Goal: Communication & Community: Answer question/provide support

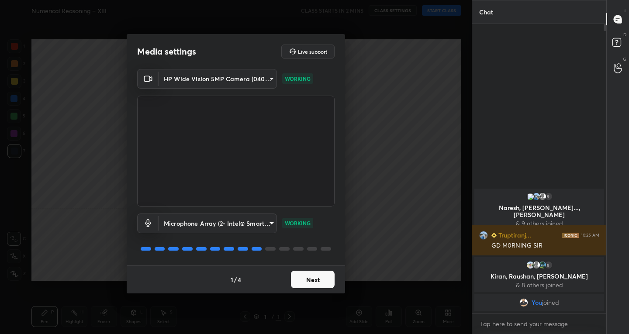
click at [310, 279] on button "Next" at bounding box center [313, 279] width 44 height 17
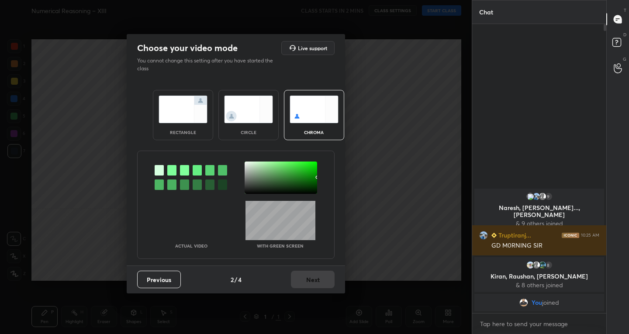
click at [185, 100] on img at bounding box center [182, 110] width 49 height 28
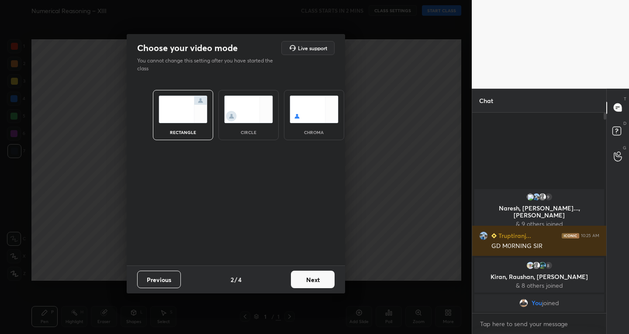
scroll to position [3, 3]
click at [323, 282] on button "Next" at bounding box center [313, 279] width 44 height 17
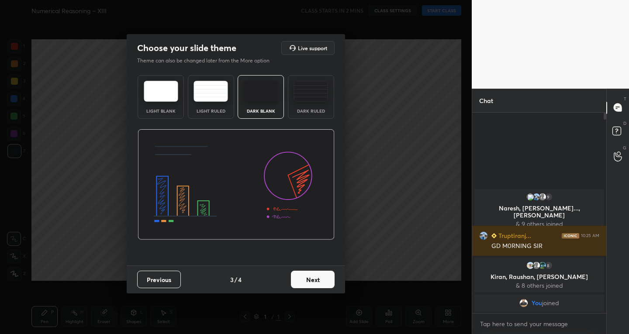
click at [318, 275] on button "Next" at bounding box center [313, 279] width 44 height 17
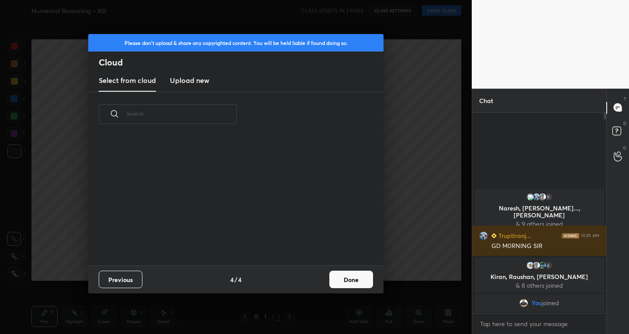
scroll to position [129, 280]
click at [338, 277] on button "Done" at bounding box center [351, 279] width 44 height 17
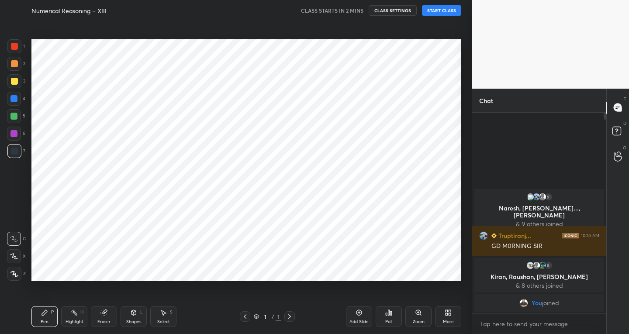
click at [359, 310] on icon at bounding box center [358, 312] width 7 height 7
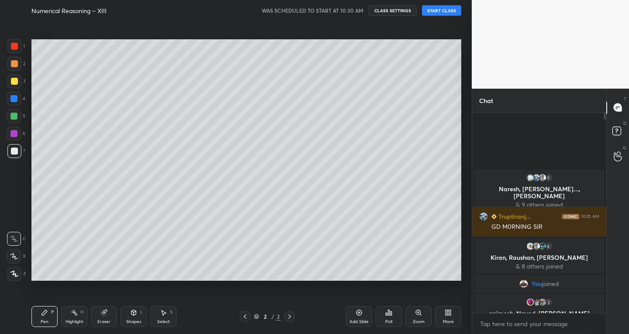
click at [433, 7] on button "START CLASS" at bounding box center [441, 10] width 39 height 10
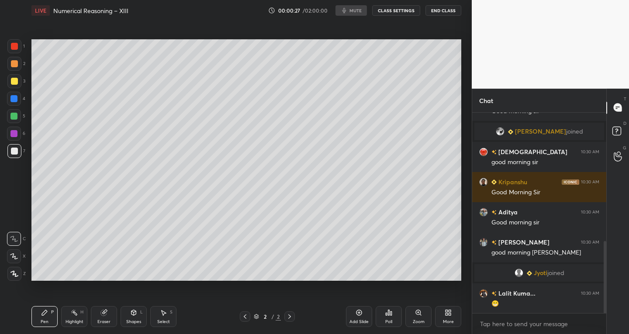
scroll to position [388, 0]
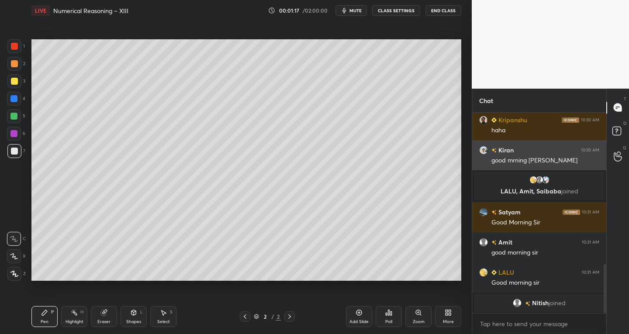
scroll to position [633, 0]
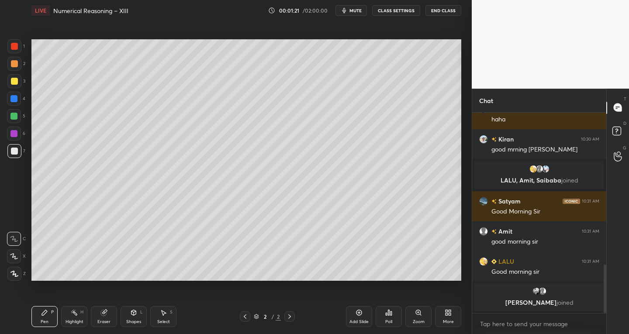
click at [132, 320] on div "Shapes" at bounding box center [133, 322] width 15 height 4
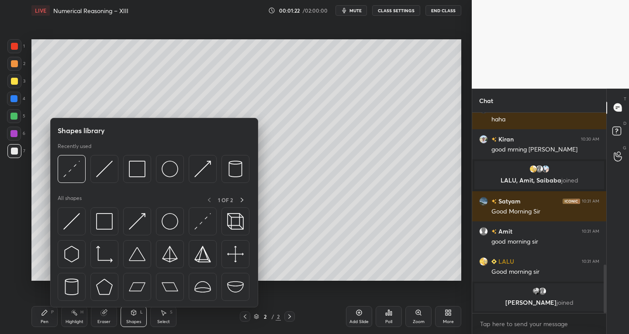
click at [106, 316] on icon at bounding box center [103, 312] width 7 height 7
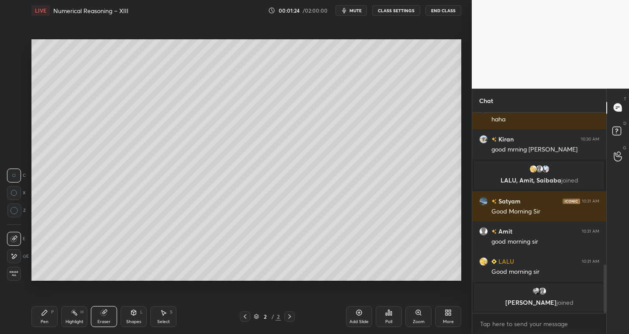
click at [46, 318] on div "Pen P" at bounding box center [44, 316] width 26 height 21
click at [166, 318] on div "Select S" at bounding box center [163, 316] width 26 height 21
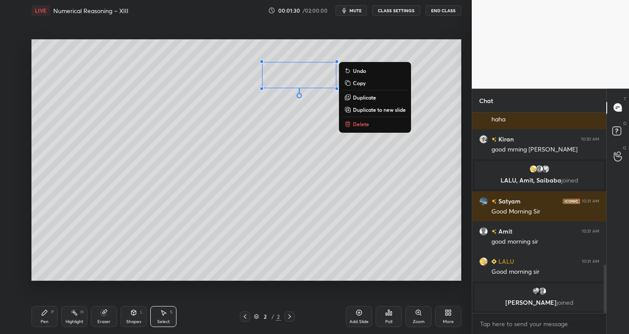
click at [41, 317] on div "Pen P" at bounding box center [44, 316] width 26 height 21
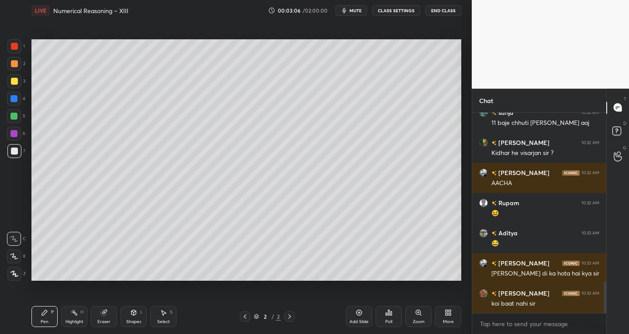
scroll to position [1059, 0]
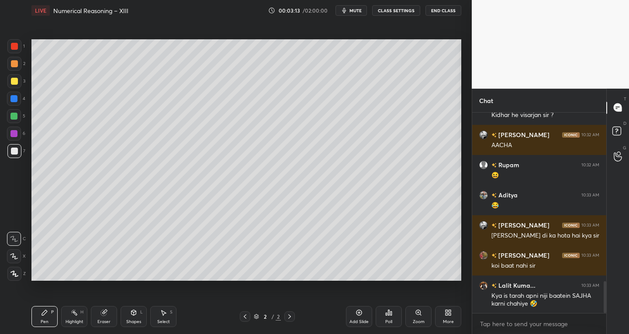
click at [162, 317] on div "Select S" at bounding box center [163, 316] width 26 height 21
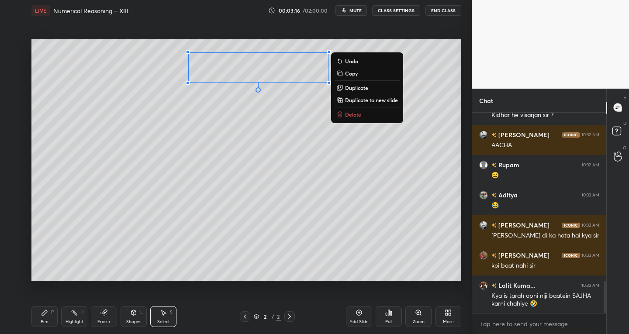
click at [244, 247] on div "0 ° Undo Copy Duplicate Duplicate to new slide Delete" at bounding box center [246, 160] width 430 height 242
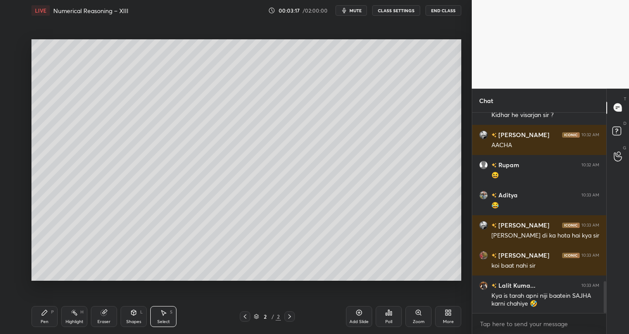
click at [53, 316] on div "Pen P" at bounding box center [44, 316] width 26 height 21
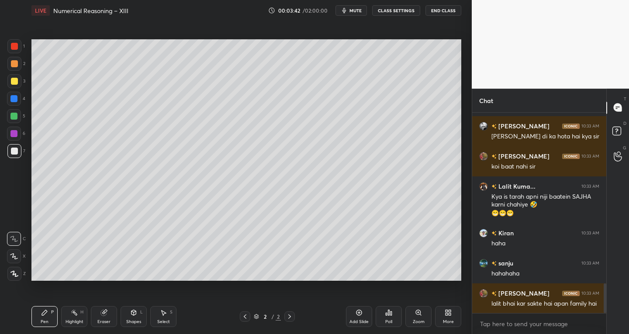
scroll to position [1188, 0]
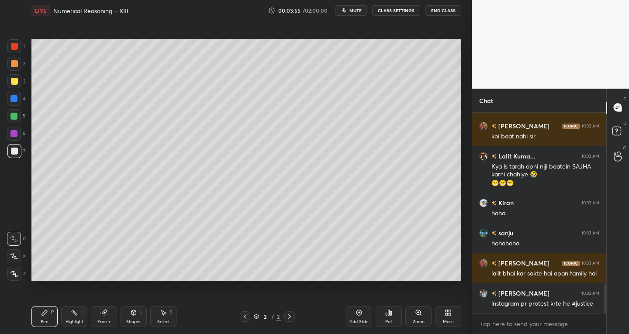
click at [17, 255] on icon at bounding box center [14, 256] width 8 height 6
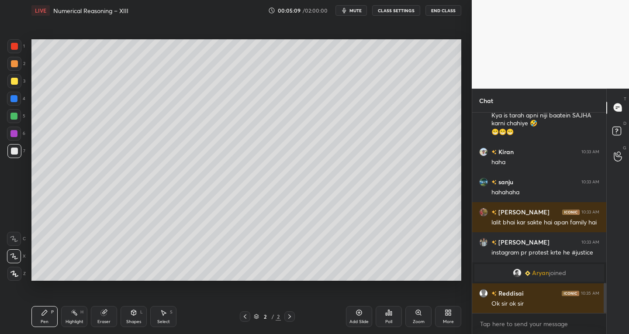
scroll to position [1145, 0]
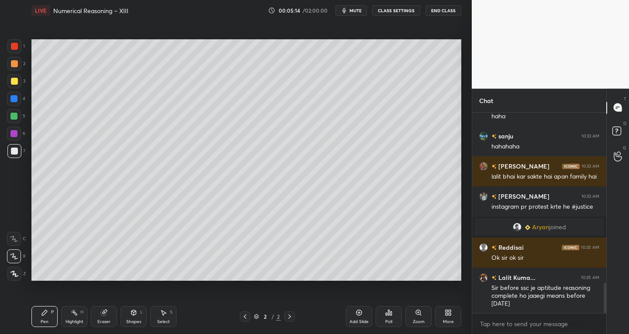
click at [54, 310] on div "Pen P" at bounding box center [44, 316] width 26 height 21
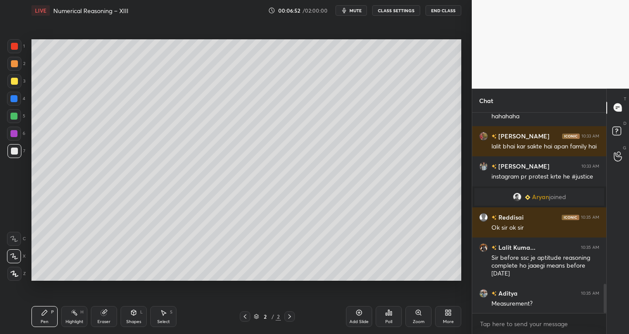
click at [127, 316] on div "Shapes L" at bounding box center [133, 316] width 26 height 21
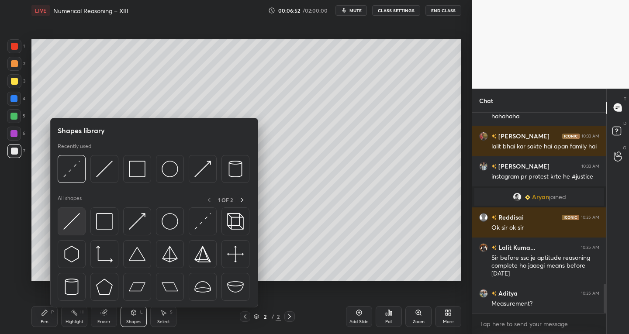
click at [67, 220] on img at bounding box center [71, 221] width 17 height 17
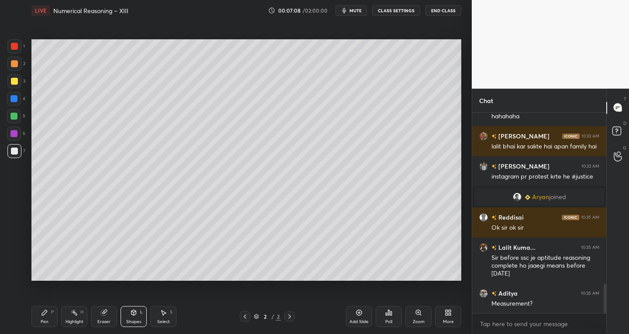
click at [41, 316] on icon at bounding box center [44, 312] width 7 height 7
click at [133, 323] on div "Shapes" at bounding box center [133, 322] width 15 height 4
click at [105, 318] on div "Eraser" at bounding box center [104, 316] width 26 height 21
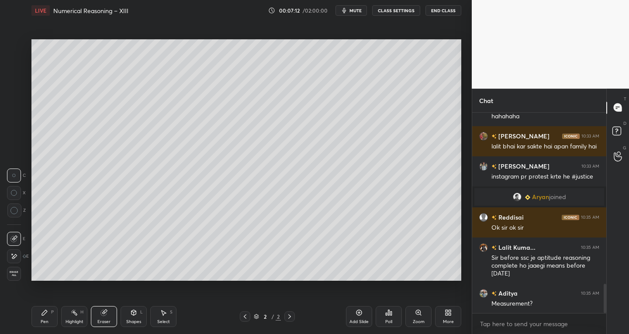
click at [21, 257] on div "E" at bounding box center [18, 256] width 22 height 14
click at [131, 315] on icon at bounding box center [133, 312] width 7 height 7
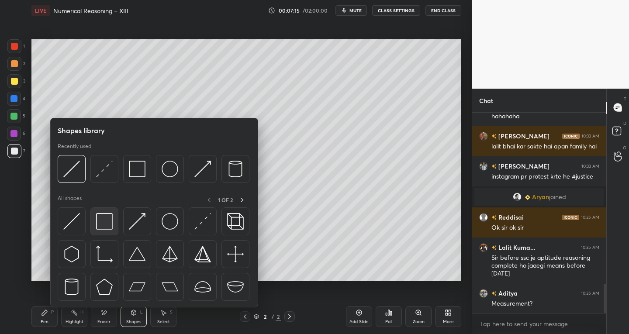
click at [103, 231] on div at bounding box center [104, 221] width 28 height 28
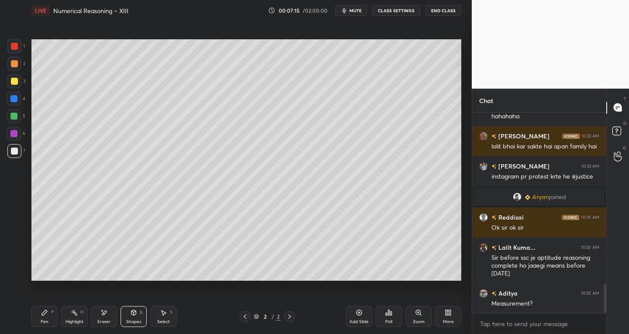
scroll to position [1205, 0]
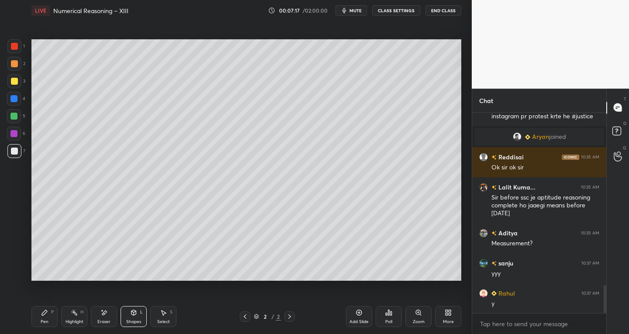
click at [103, 313] on icon at bounding box center [103, 312] width 7 height 7
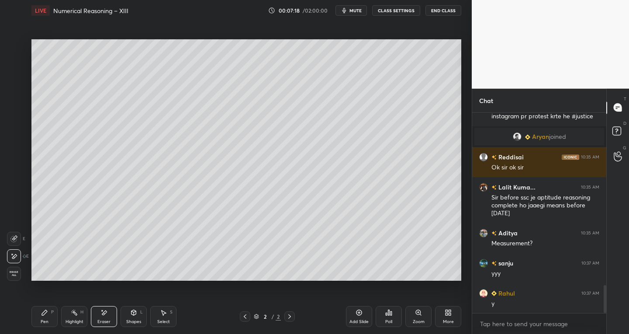
click at [16, 237] on icon at bounding box center [13, 238] width 7 height 7
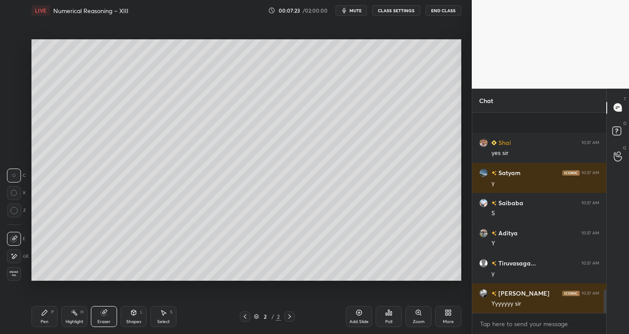
scroll to position [1497, 0]
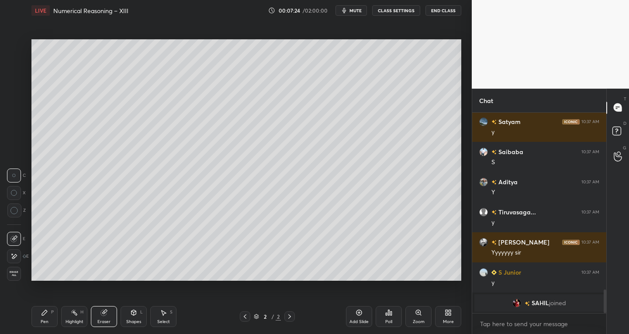
click at [50, 308] on div "Pen P" at bounding box center [44, 316] width 26 height 21
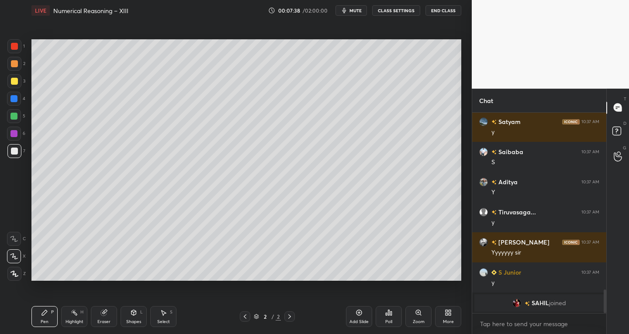
click at [17, 84] on div at bounding box center [14, 81] width 7 height 7
click at [134, 320] on div "Shapes" at bounding box center [133, 322] width 15 height 4
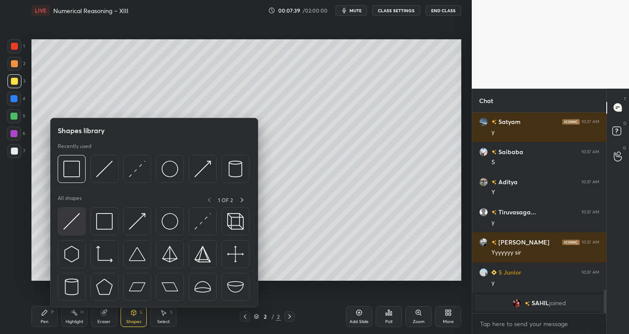
click at [76, 221] on img at bounding box center [71, 221] width 17 height 17
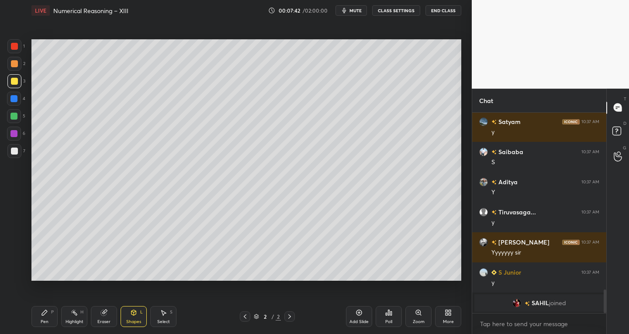
click at [44, 314] on icon at bounding box center [44, 312] width 5 height 5
click at [19, 81] on div at bounding box center [14, 81] width 14 height 14
click at [163, 323] on div "Select" at bounding box center [163, 322] width 13 height 4
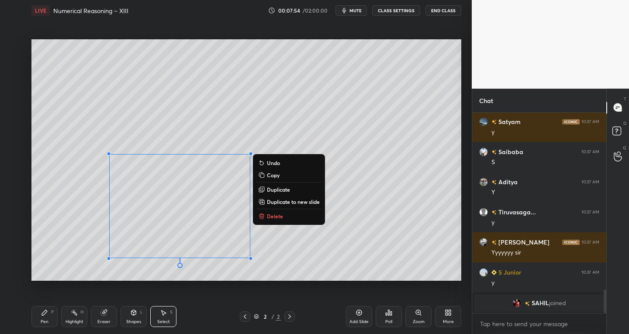
click at [304, 200] on p "Duplicate to new slide" at bounding box center [293, 201] width 53 height 7
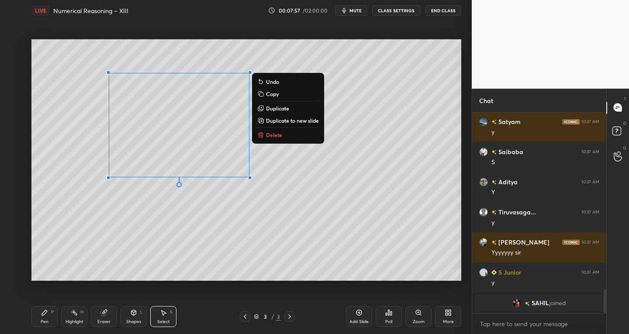
click at [42, 313] on icon at bounding box center [44, 312] width 5 height 5
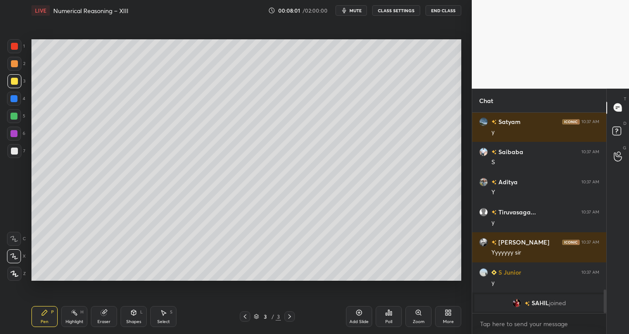
click at [18, 149] on div at bounding box center [14, 151] width 14 height 14
click at [13, 83] on div at bounding box center [14, 81] width 7 height 7
click at [132, 315] on icon at bounding box center [133, 312] width 7 height 7
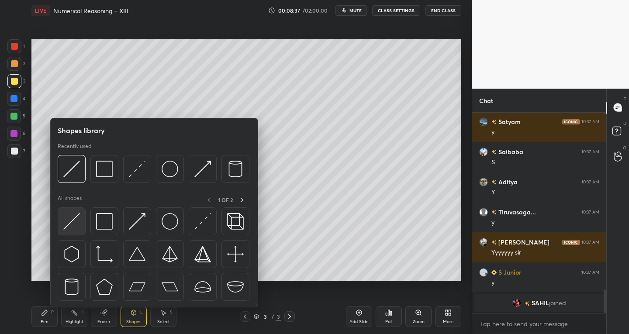
click at [63, 224] on img at bounding box center [71, 221] width 17 height 17
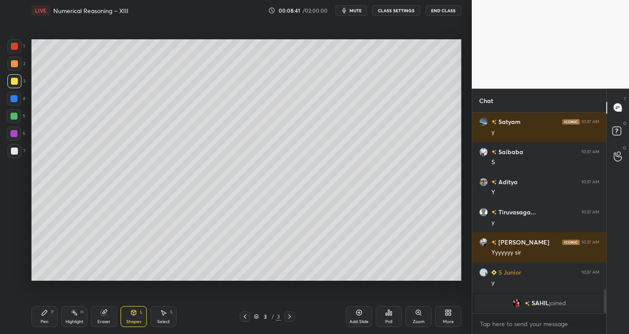
click at [47, 317] on div "Pen P" at bounding box center [44, 316] width 26 height 21
click at [16, 152] on div at bounding box center [14, 151] width 7 height 7
click at [104, 320] on div "Eraser" at bounding box center [103, 322] width 13 height 4
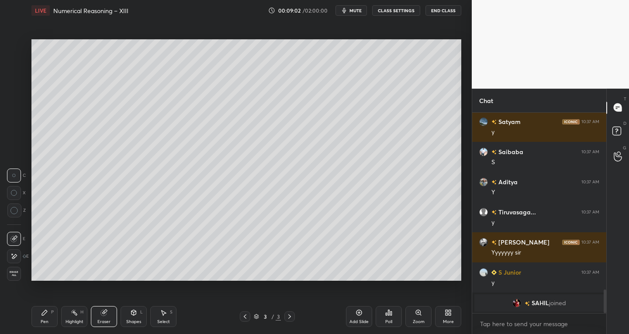
click at [14, 236] on icon at bounding box center [13, 238] width 7 height 7
click at [50, 311] on div "Pen P" at bounding box center [44, 316] width 26 height 21
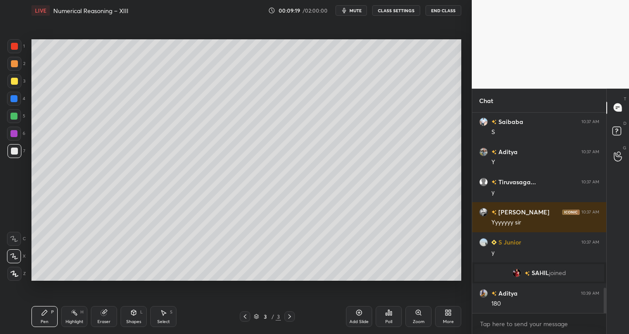
scroll to position [1493, 0]
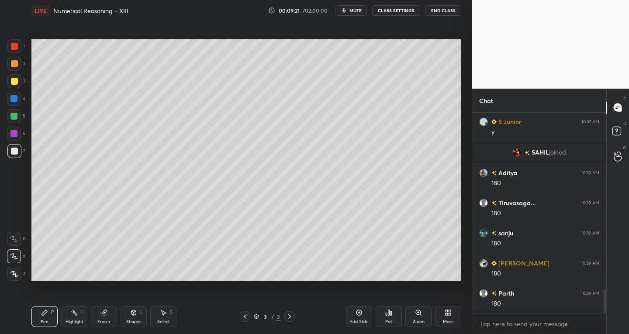
click at [165, 320] on div "Select" at bounding box center [163, 322] width 13 height 4
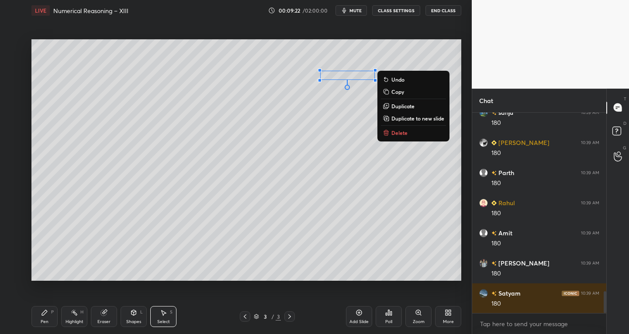
click at [389, 132] on icon at bounding box center [385, 132] width 7 height 7
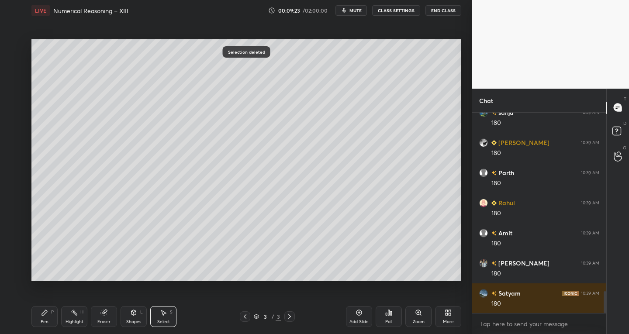
scroll to position [1704, 0]
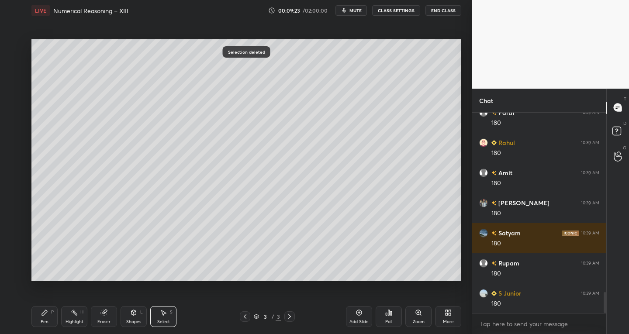
click at [47, 315] on icon at bounding box center [44, 312] width 7 height 7
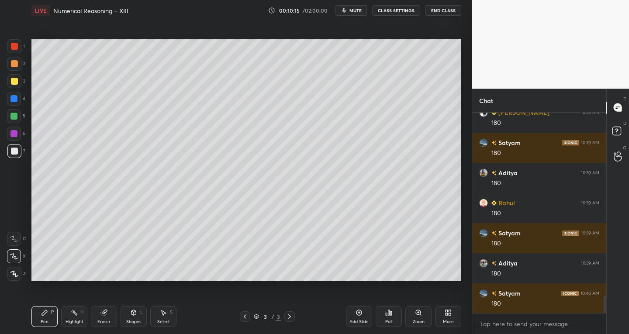
scroll to position [2117, 0]
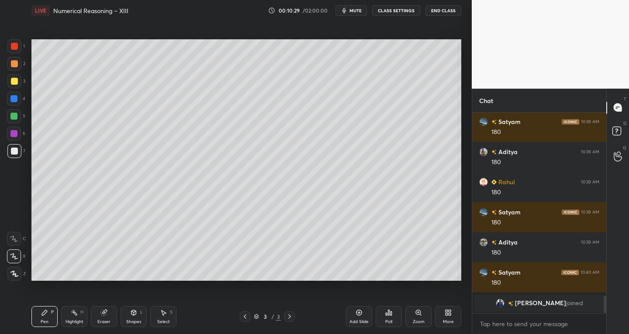
click at [134, 323] on div "Shapes" at bounding box center [133, 322] width 15 height 4
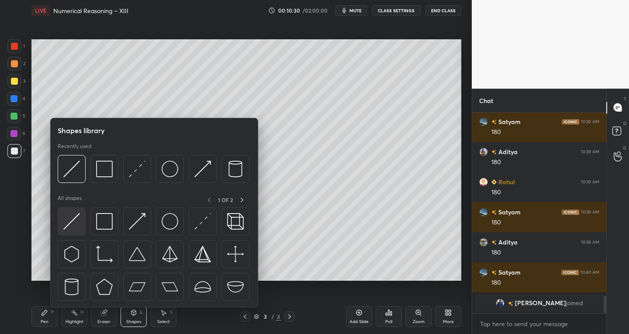
click at [72, 227] on img at bounding box center [71, 221] width 17 height 17
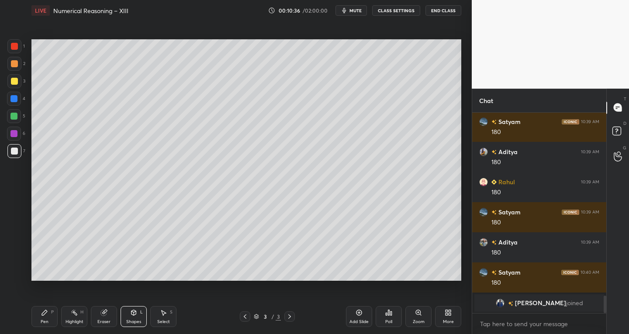
click at [108, 318] on div "Eraser" at bounding box center [104, 316] width 26 height 21
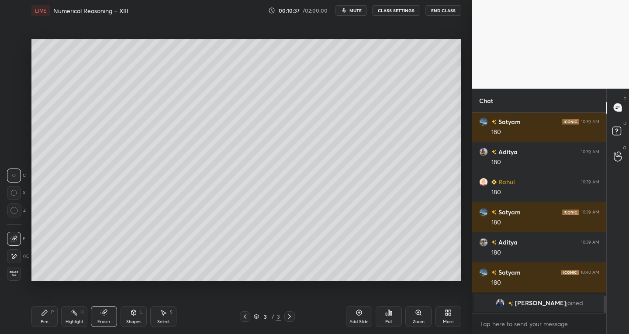
click at [41, 320] on div "Pen" at bounding box center [45, 322] width 8 height 4
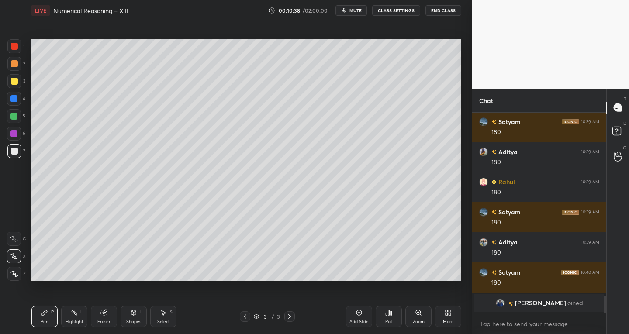
click at [15, 81] on div at bounding box center [14, 81] width 7 height 7
click at [129, 315] on div "Shapes L" at bounding box center [133, 316] width 26 height 21
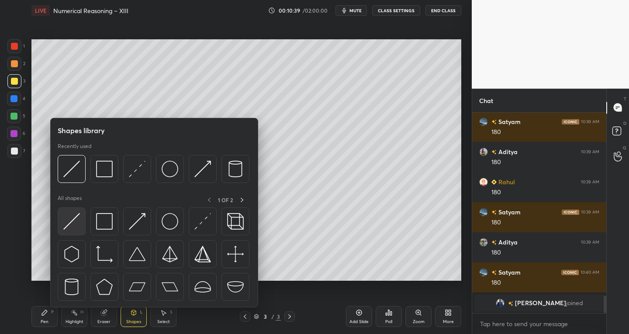
click at [73, 228] on img at bounding box center [71, 221] width 17 height 17
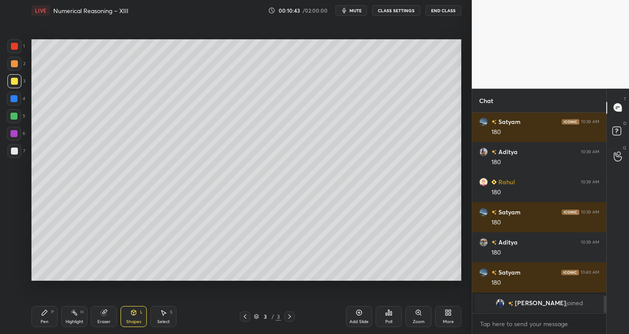
click at [42, 317] on div "Pen P" at bounding box center [44, 316] width 26 height 21
click at [17, 153] on div at bounding box center [14, 151] width 7 height 7
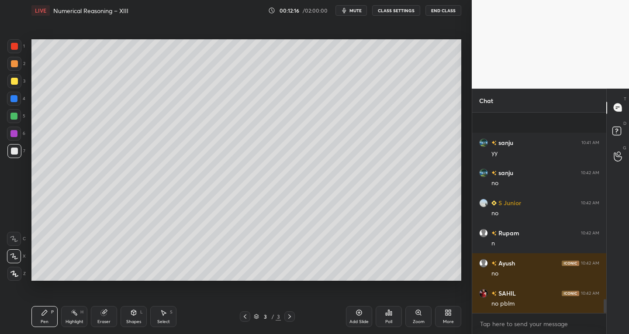
scroll to position [2717, 0]
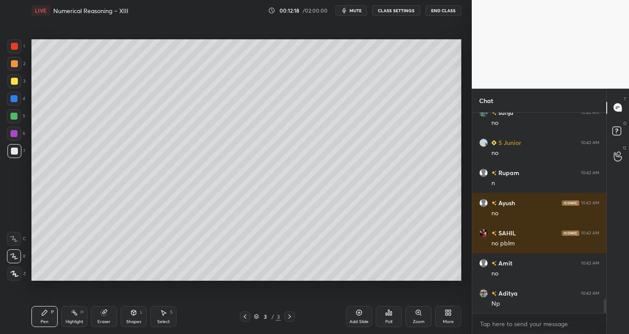
click at [103, 316] on div "Eraser" at bounding box center [104, 316] width 26 height 21
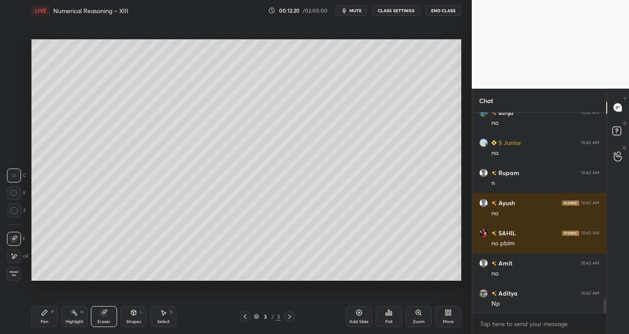
scroll to position [2747, 0]
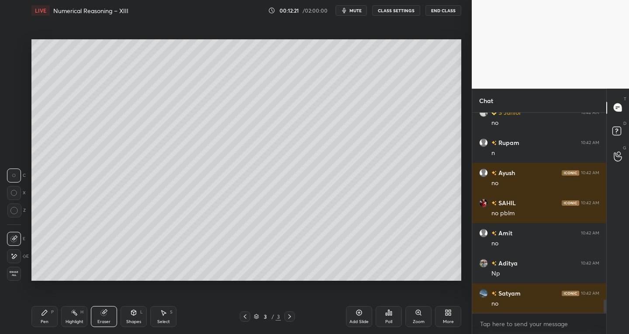
click at [109, 316] on div "Eraser" at bounding box center [104, 316] width 26 height 21
click at [17, 258] on div at bounding box center [14, 256] width 14 height 14
click at [58, 315] on div "Pen P Highlight H Eraser Shapes L Select S" at bounding box center [109, 316] width 157 height 21
click at [169, 317] on div "Select S" at bounding box center [163, 316] width 26 height 21
click at [358, 6] on button "mute" at bounding box center [350, 10] width 31 height 10
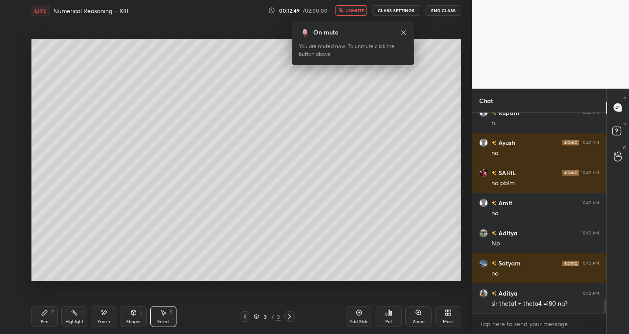
scroll to position [2815, 0]
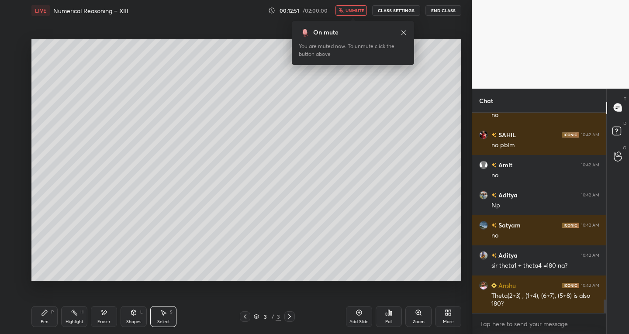
click at [352, 7] on span "unmute" at bounding box center [354, 10] width 19 height 6
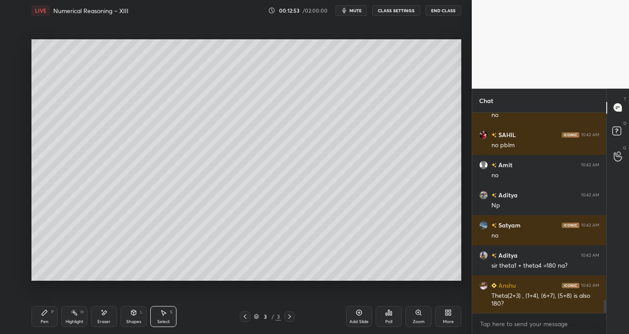
scroll to position [2846, 0]
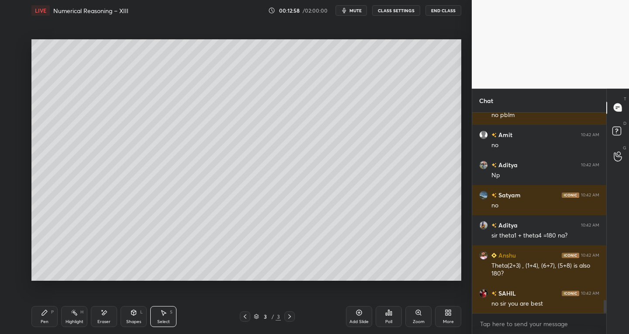
click at [170, 316] on div "Select S" at bounding box center [163, 316] width 26 height 21
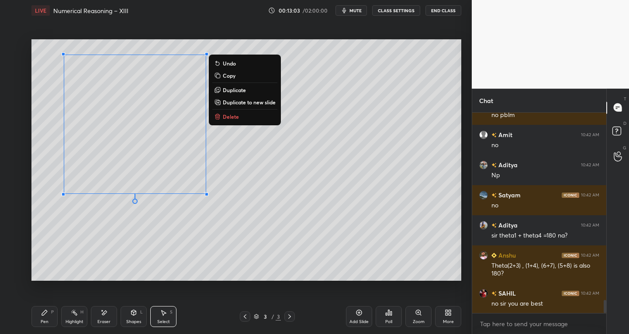
click at [230, 89] on p "Duplicate" at bounding box center [234, 89] width 23 height 7
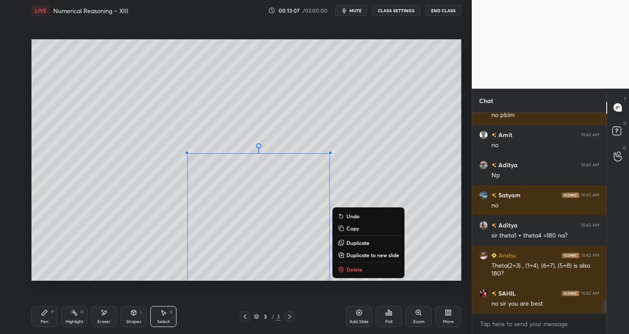
click at [103, 316] on div "Eraser" at bounding box center [104, 316] width 26 height 21
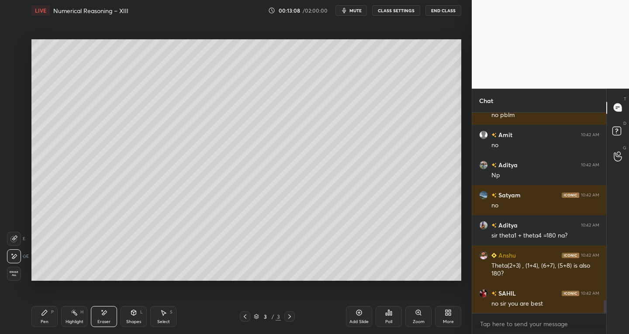
click at [15, 241] on icon at bounding box center [13, 238] width 7 height 7
click at [44, 307] on div "Pen P" at bounding box center [44, 316] width 26 height 21
click at [75, 317] on div "Highlight H" at bounding box center [74, 316] width 26 height 21
click at [15, 134] on div at bounding box center [13, 133] width 7 height 7
click at [13, 151] on div at bounding box center [14, 151] width 7 height 7
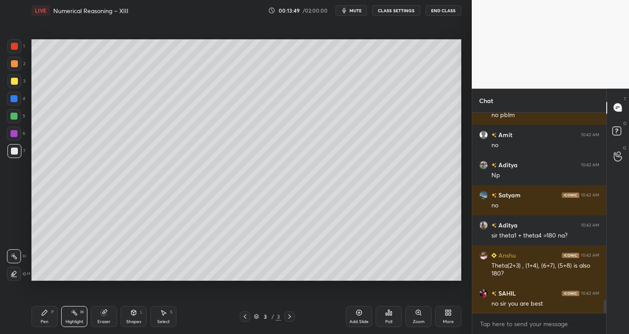
click at [45, 321] on div "Pen" at bounding box center [45, 322] width 8 height 4
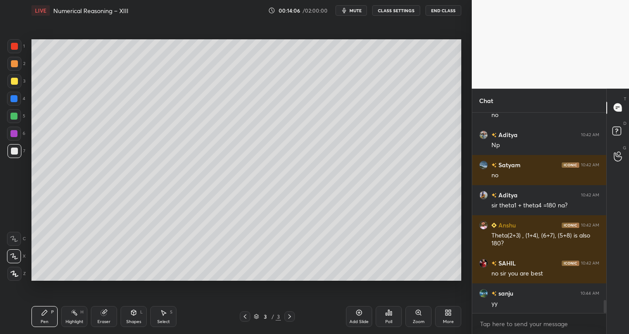
scroll to position [2906, 0]
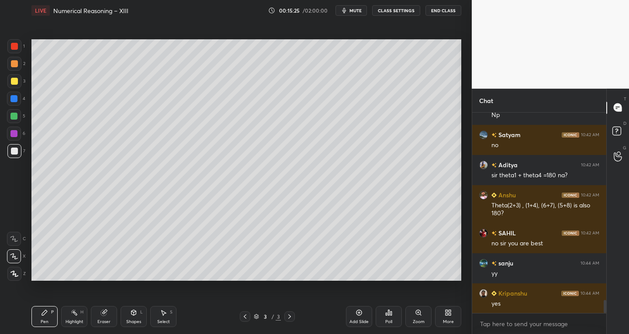
click at [107, 316] on div "Eraser" at bounding box center [104, 316] width 26 height 21
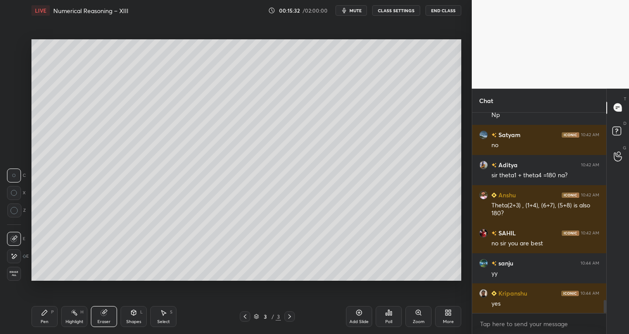
click at [52, 314] on div "P" at bounding box center [52, 312] width 3 height 4
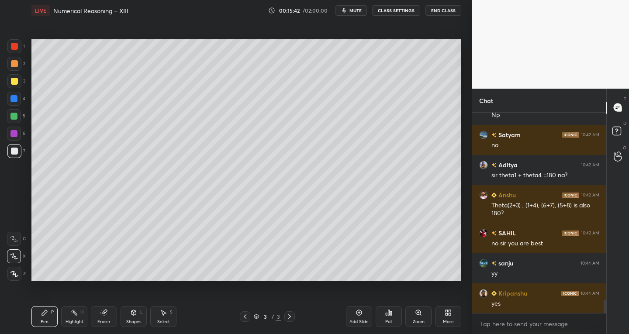
click at [137, 315] on div "Shapes L" at bounding box center [133, 316] width 26 height 21
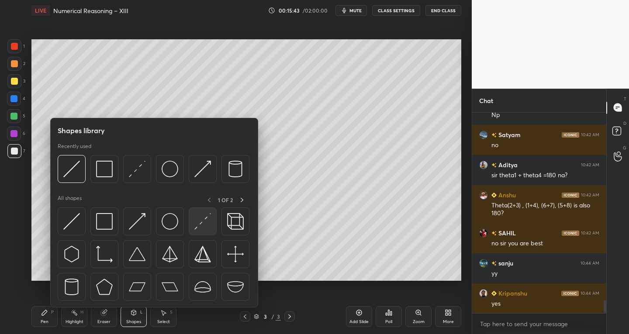
click at [200, 224] on img at bounding box center [202, 221] width 17 height 17
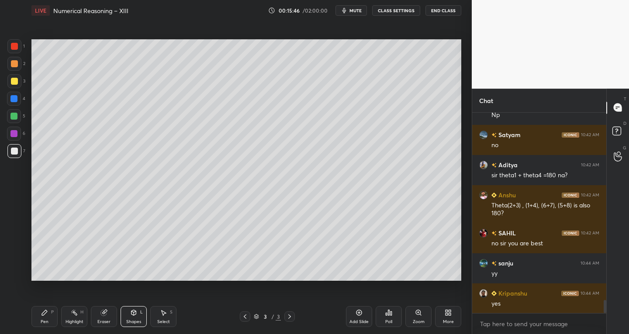
click at [49, 319] on div "Pen P" at bounding box center [44, 316] width 26 height 21
click at [134, 316] on div "Shapes L" at bounding box center [133, 316] width 26 height 21
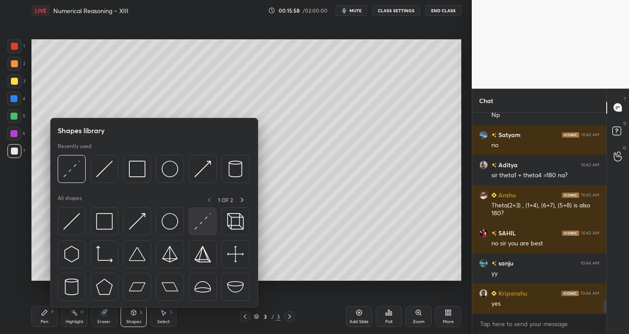
click at [197, 224] on img at bounding box center [202, 221] width 17 height 17
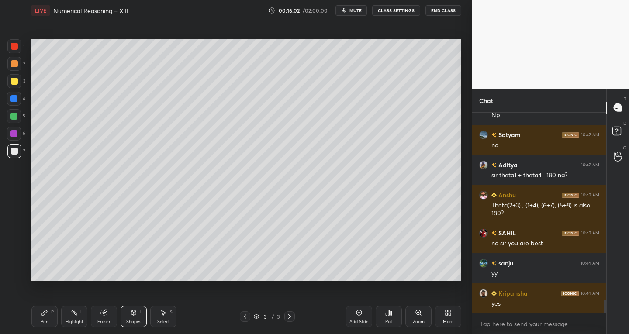
click at [46, 311] on icon at bounding box center [44, 312] width 5 height 5
click at [108, 321] on div "Eraser" at bounding box center [103, 322] width 13 height 4
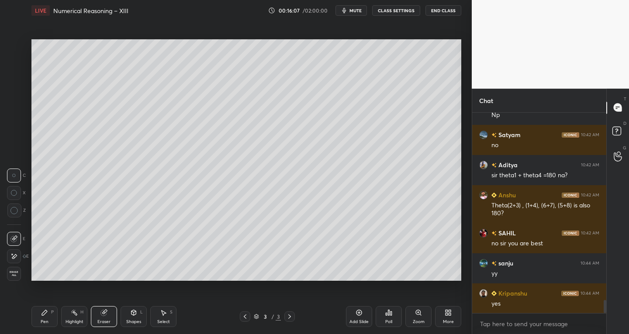
click at [41, 323] on div "Pen" at bounding box center [45, 322] width 8 height 4
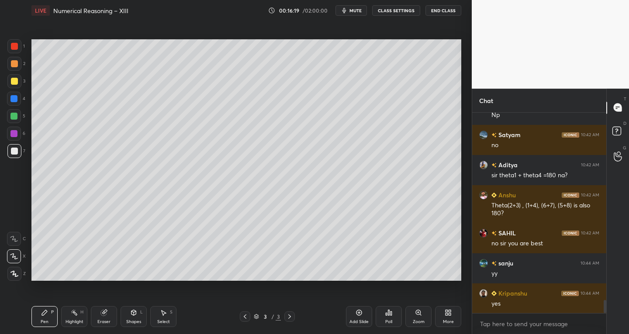
click at [9, 46] on div at bounding box center [14, 46] width 14 height 14
click at [126, 320] on div "Shapes" at bounding box center [133, 322] width 15 height 4
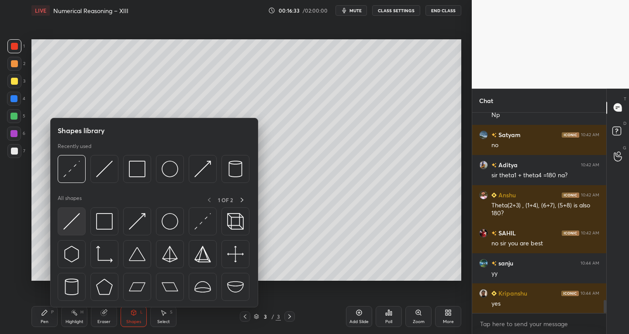
click at [63, 223] on div at bounding box center [72, 221] width 28 height 28
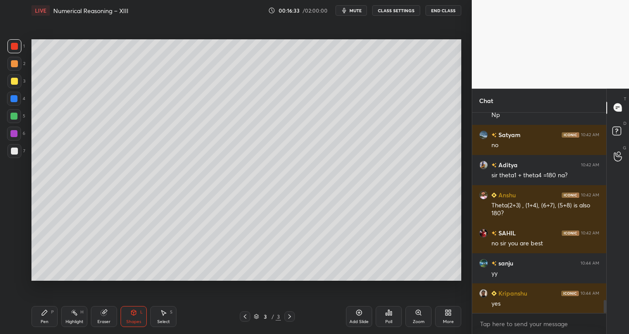
click at [16, 157] on div at bounding box center [14, 151] width 14 height 14
click at [37, 321] on div "Pen P" at bounding box center [44, 316] width 26 height 21
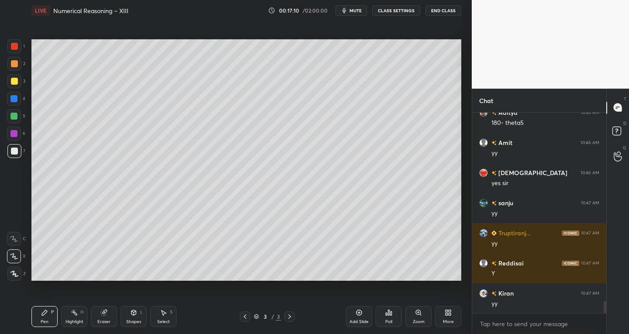
scroll to position [3147, 0]
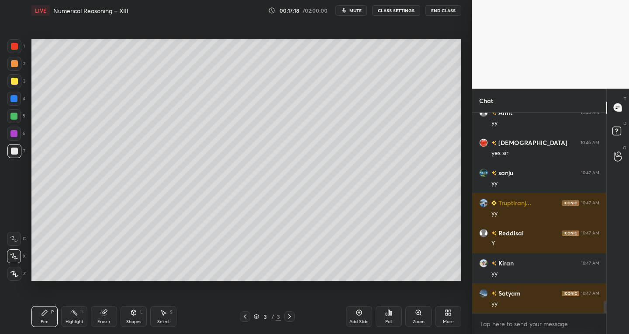
click at [103, 313] on icon at bounding box center [104, 313] width 6 height 6
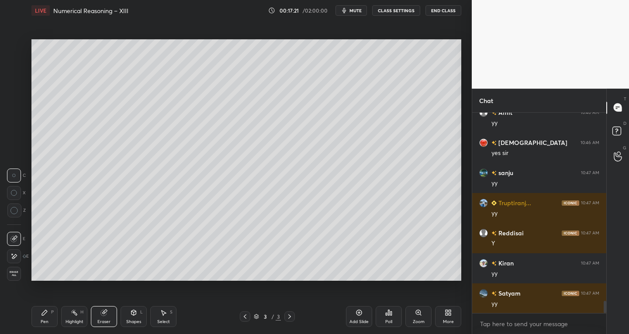
click at [45, 320] on div "Pen" at bounding box center [45, 322] width 8 height 4
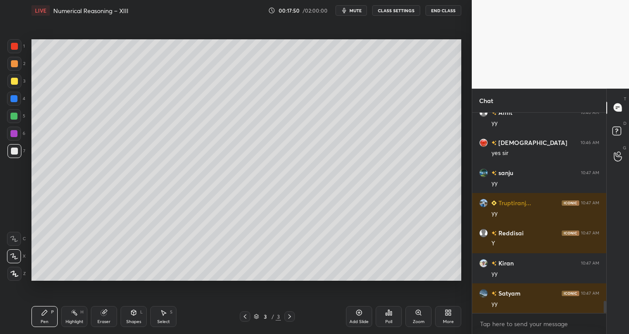
scroll to position [3177, 0]
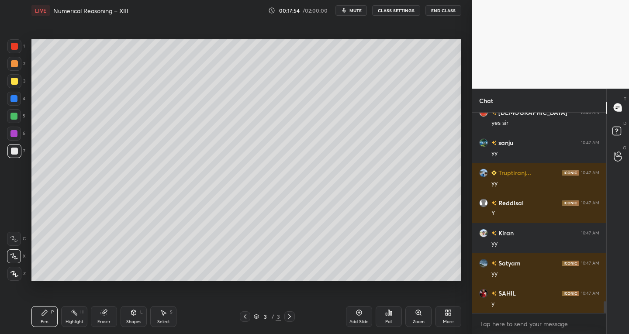
click at [101, 325] on div "Eraser" at bounding box center [104, 316] width 26 height 21
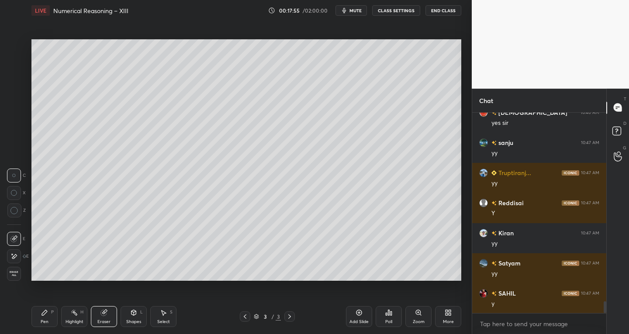
click at [17, 258] on icon at bounding box center [13, 256] width 7 height 7
click at [51, 317] on div "Pen P" at bounding box center [44, 316] width 26 height 21
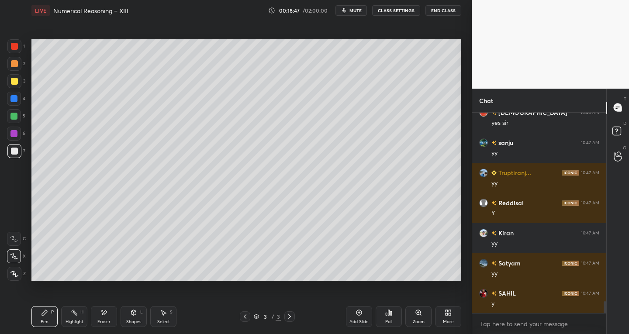
scroll to position [3207, 0]
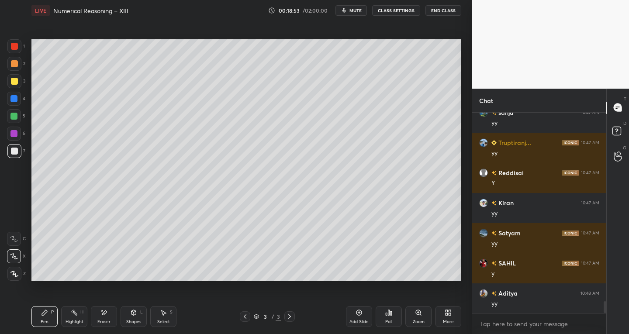
click at [102, 315] on icon at bounding box center [103, 312] width 7 height 7
click at [47, 321] on div "Pen" at bounding box center [45, 322] width 8 height 4
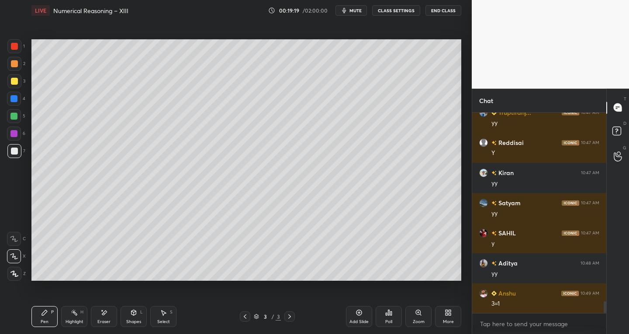
scroll to position [3267, 0]
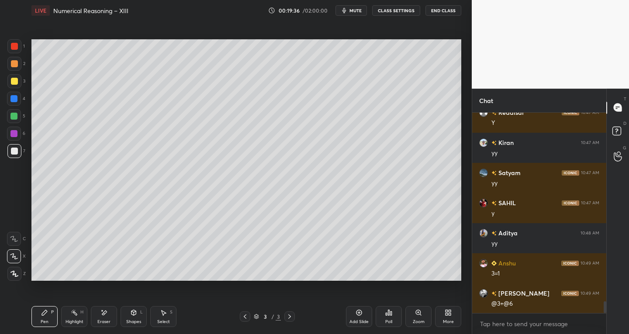
click at [104, 316] on div "Eraser" at bounding box center [104, 316] width 26 height 21
click at [44, 318] on div "Pen P" at bounding box center [44, 316] width 26 height 21
click at [103, 315] on icon at bounding box center [103, 312] width 7 height 7
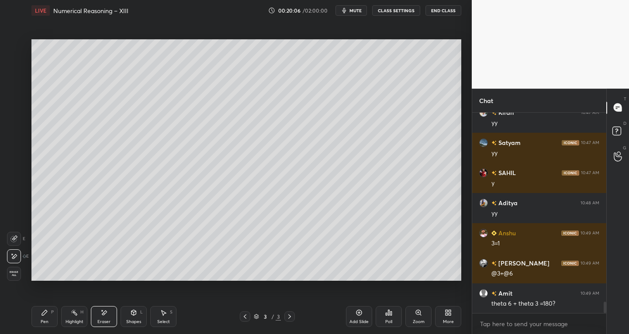
click at [103, 316] on icon at bounding box center [103, 312] width 7 height 7
click at [18, 234] on div at bounding box center [14, 239] width 14 height 14
click at [42, 317] on div "Pen P" at bounding box center [44, 316] width 26 height 21
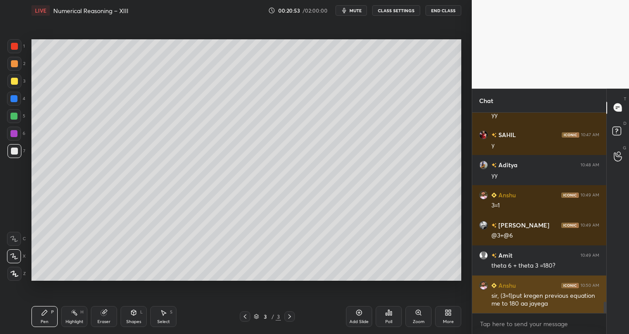
scroll to position [3365, 0]
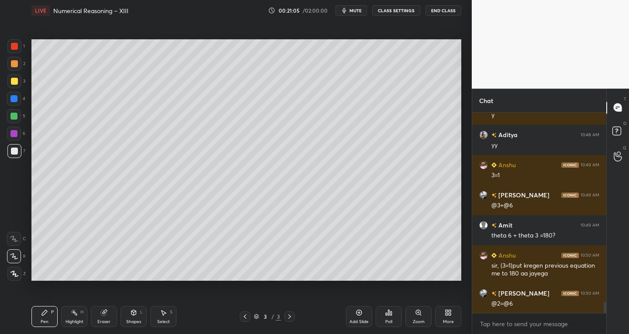
click at [134, 311] on icon at bounding box center [133, 311] width 5 height 1
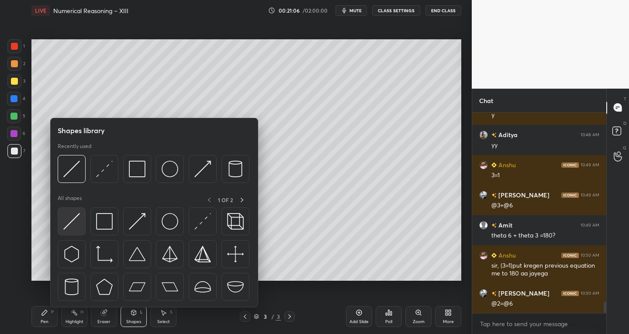
click at [68, 222] on img at bounding box center [71, 221] width 17 height 17
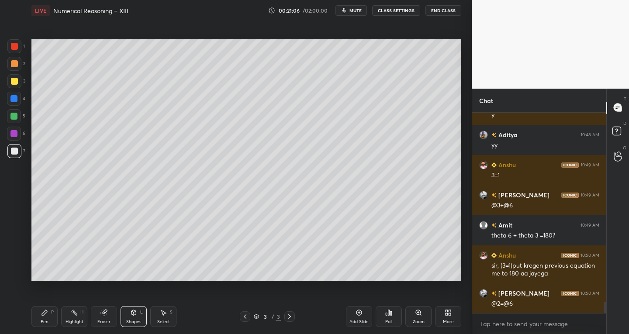
click at [13, 84] on div at bounding box center [14, 81] width 7 height 7
click at [51, 320] on div "Pen P" at bounding box center [44, 316] width 26 height 21
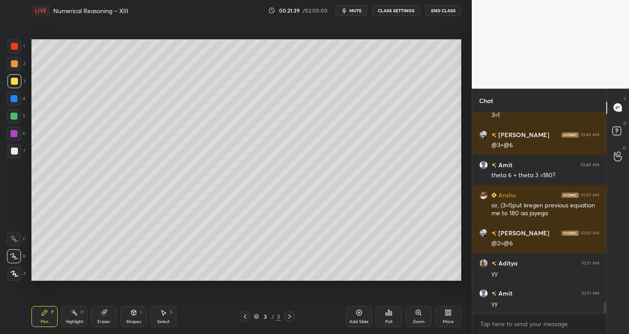
scroll to position [3456, 0]
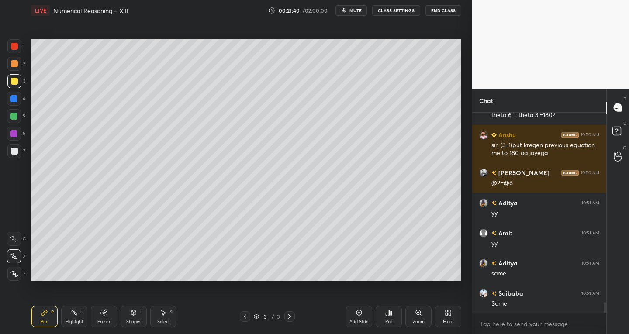
click at [132, 320] on div "Shapes" at bounding box center [133, 322] width 15 height 4
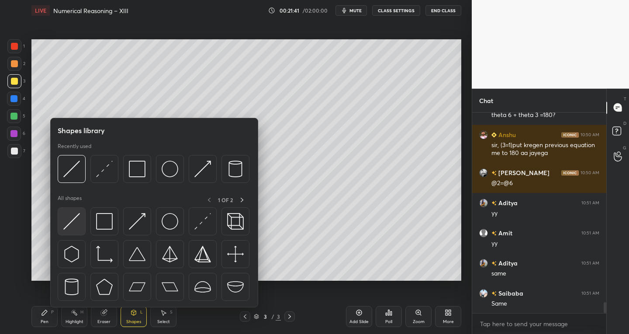
scroll to position [3516, 0]
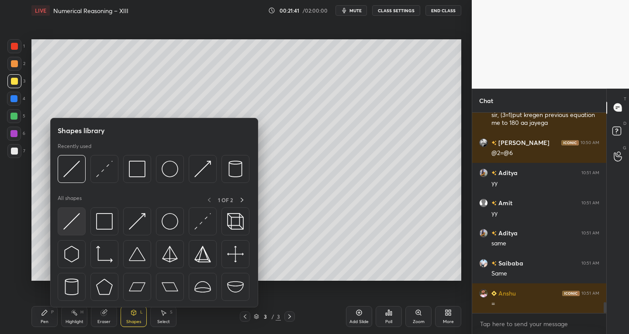
click at [70, 227] on img at bounding box center [71, 221] width 17 height 17
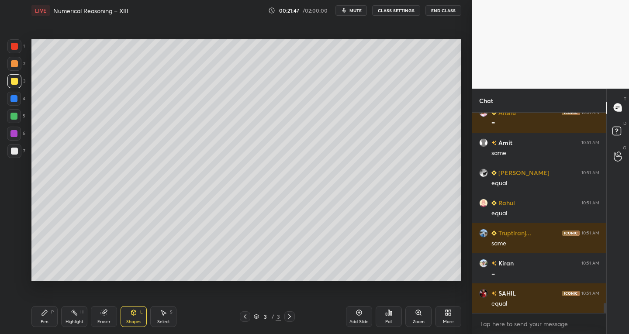
scroll to position [3727, 0]
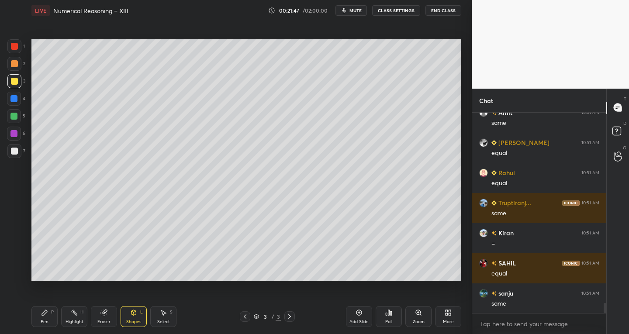
click at [41, 314] on div "Pen P" at bounding box center [44, 316] width 26 height 21
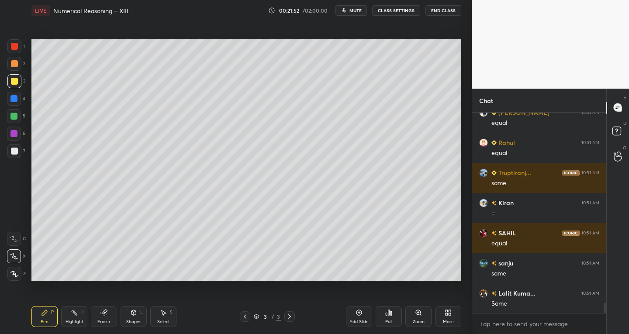
click at [167, 323] on div "Select" at bounding box center [163, 322] width 13 height 4
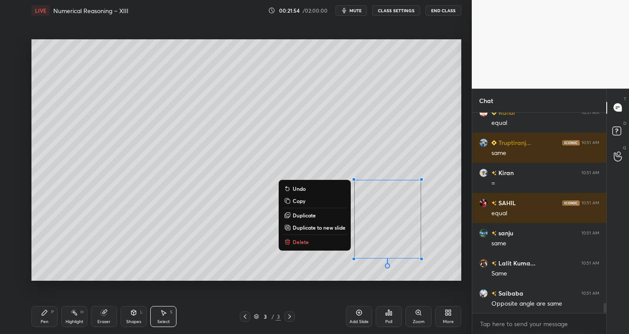
click at [297, 240] on p "Delete" at bounding box center [300, 241] width 16 height 7
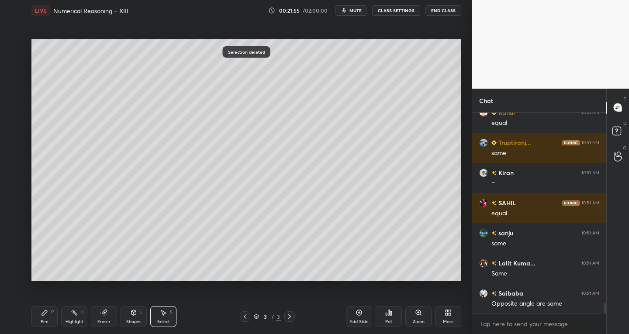
click at [54, 310] on div "Pen P" at bounding box center [44, 316] width 26 height 21
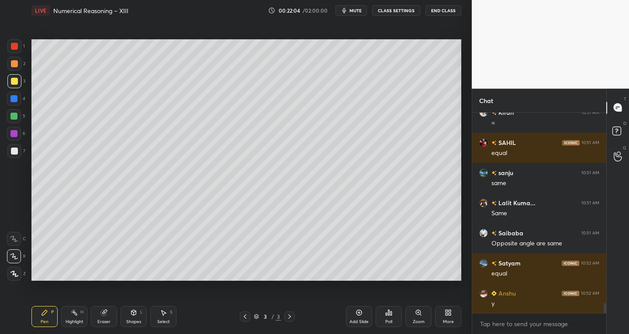
scroll to position [3878, 0]
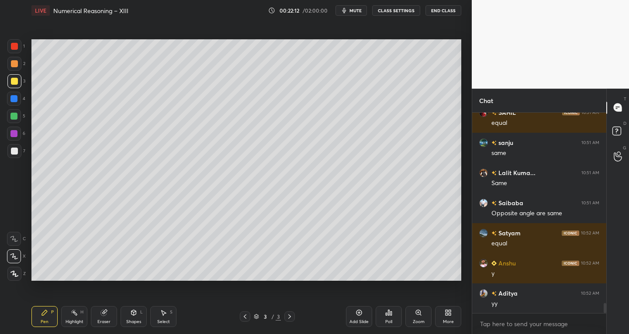
click at [107, 322] on div "Eraser" at bounding box center [103, 322] width 13 height 4
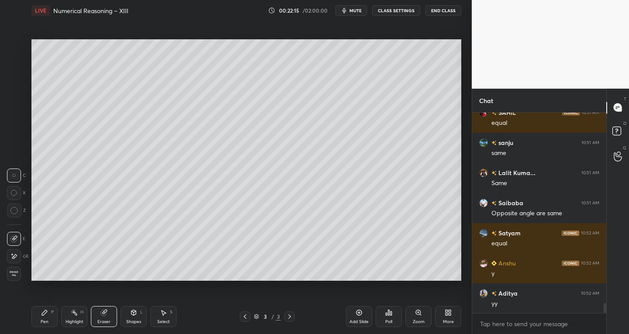
click at [134, 316] on div "Shapes L" at bounding box center [133, 316] width 26 height 21
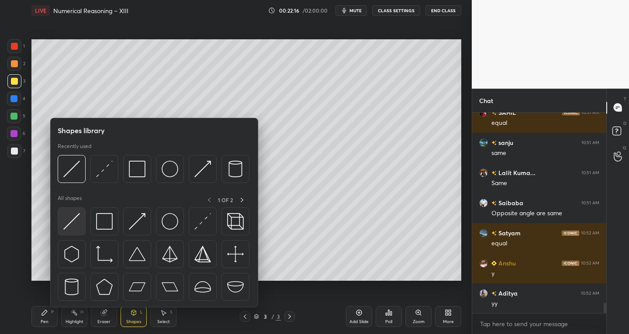
click at [74, 222] on img at bounding box center [71, 221] width 17 height 17
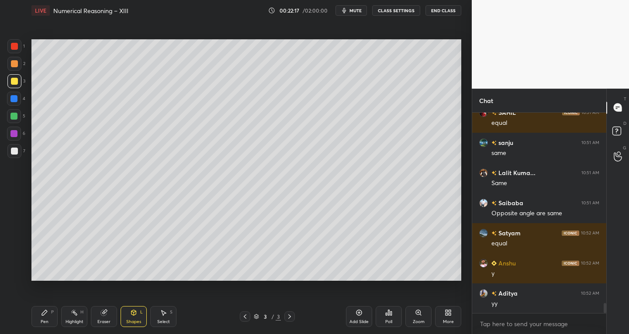
click at [22, 155] on div "7" at bounding box center [16, 151] width 18 height 14
click at [15, 82] on div at bounding box center [14, 81] width 7 height 7
click at [46, 320] on div "Pen" at bounding box center [45, 322] width 8 height 4
click at [12, 153] on div at bounding box center [14, 151] width 7 height 7
click at [78, 320] on div "Highlight" at bounding box center [74, 322] width 18 height 4
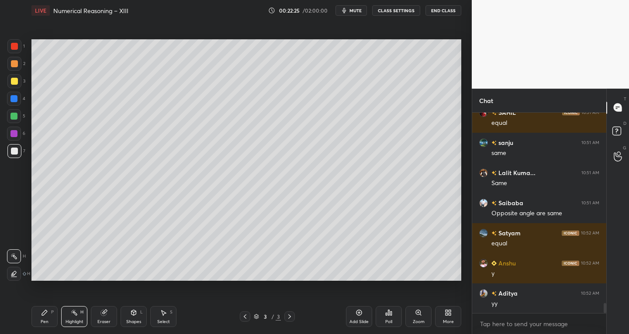
click at [104, 322] on div "Eraser" at bounding box center [103, 322] width 13 height 4
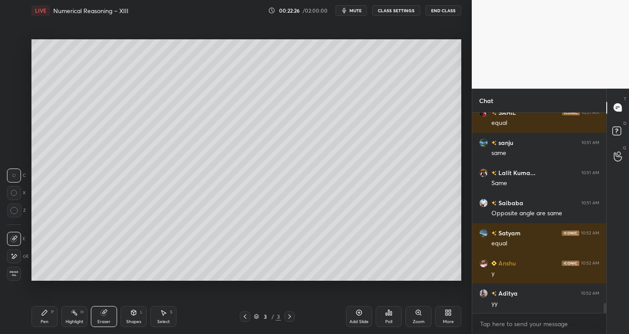
click at [45, 316] on div "Pen P" at bounding box center [44, 316] width 26 height 21
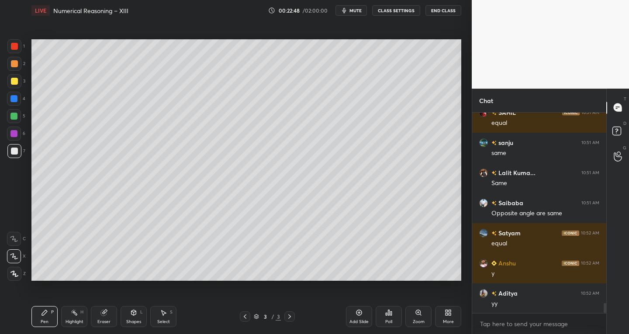
click at [111, 314] on div "Eraser" at bounding box center [104, 316] width 26 height 21
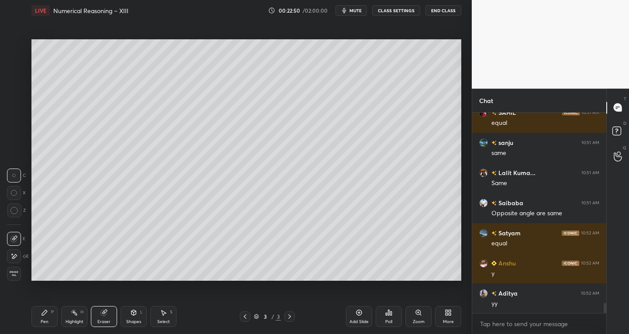
click at [20, 258] on div at bounding box center [14, 256] width 14 height 14
click at [45, 316] on icon at bounding box center [44, 312] width 7 height 7
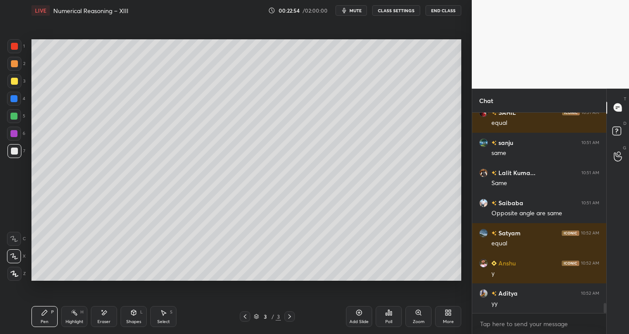
click at [104, 316] on icon at bounding box center [103, 312] width 7 height 7
click at [41, 320] on div "Pen" at bounding box center [45, 322] width 8 height 4
click at [104, 317] on div "Eraser" at bounding box center [104, 316] width 26 height 21
click at [14, 236] on icon at bounding box center [13, 238] width 7 height 7
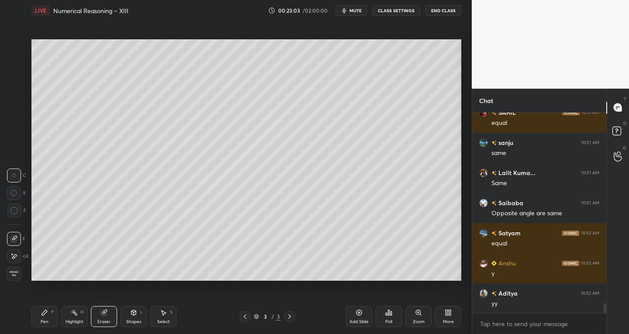
click at [50, 323] on div "Pen P" at bounding box center [44, 316] width 26 height 21
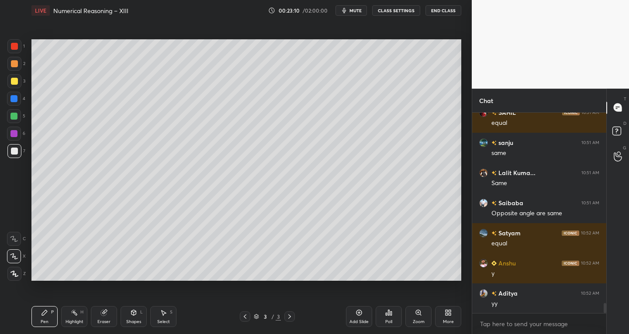
click at [107, 320] on div "Eraser" at bounding box center [103, 322] width 13 height 4
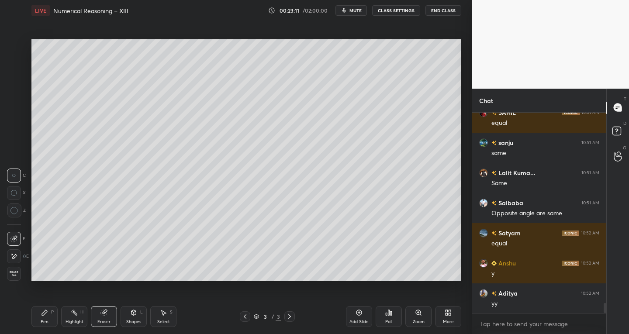
click at [48, 316] on div "Pen P" at bounding box center [44, 316] width 26 height 21
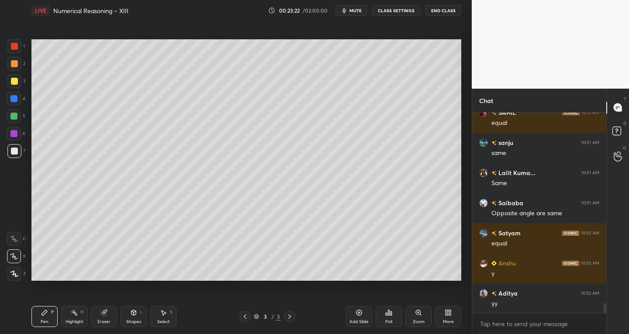
scroll to position [3908, 0]
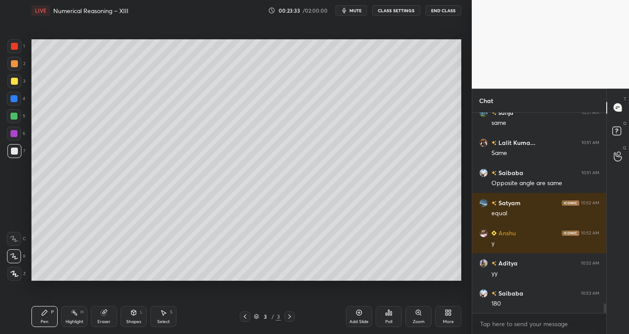
click at [77, 320] on div "Highlight" at bounding box center [74, 322] width 18 height 4
click at [14, 137] on div at bounding box center [14, 134] width 14 height 14
click at [17, 249] on div "H H" at bounding box center [18, 263] width 23 height 35
click at [17, 151] on div at bounding box center [14, 151] width 7 height 7
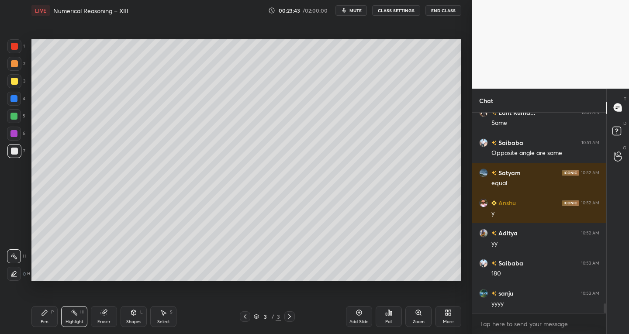
click at [42, 325] on div "Pen P" at bounding box center [44, 316] width 26 height 21
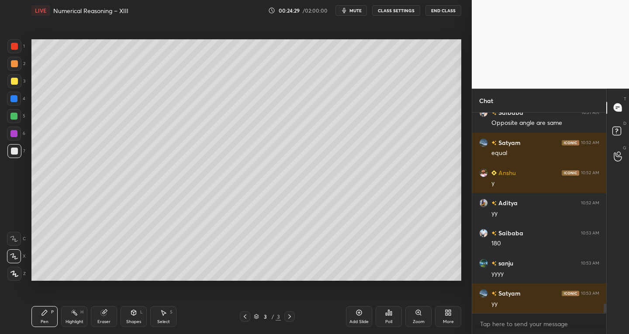
click at [131, 317] on div "Shapes L" at bounding box center [133, 316] width 26 height 21
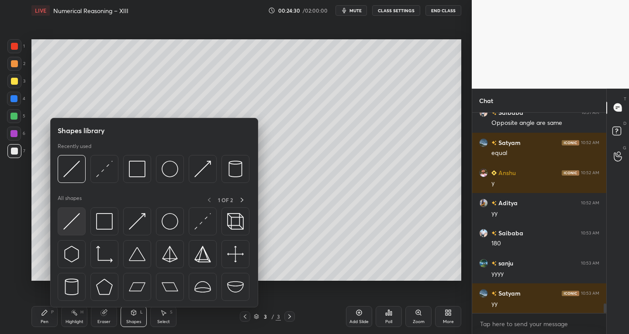
click at [68, 220] on img at bounding box center [71, 221] width 17 height 17
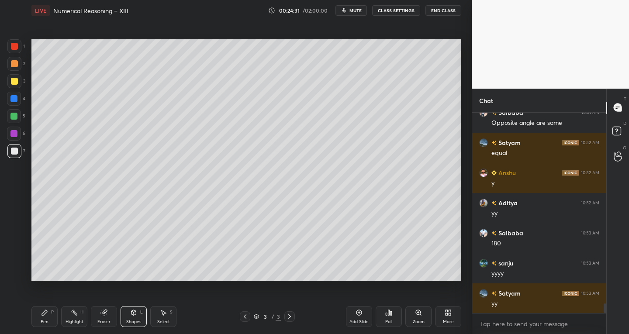
click at [356, 315] on icon at bounding box center [358, 312] width 7 height 7
click at [12, 83] on div at bounding box center [14, 81] width 7 height 7
click at [53, 314] on div "P" at bounding box center [52, 312] width 3 height 4
click at [245, 320] on div at bounding box center [245, 316] width 10 height 10
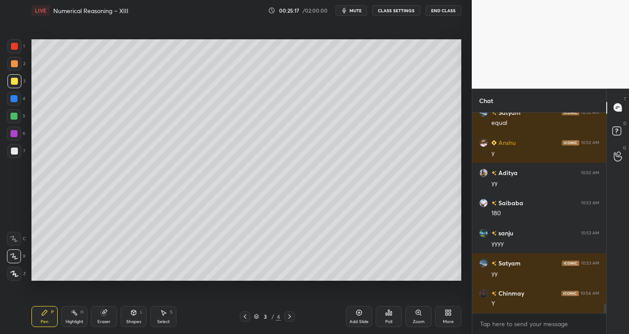
click at [288, 318] on icon at bounding box center [289, 316] width 7 height 7
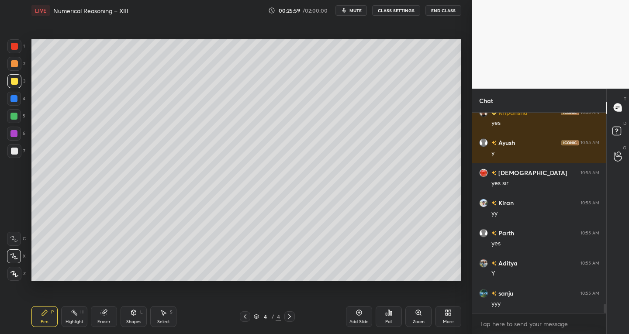
scroll to position [4269, 0]
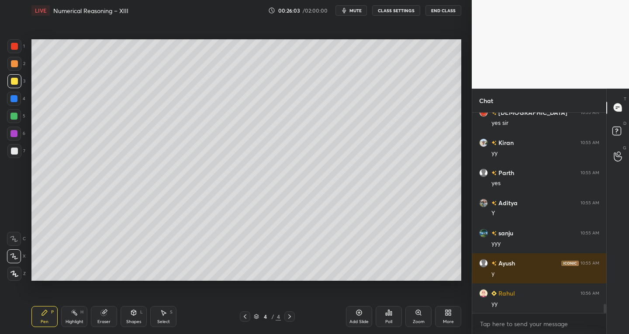
click at [286, 316] on icon at bounding box center [289, 316] width 7 height 7
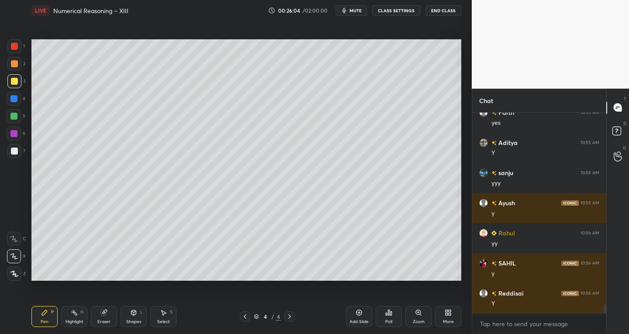
click at [351, 312] on div "Add Slide" at bounding box center [359, 316] width 26 height 21
click at [136, 315] on icon at bounding box center [133, 312] width 7 height 7
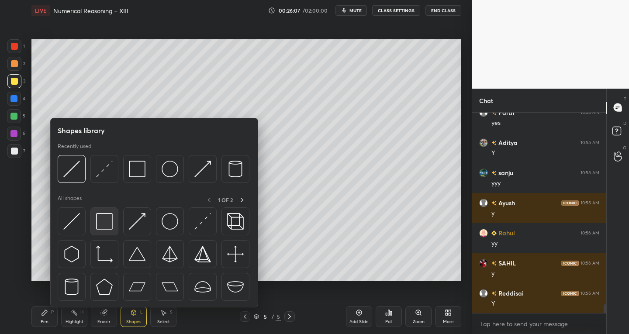
click at [101, 227] on img at bounding box center [104, 221] width 17 height 17
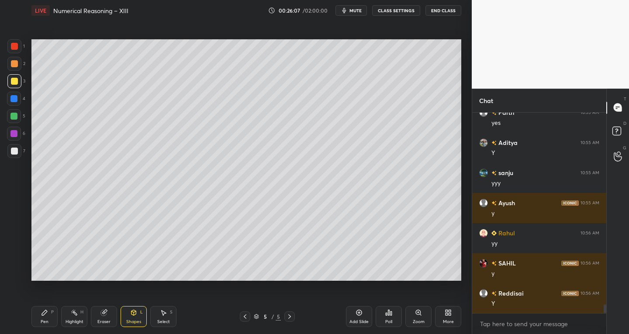
click at [131, 322] on div "Shapes" at bounding box center [133, 322] width 15 height 4
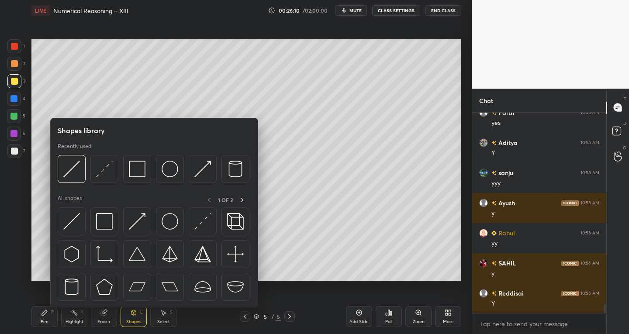
click at [136, 284] on img at bounding box center [137, 286] width 17 height 17
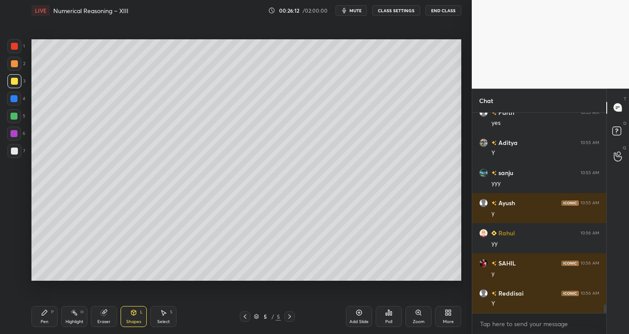
click at [41, 313] on icon at bounding box center [44, 312] width 7 height 7
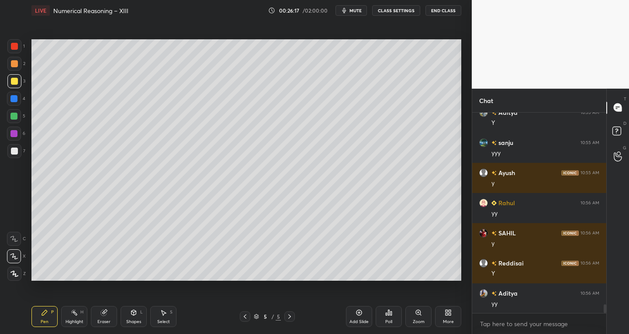
scroll to position [4420, 0]
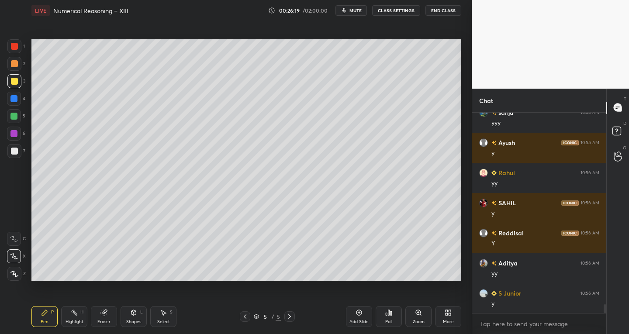
click at [132, 316] on div "Shapes L" at bounding box center [133, 316] width 26 height 21
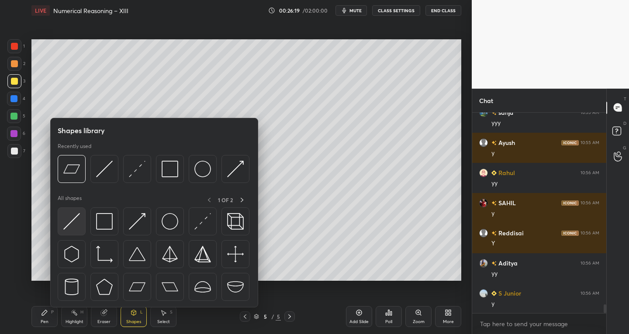
click at [69, 227] on img at bounding box center [71, 221] width 17 height 17
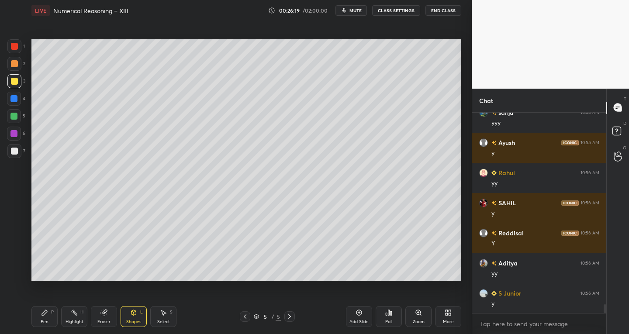
scroll to position [4450, 0]
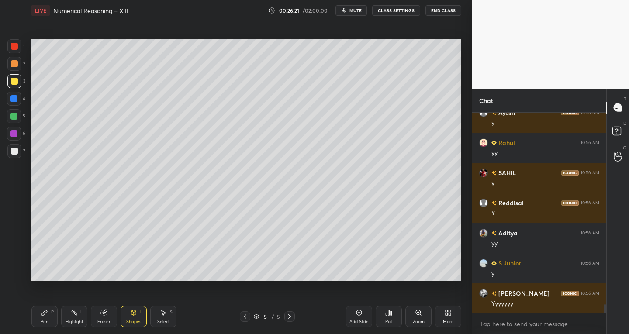
click at [13, 152] on div at bounding box center [14, 151] width 7 height 7
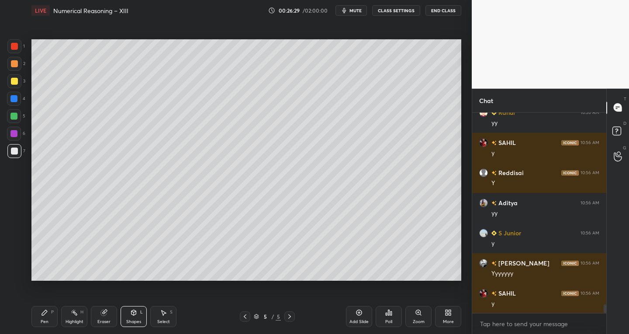
click at [14, 83] on div at bounding box center [14, 81] width 7 height 7
click at [39, 322] on div "Pen P" at bounding box center [44, 316] width 26 height 21
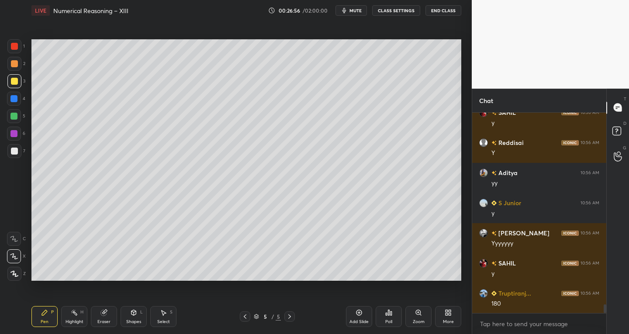
scroll to position [4540, 0]
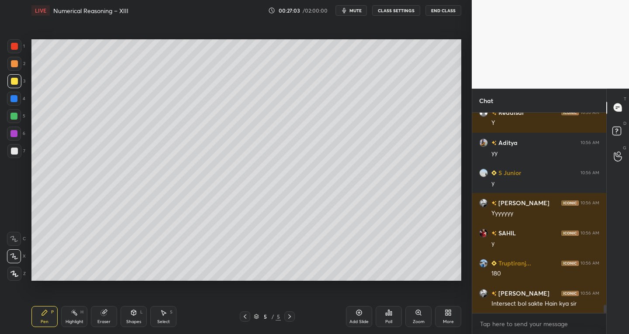
click at [106, 316] on icon at bounding box center [103, 312] width 7 height 7
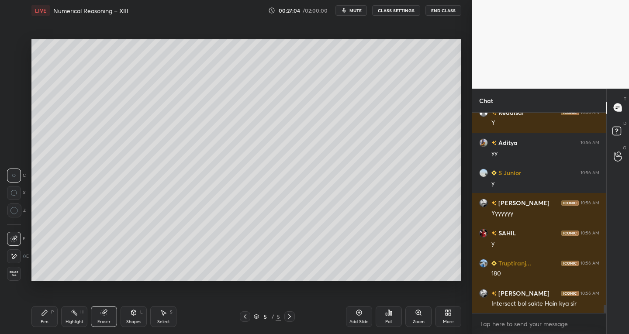
click at [11, 273] on span "Erase all" at bounding box center [13, 274] width 13 height 6
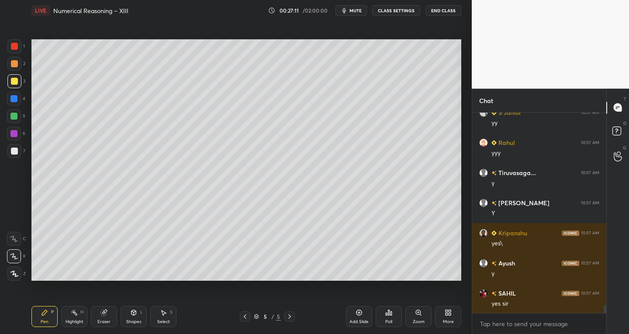
scroll to position [4841, 0]
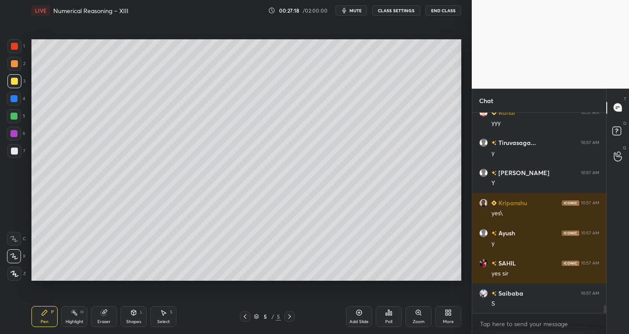
click at [12, 151] on div at bounding box center [14, 151] width 7 height 7
click at [134, 315] on icon at bounding box center [134, 313] width 0 height 3
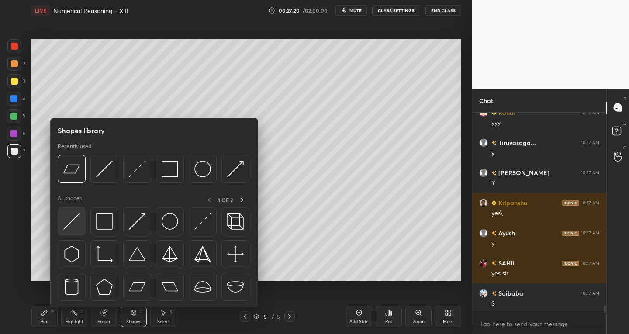
click at [69, 228] on img at bounding box center [71, 221] width 17 height 17
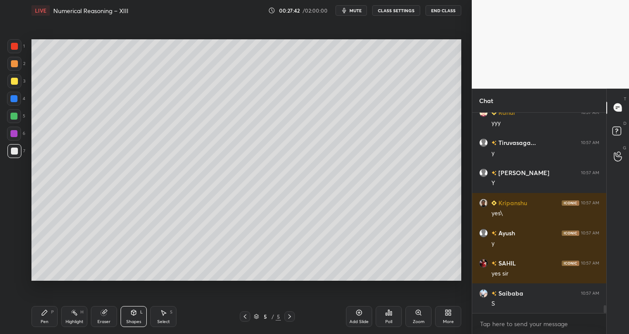
click at [41, 315] on div "Pen P" at bounding box center [44, 316] width 26 height 21
click at [103, 308] on div "Eraser" at bounding box center [104, 316] width 26 height 21
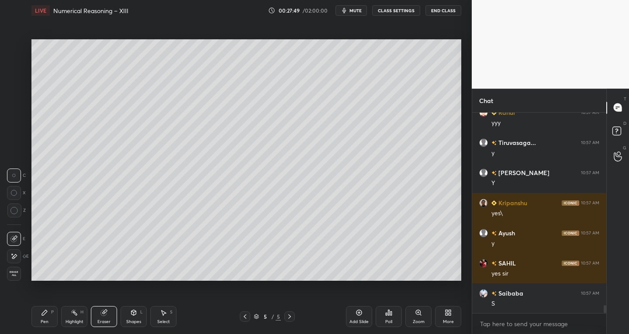
click at [14, 259] on icon at bounding box center [13, 256] width 7 height 7
click at [133, 318] on div "Shapes L" at bounding box center [133, 316] width 26 height 21
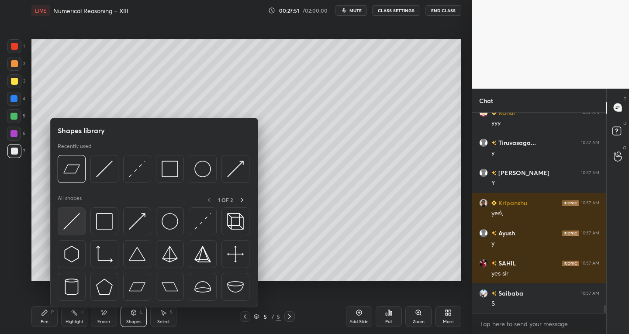
click at [70, 230] on div at bounding box center [72, 221] width 28 height 28
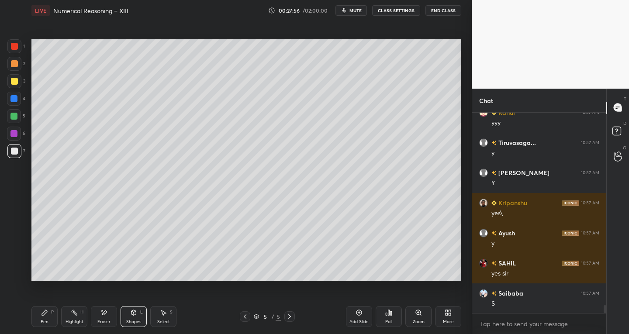
click at [42, 314] on icon at bounding box center [44, 312] width 5 height 5
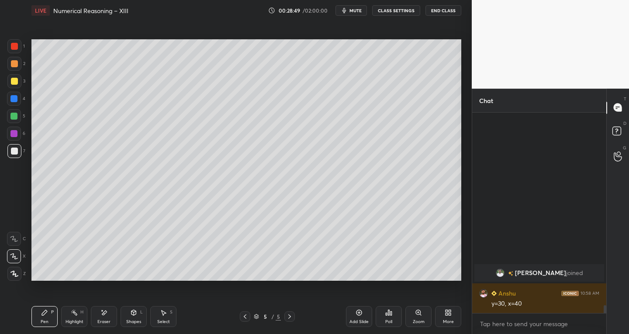
scroll to position [4212, 0]
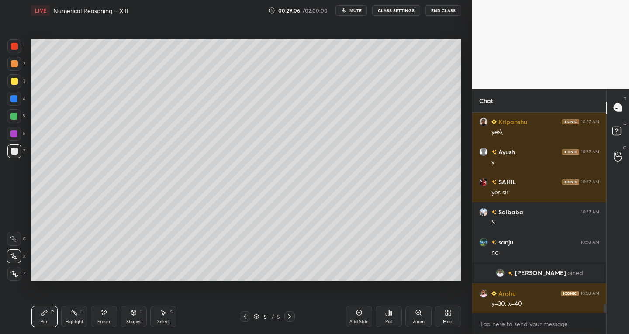
click at [248, 315] on div at bounding box center [245, 316] width 10 height 10
click at [137, 312] on icon at bounding box center [133, 312] width 7 height 7
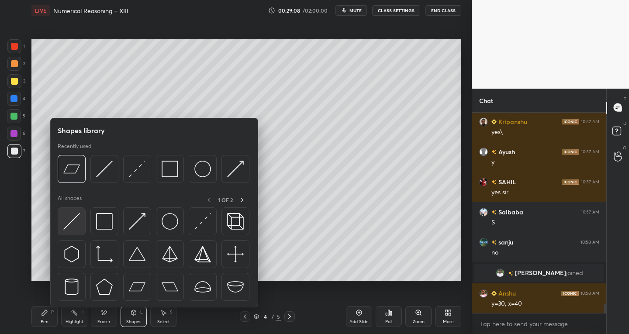
click at [77, 216] on img at bounding box center [71, 221] width 17 height 17
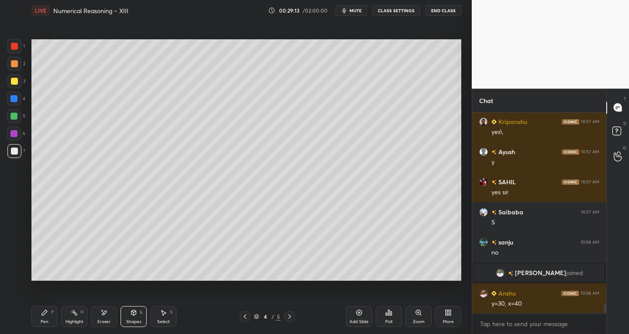
click at [47, 330] on div "Pen P Highlight H Eraser Shapes L Select S 4 / 5 Add Slide Poll Zoom More" at bounding box center [246, 316] width 430 height 35
click at [49, 316] on div "Pen P" at bounding box center [44, 316] width 26 height 21
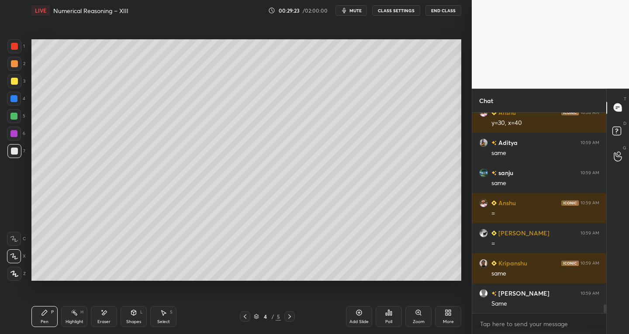
scroll to position [4423, 0]
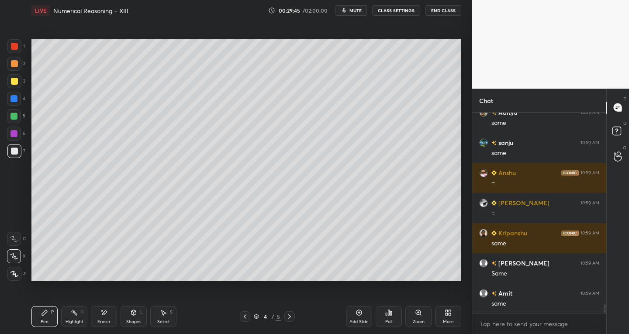
click at [288, 320] on div at bounding box center [289, 316] width 10 height 10
click at [12, 84] on div at bounding box center [14, 81] width 7 height 7
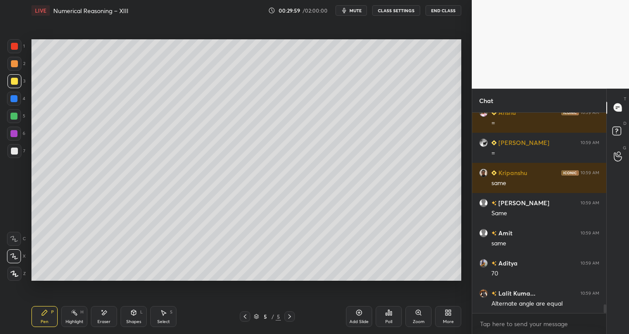
scroll to position [4513, 0]
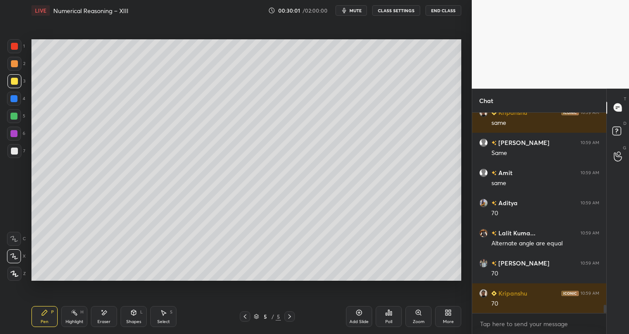
click at [75, 313] on rect at bounding box center [75, 313] width 4 height 4
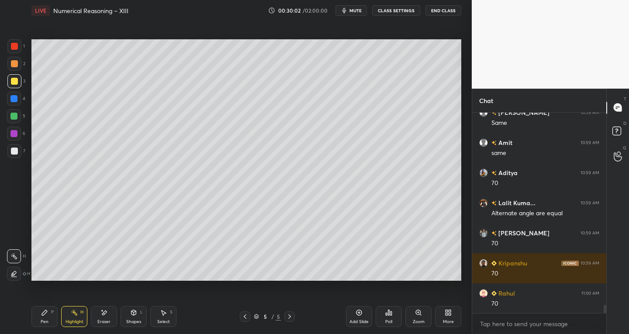
click at [13, 131] on div at bounding box center [13, 133] width 7 height 7
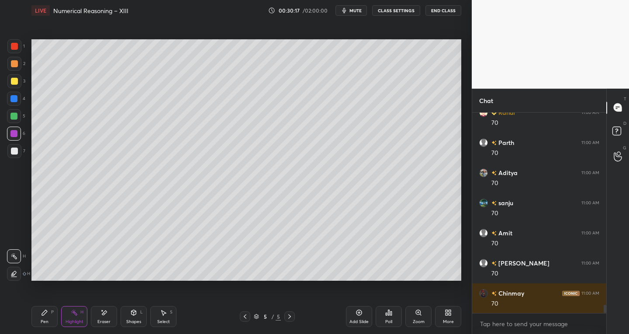
scroll to position [4784, 0]
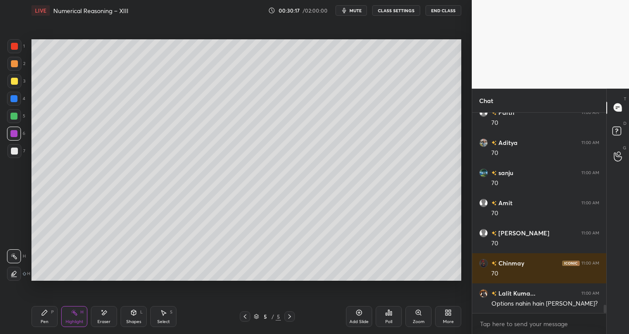
click at [18, 155] on div at bounding box center [14, 151] width 14 height 14
click at [48, 317] on div "Pen P" at bounding box center [44, 316] width 26 height 21
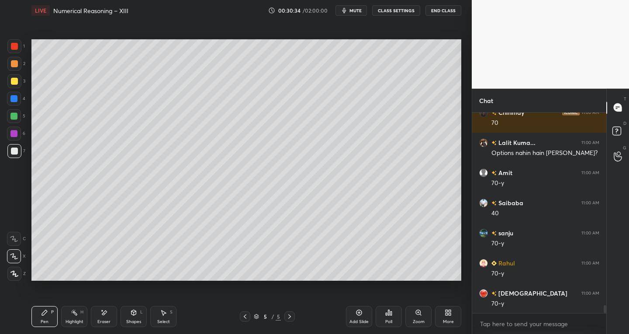
scroll to position [4965, 0]
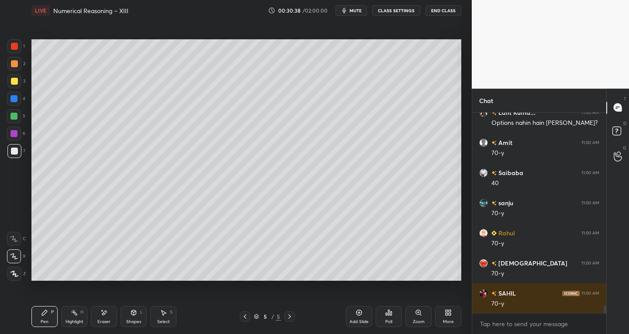
click at [107, 314] on div "Eraser" at bounding box center [104, 316] width 26 height 21
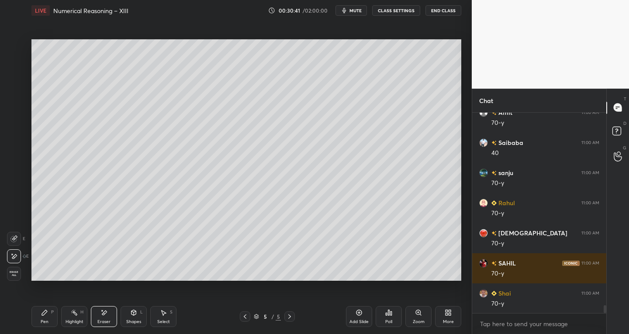
click at [22, 236] on div "E" at bounding box center [16, 239] width 18 height 14
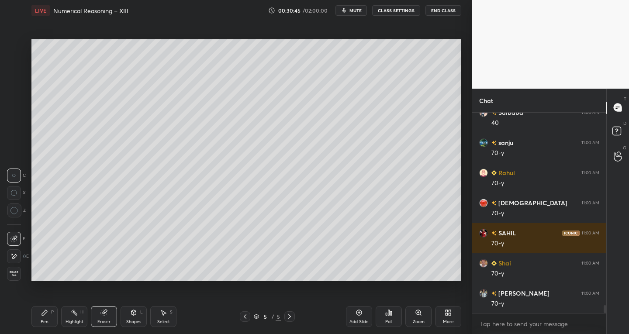
click at [170, 318] on div "Select S" at bounding box center [163, 316] width 26 height 21
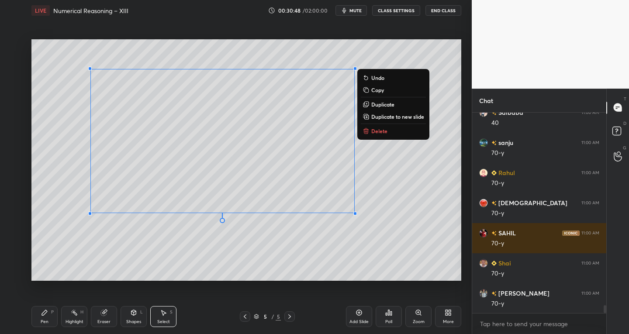
click at [382, 116] on p "Duplicate to new slide" at bounding box center [397, 116] width 53 height 7
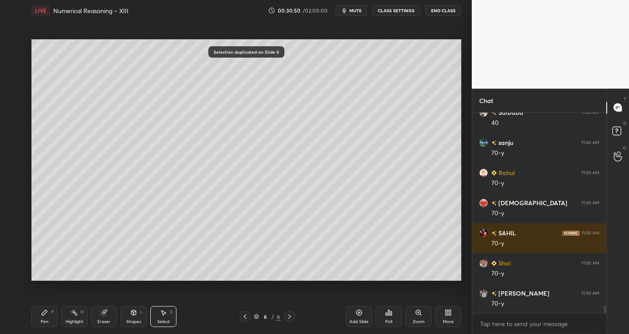
click at [110, 314] on div "Eraser" at bounding box center [104, 316] width 26 height 21
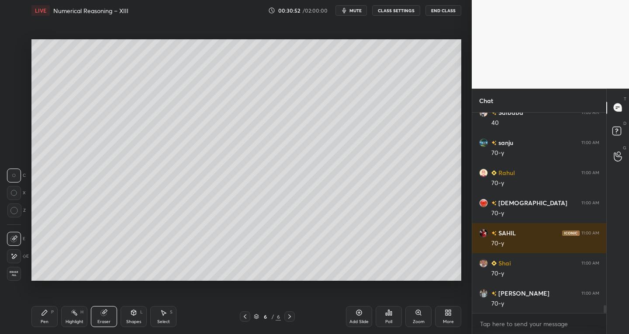
click at [246, 311] on div "Pen P Highlight H Eraser Shapes L Select S 6 / 6 Add Slide Poll Zoom More" at bounding box center [246, 316] width 430 height 35
click at [244, 316] on icon at bounding box center [244, 316] width 7 height 7
click at [292, 315] on icon at bounding box center [289, 316] width 7 height 7
click at [47, 311] on icon at bounding box center [44, 312] width 5 height 5
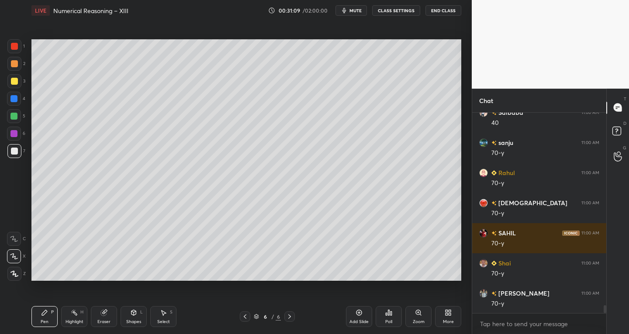
click at [165, 316] on div "Select S" at bounding box center [163, 316] width 26 height 21
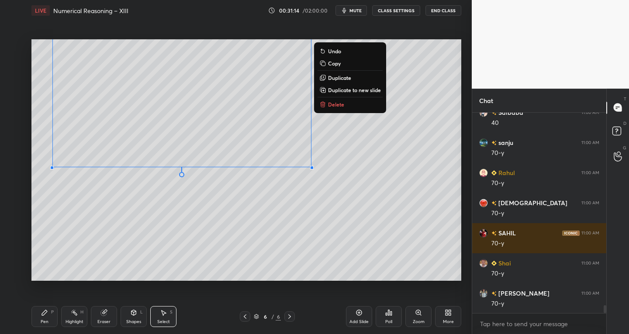
click at [337, 74] on button "Duplicate" at bounding box center [349, 77] width 65 height 10
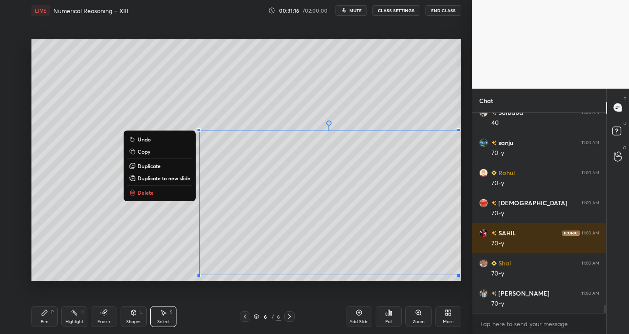
click at [109, 320] on div "Eraser" at bounding box center [103, 322] width 13 height 4
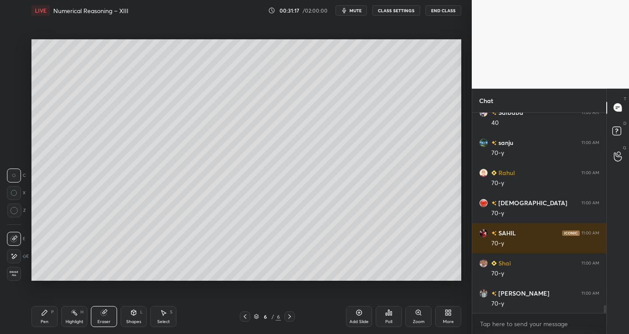
click at [12, 254] on icon at bounding box center [12, 254] width 1 height 1
click at [19, 240] on div at bounding box center [14, 239] width 14 height 14
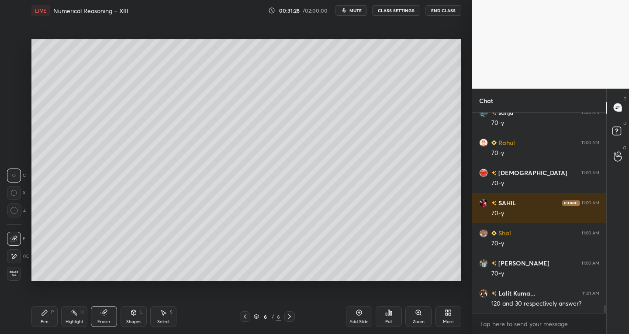
click at [41, 324] on div "Pen" at bounding box center [45, 322] width 8 height 4
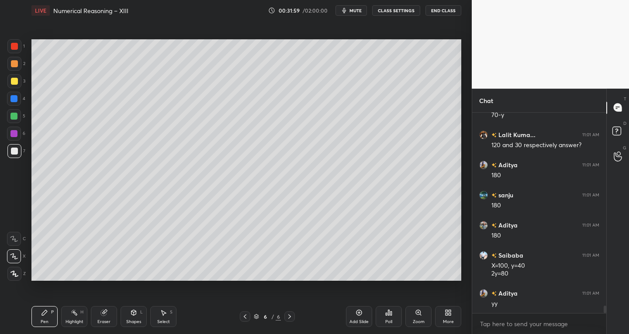
scroll to position [5244, 0]
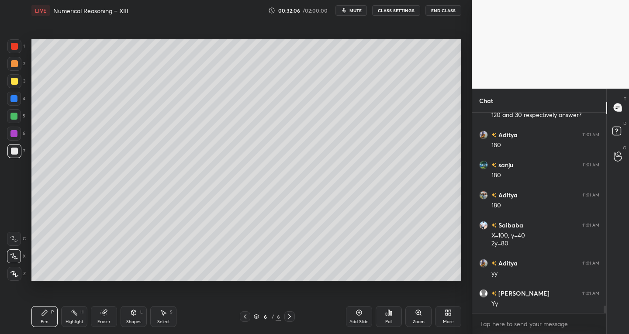
click at [130, 314] on icon at bounding box center [133, 312] width 7 height 7
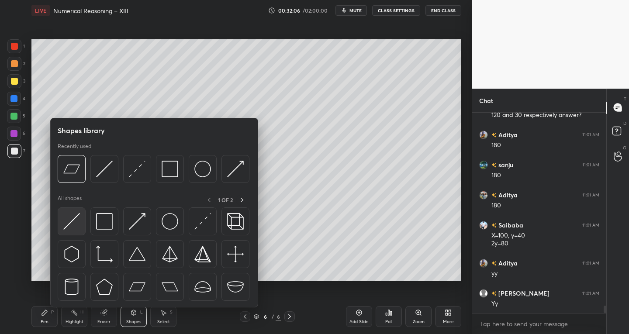
click at [76, 228] on img at bounding box center [71, 221] width 17 height 17
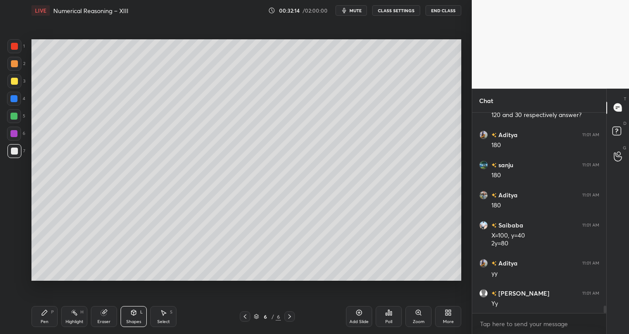
click at [13, 81] on div at bounding box center [14, 81] width 7 height 7
click at [115, 323] on div "Eraser" at bounding box center [104, 316] width 26 height 21
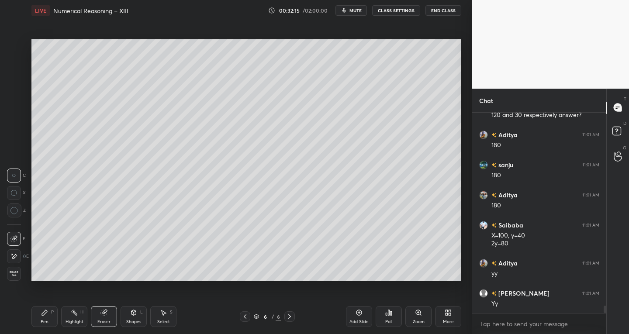
click at [127, 314] on div "Shapes L" at bounding box center [133, 316] width 26 height 21
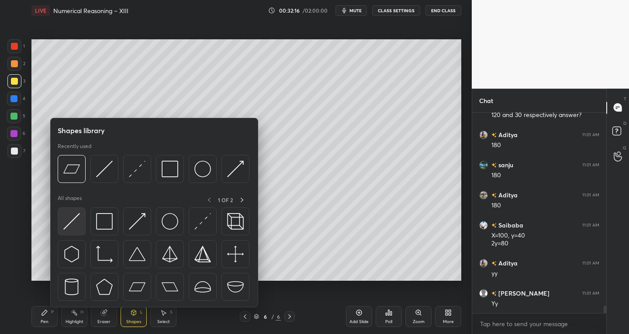
click at [71, 218] on img at bounding box center [71, 221] width 17 height 17
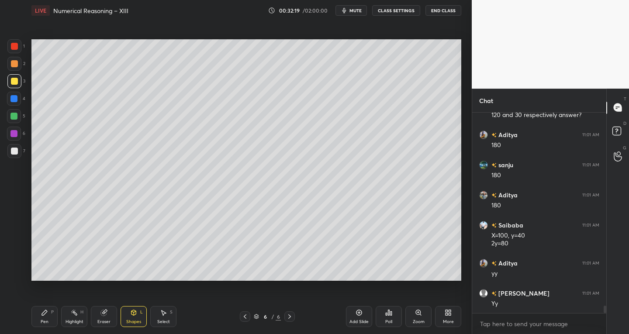
click at [48, 315] on div "Pen P" at bounding box center [44, 316] width 26 height 21
click at [134, 320] on div "Shapes" at bounding box center [133, 322] width 15 height 4
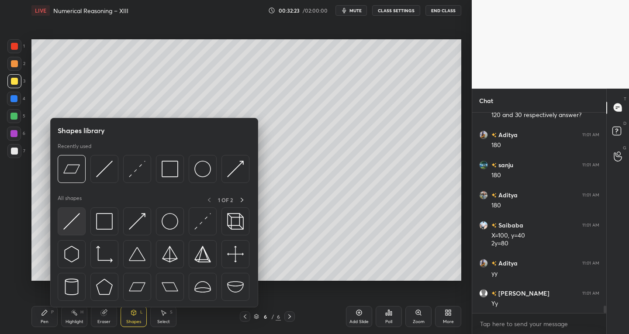
click at [62, 223] on div at bounding box center [72, 221] width 28 height 28
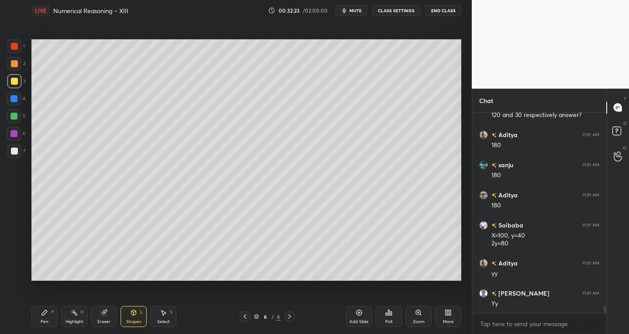
click at [15, 158] on div at bounding box center [14, 151] width 14 height 14
click at [141, 322] on div "Shapes" at bounding box center [133, 322] width 15 height 4
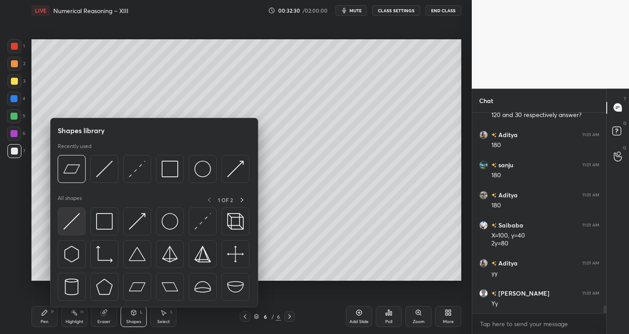
click at [72, 231] on div at bounding box center [72, 221] width 28 height 28
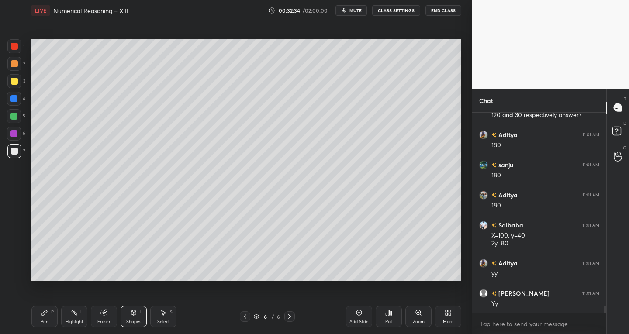
click at [55, 320] on div "Pen P" at bounding box center [44, 316] width 26 height 21
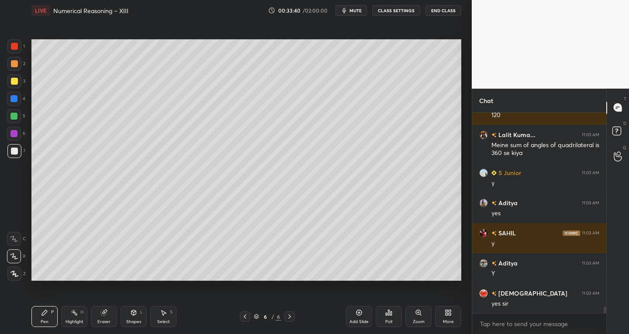
scroll to position [5914, 0]
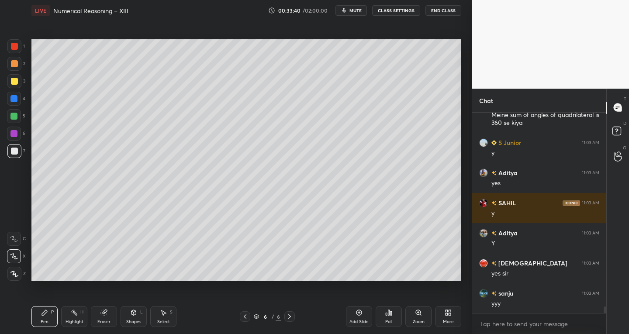
click at [288, 320] on icon at bounding box center [289, 316] width 7 height 7
click at [354, 317] on div "Add Slide" at bounding box center [359, 316] width 26 height 21
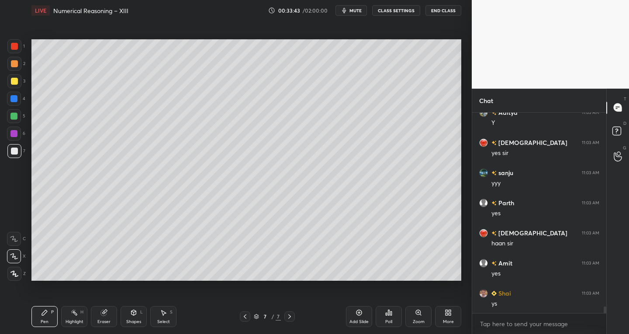
click at [239, 318] on div "7 / 7" at bounding box center [267, 316] width 157 height 10
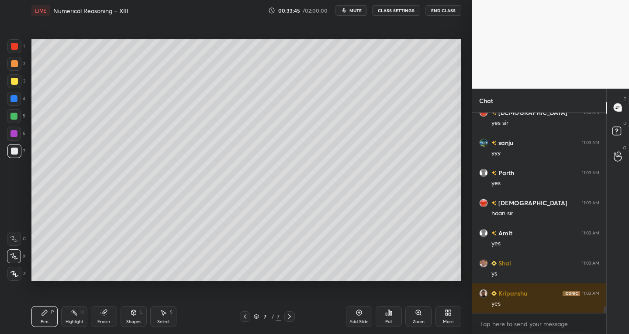
scroll to position [6125, 0]
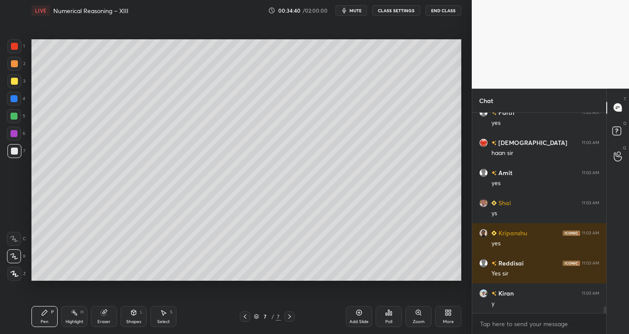
click at [134, 314] on icon at bounding box center [133, 312] width 5 height 5
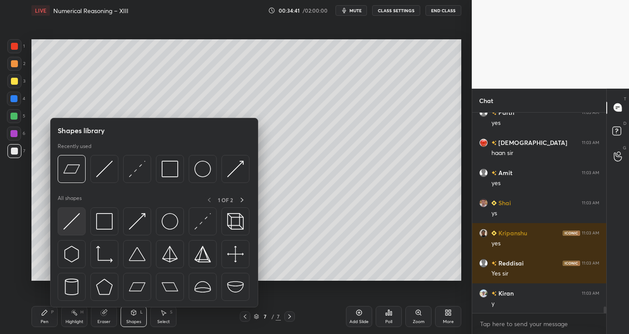
click at [68, 222] on img at bounding box center [71, 221] width 17 height 17
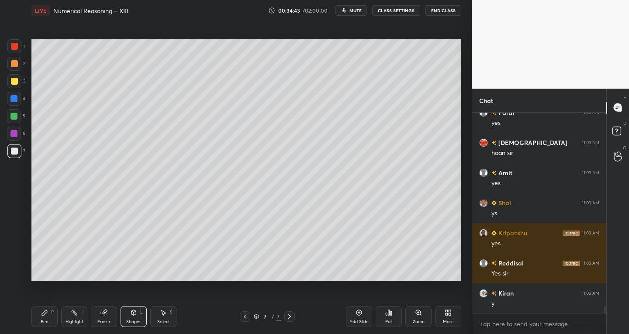
click at [45, 321] on div "Pen" at bounding box center [45, 322] width 8 height 4
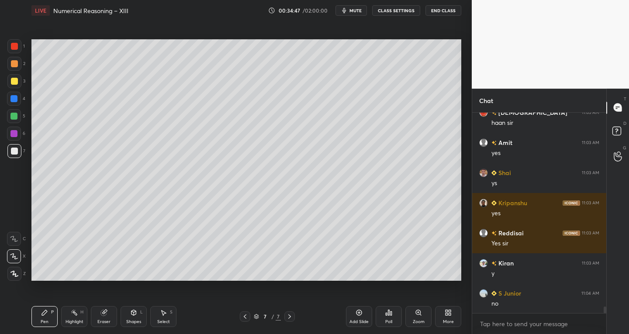
scroll to position [6185, 0]
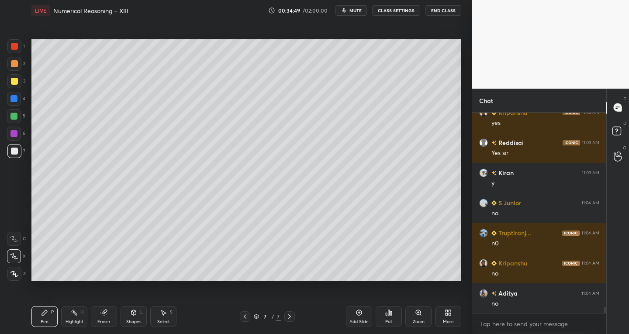
click at [13, 48] on div at bounding box center [14, 46] width 7 height 7
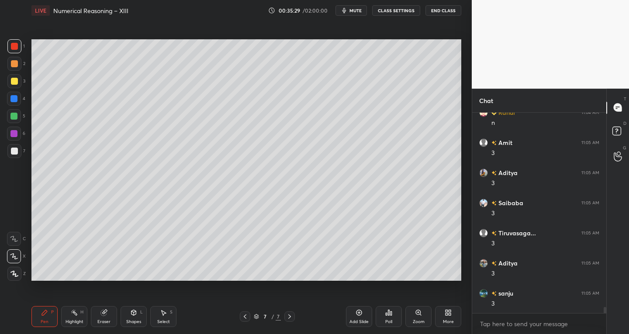
scroll to position [6547, 0]
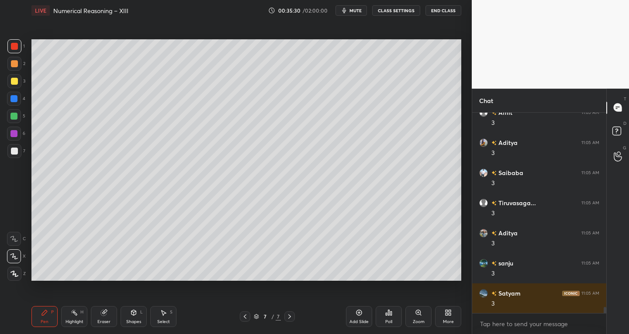
click at [133, 320] on div "Shapes" at bounding box center [133, 322] width 15 height 4
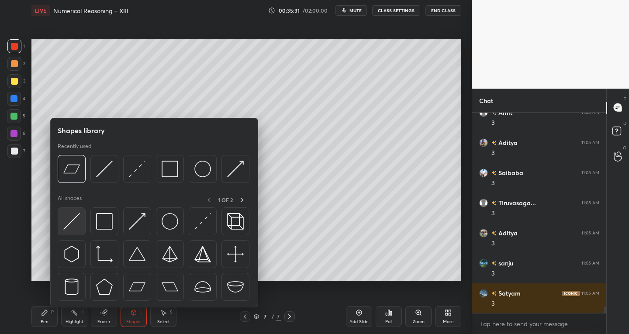
click at [66, 225] on img at bounding box center [71, 221] width 17 height 17
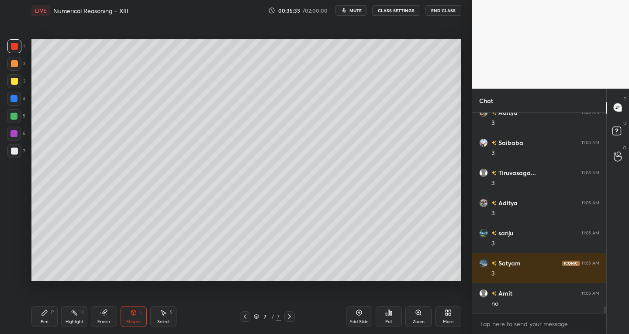
scroll to position [6607, 0]
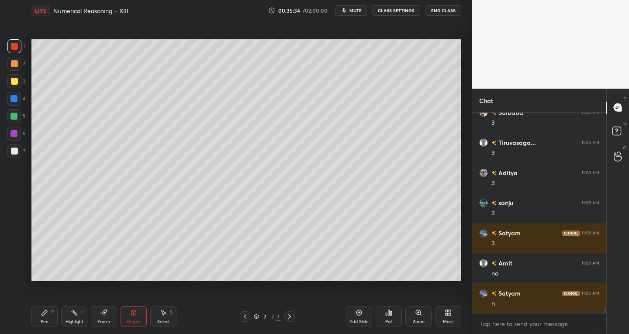
click at [13, 151] on div at bounding box center [14, 151] width 7 height 7
click at [105, 320] on div "Eraser" at bounding box center [103, 322] width 13 height 4
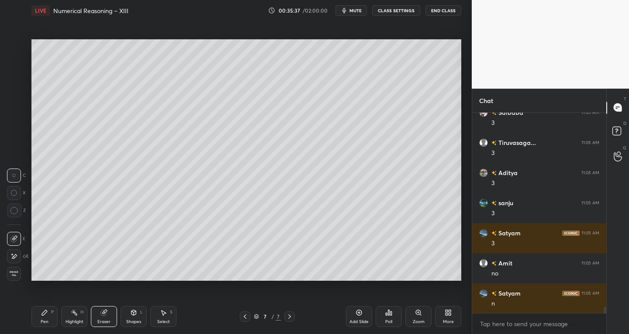
click at [16, 236] on icon at bounding box center [13, 238] width 7 height 7
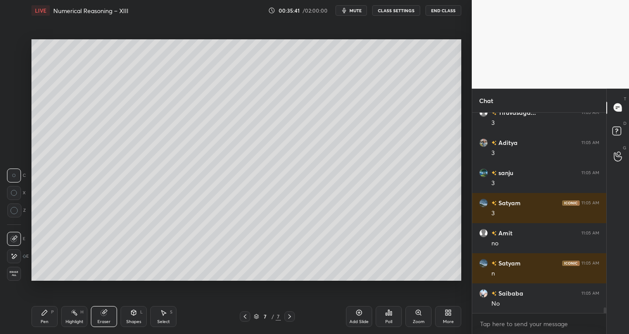
scroll to position [6728, 0]
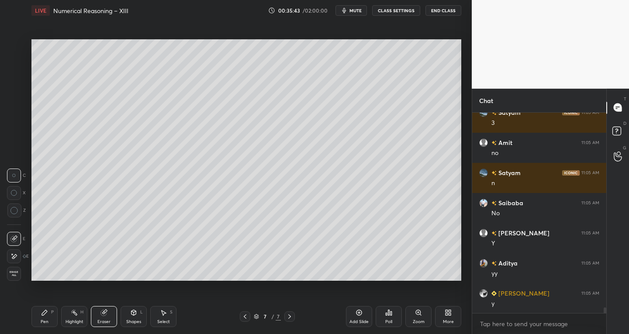
click at [132, 317] on div "Shapes L" at bounding box center [133, 316] width 26 height 21
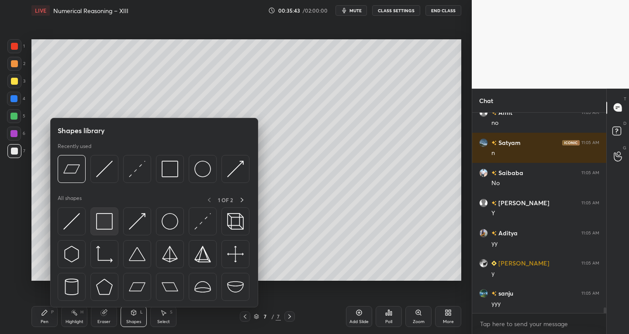
click at [107, 227] on img at bounding box center [104, 221] width 17 height 17
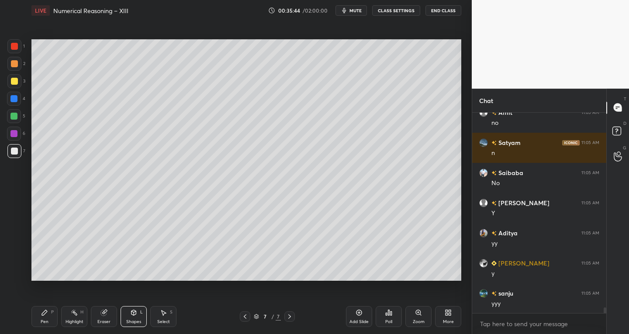
scroll to position [6818, 0]
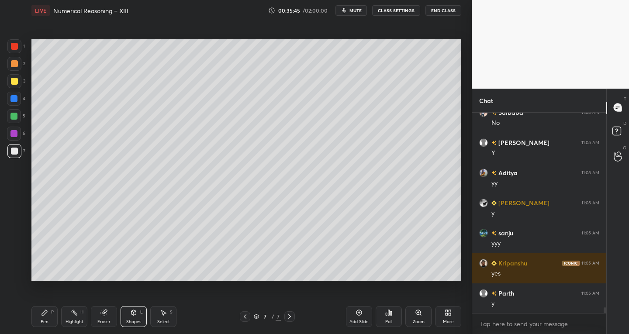
click at [42, 322] on div "Pen" at bounding box center [45, 322] width 8 height 4
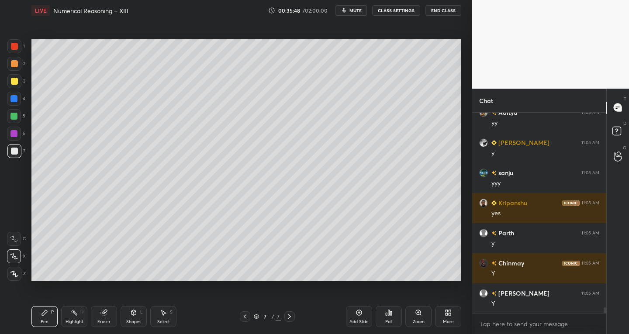
scroll to position [6908, 0]
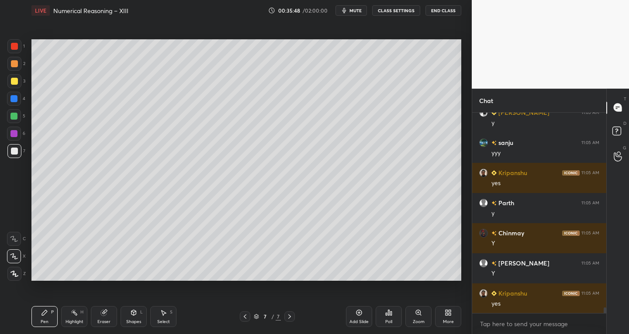
click at [130, 317] on div "Shapes L" at bounding box center [133, 316] width 26 height 21
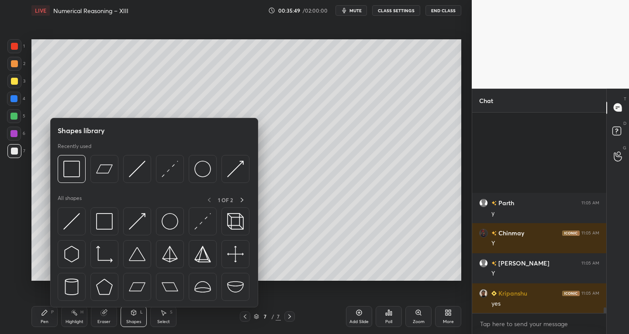
scroll to position [7029, 0]
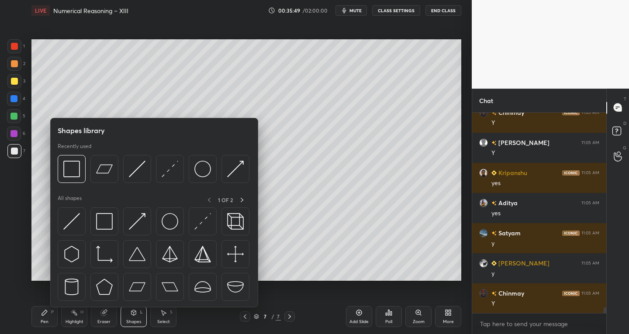
click at [141, 287] on img at bounding box center [137, 286] width 17 height 17
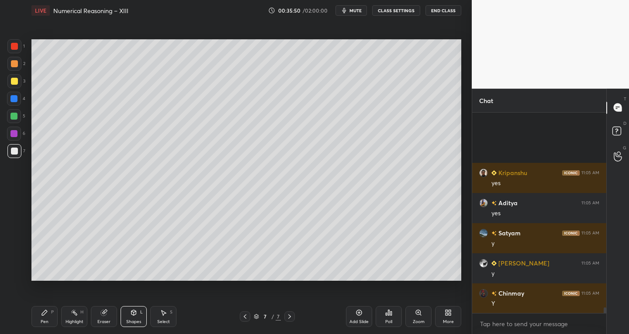
scroll to position [7119, 0]
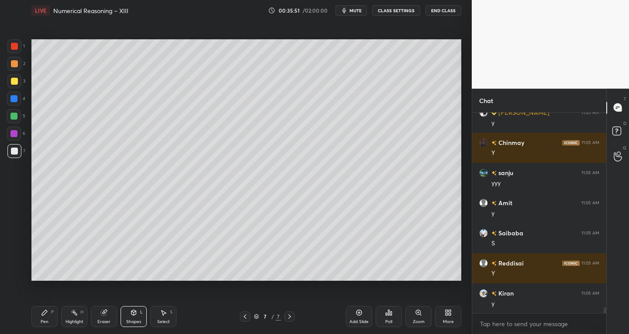
click at [122, 323] on div "Shapes L" at bounding box center [133, 316] width 26 height 21
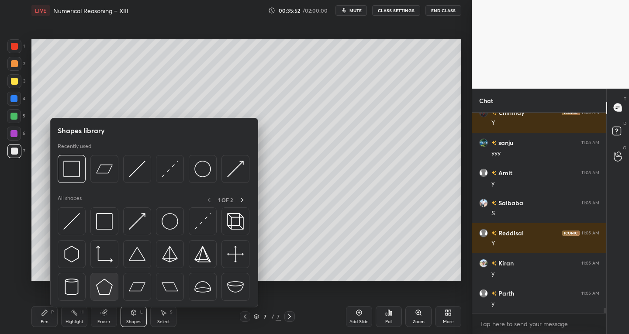
scroll to position [7270, 0]
click at [104, 289] on img at bounding box center [104, 286] width 17 height 17
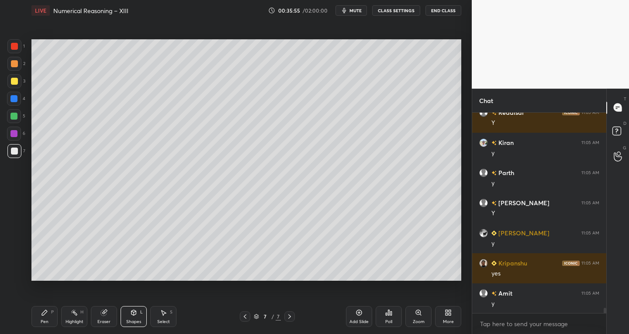
click at [42, 320] on div "Pen" at bounding box center [45, 322] width 8 height 4
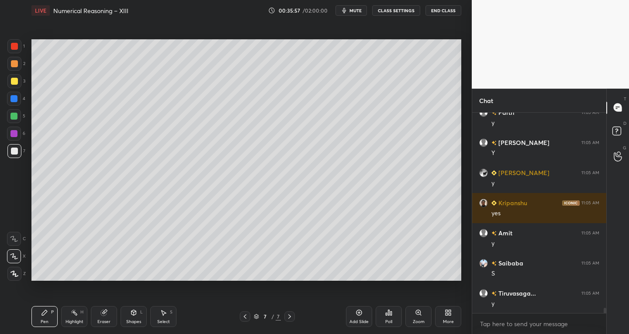
scroll to position [7480, 0]
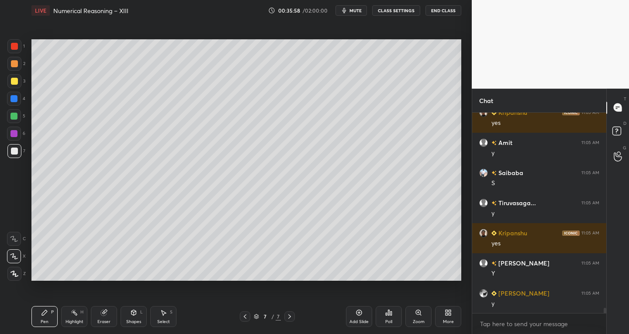
click at [131, 318] on div "Shapes L" at bounding box center [133, 316] width 26 height 21
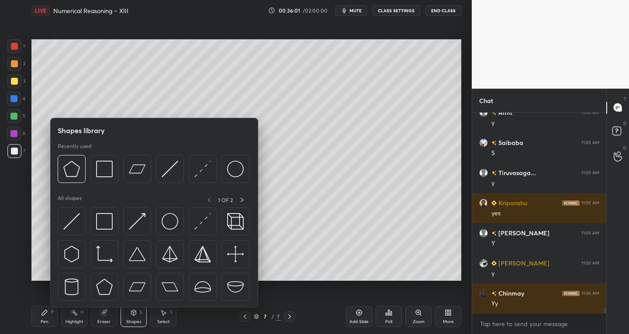
scroll to position [7601, 0]
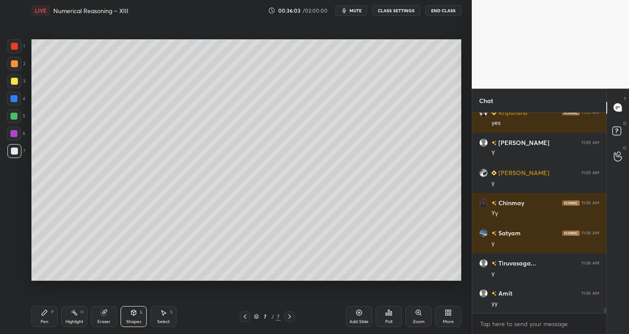
click at [38, 319] on div "Pen P" at bounding box center [44, 316] width 26 height 21
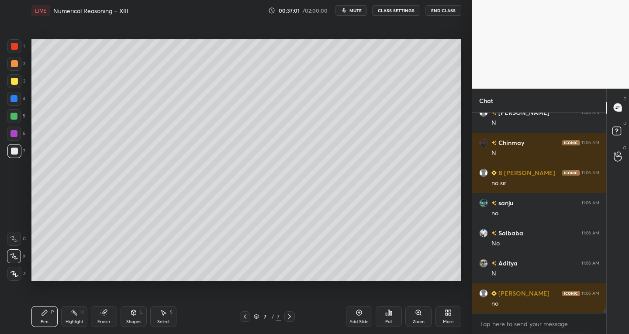
scroll to position [8625, 0]
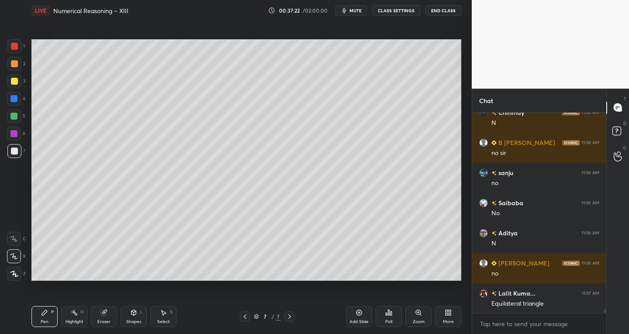
click at [355, 313] on icon at bounding box center [358, 312] width 7 height 7
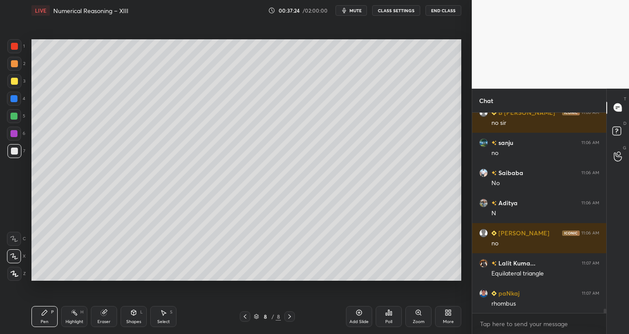
click at [132, 316] on icon at bounding box center [133, 312] width 7 height 7
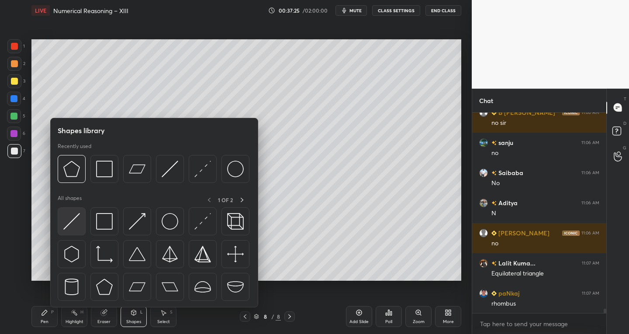
click at [74, 224] on img at bounding box center [71, 221] width 17 height 17
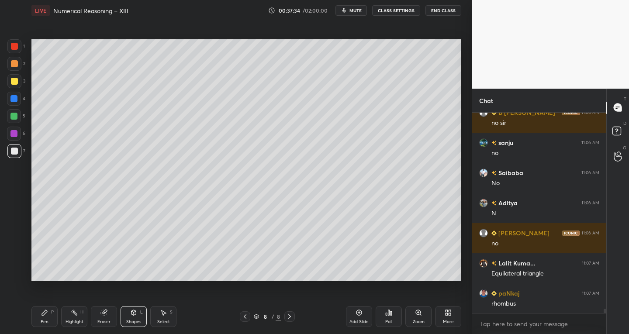
click at [99, 312] on div "Eraser" at bounding box center [104, 316] width 26 height 21
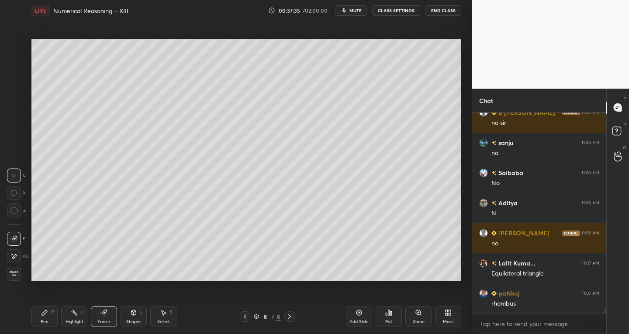
click at [14, 238] on icon at bounding box center [14, 238] width 5 height 4
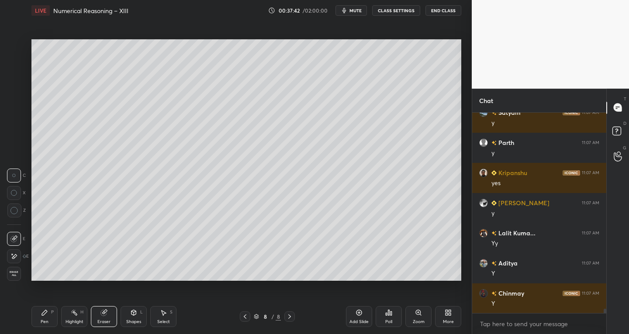
scroll to position [9107, 0]
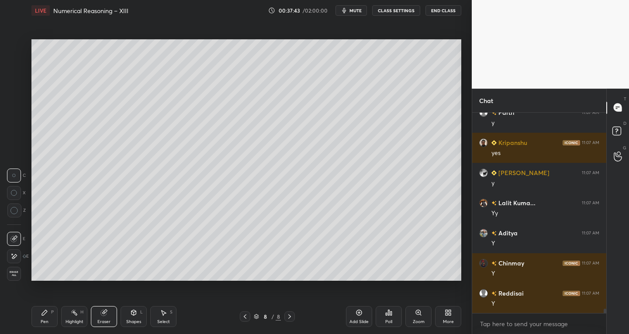
click at [46, 310] on icon at bounding box center [44, 312] width 5 height 5
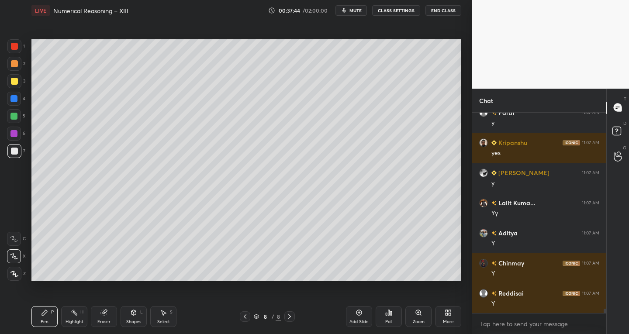
click at [136, 314] on icon at bounding box center [133, 312] width 7 height 7
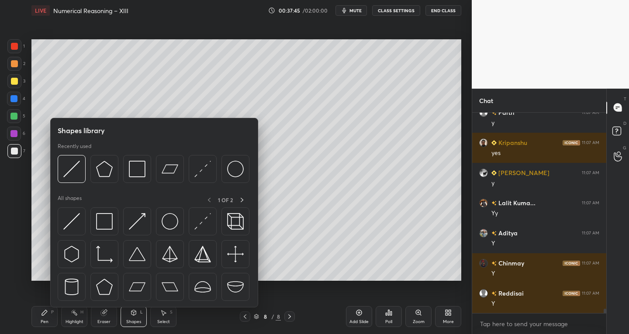
click at [107, 318] on div "Eraser" at bounding box center [104, 316] width 26 height 21
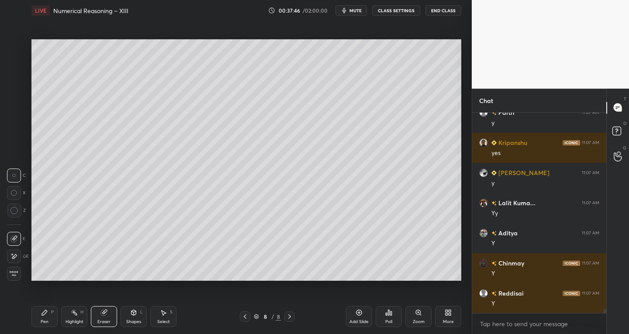
click at [15, 238] on icon at bounding box center [13, 238] width 7 height 7
click at [132, 316] on div "Shapes L" at bounding box center [133, 316] width 26 height 21
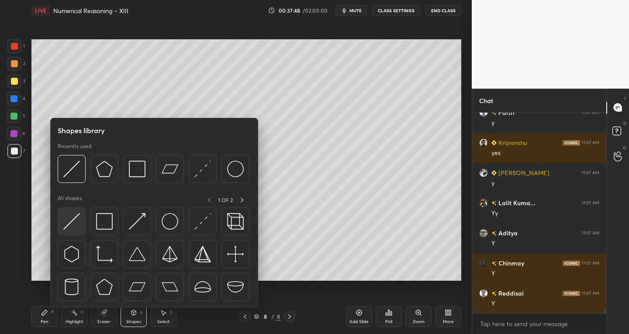
click at [72, 217] on img at bounding box center [71, 221] width 17 height 17
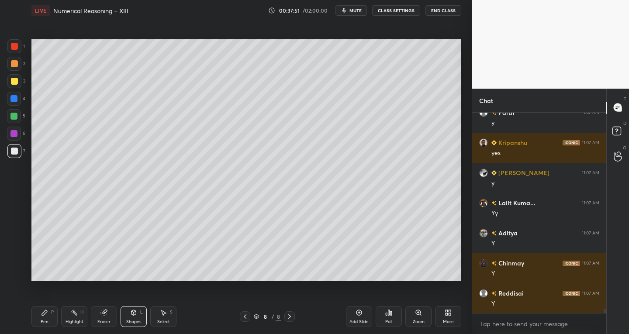
click at [130, 318] on div "Shapes L" at bounding box center [133, 316] width 26 height 21
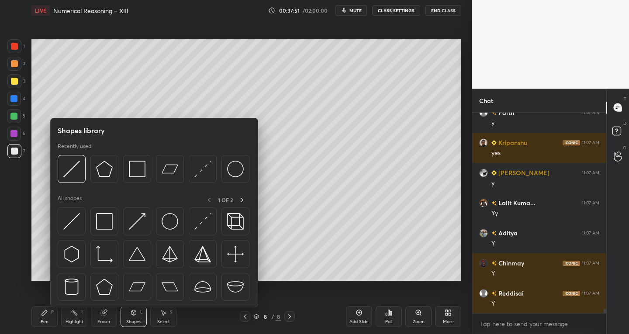
click at [102, 322] on div "Eraser" at bounding box center [103, 322] width 13 height 4
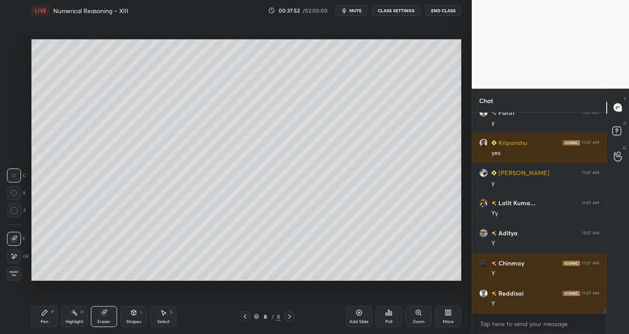
click at [16, 255] on icon at bounding box center [13, 256] width 7 height 7
click at [134, 320] on div "Shapes" at bounding box center [133, 322] width 15 height 4
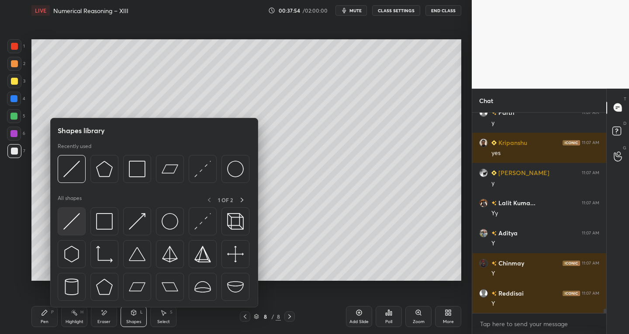
click at [67, 226] on img at bounding box center [71, 221] width 17 height 17
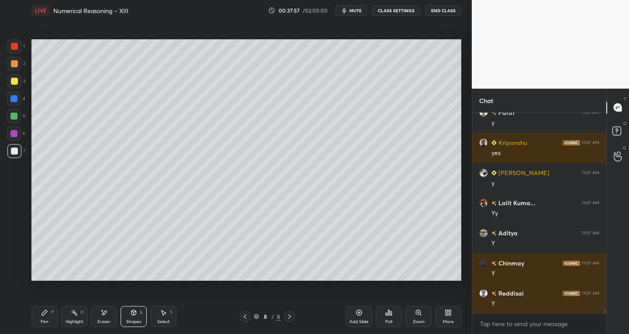
click at [42, 315] on icon at bounding box center [44, 312] width 5 height 5
click at [358, 313] on icon at bounding box center [358, 312] width 7 height 7
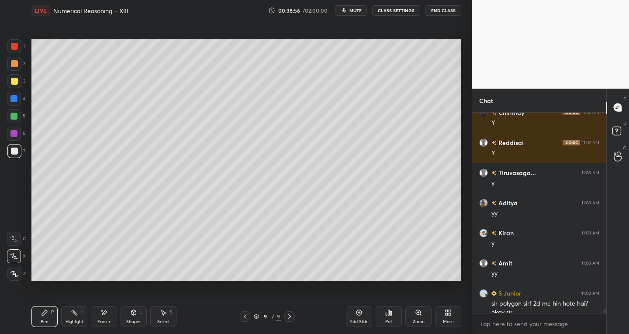
scroll to position [9266, 0]
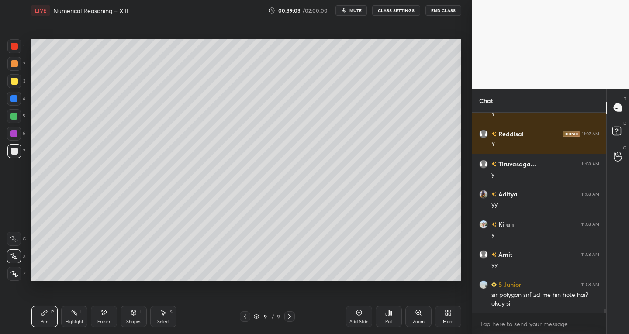
click at [130, 316] on div "Shapes L" at bounding box center [133, 316] width 26 height 21
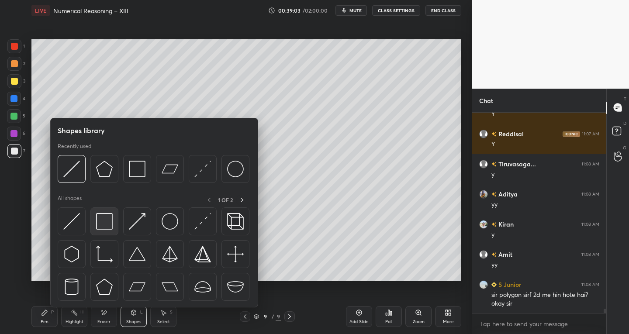
click at [99, 224] on img at bounding box center [104, 221] width 17 height 17
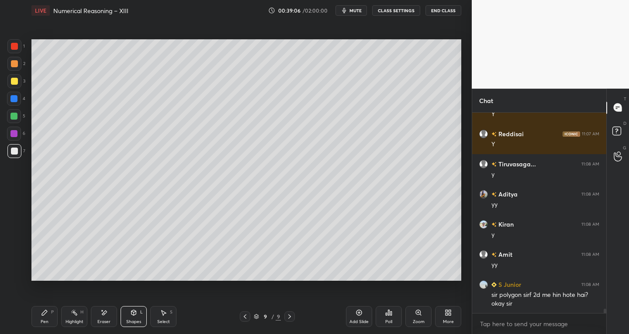
click at [128, 320] on div "Shapes" at bounding box center [133, 322] width 15 height 4
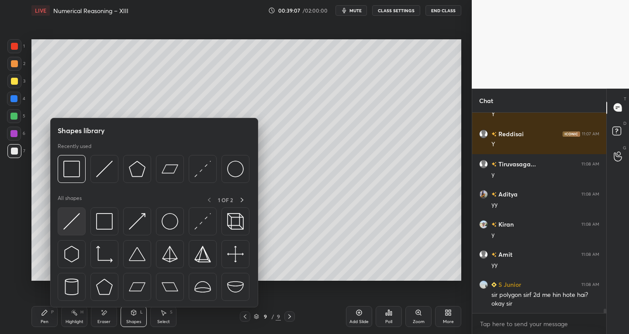
click at [67, 229] on img at bounding box center [71, 221] width 17 height 17
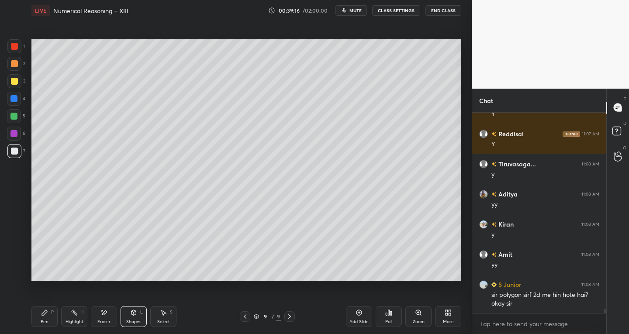
scroll to position [9296, 0]
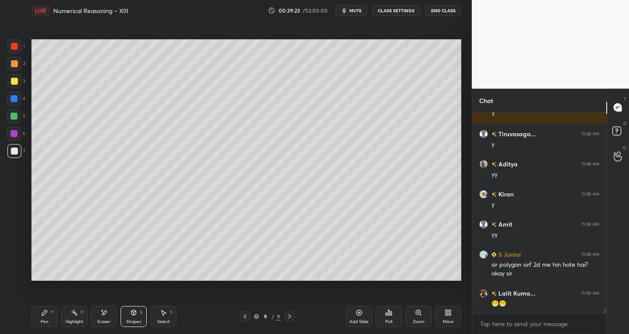
click at [134, 317] on div "Shapes L" at bounding box center [133, 316] width 26 height 21
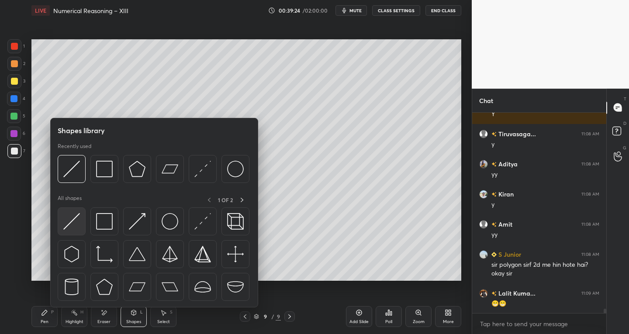
click at [70, 225] on img at bounding box center [71, 221] width 17 height 17
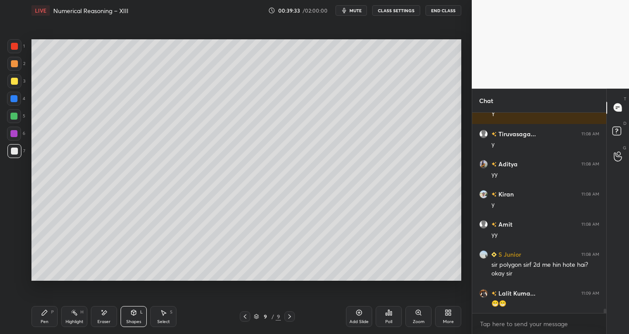
scroll to position [9305, 0]
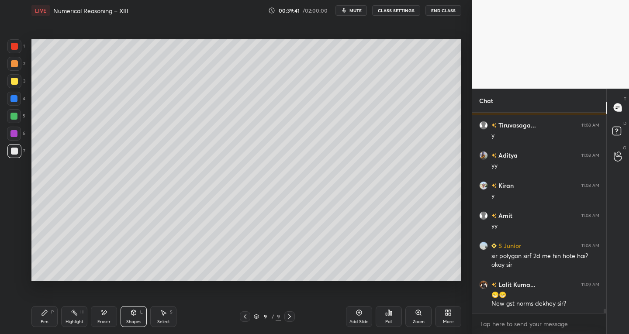
click at [44, 314] on icon at bounding box center [44, 312] width 5 height 5
click at [133, 314] on icon at bounding box center [133, 312] width 5 height 5
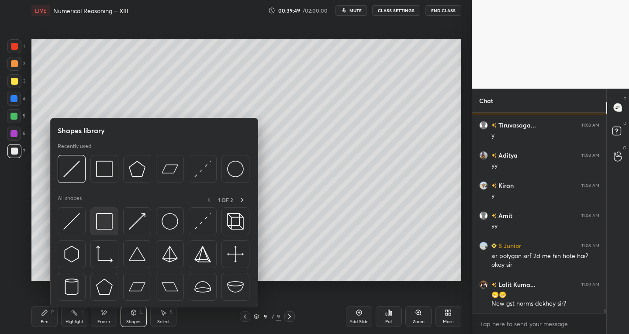
click at [98, 232] on div at bounding box center [104, 221] width 28 height 28
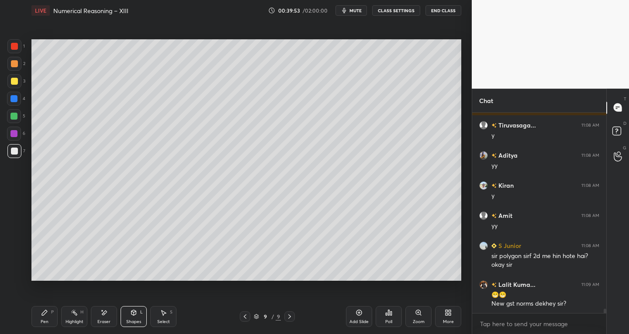
click at [133, 317] on div "Shapes L" at bounding box center [133, 316] width 26 height 21
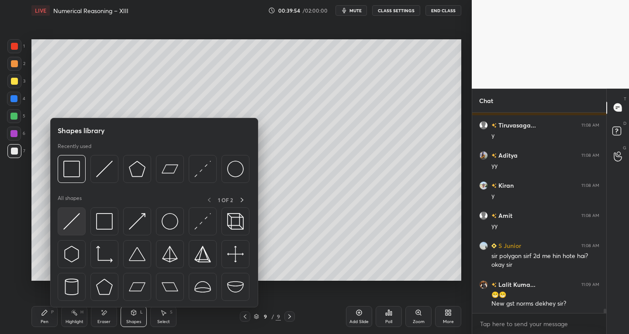
click at [65, 229] on img at bounding box center [71, 221] width 17 height 17
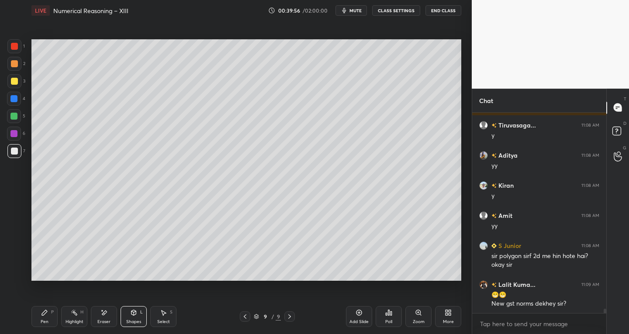
click at [40, 316] on div "Pen P" at bounding box center [44, 316] width 26 height 21
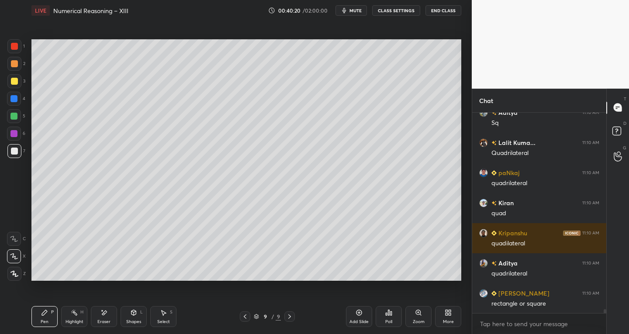
scroll to position [9555, 0]
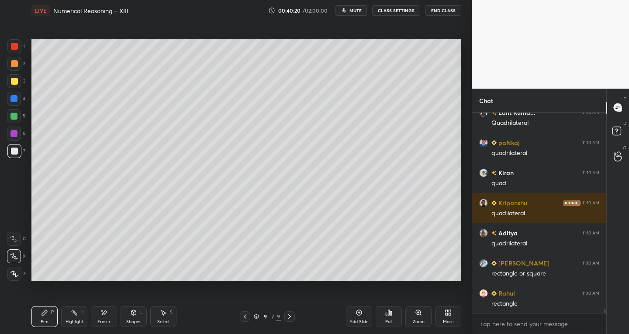
click at [103, 320] on div "Eraser" at bounding box center [103, 322] width 13 height 4
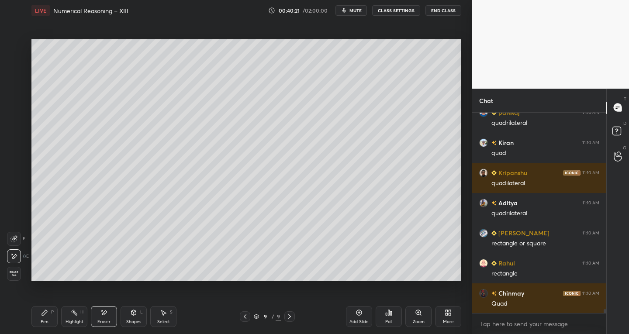
click at [45, 314] on icon at bounding box center [44, 312] width 5 height 5
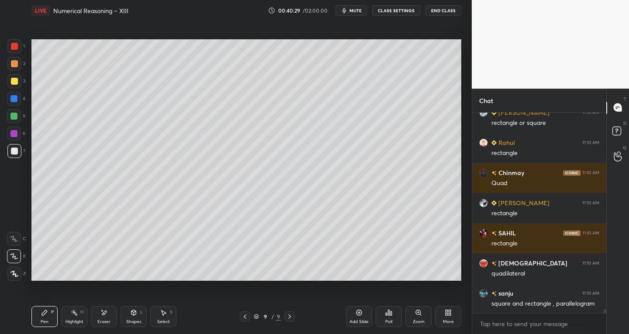
scroll to position [9736, 0]
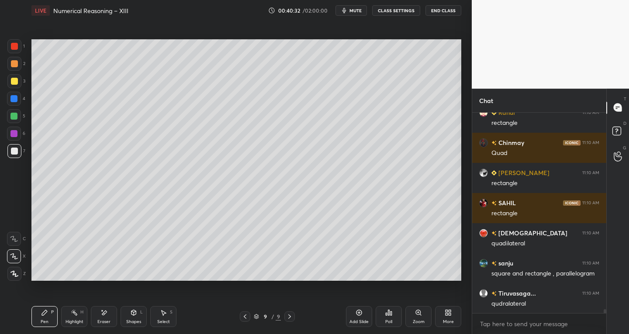
click at [102, 313] on icon at bounding box center [103, 312] width 7 height 7
click at [17, 236] on div at bounding box center [14, 239] width 14 height 14
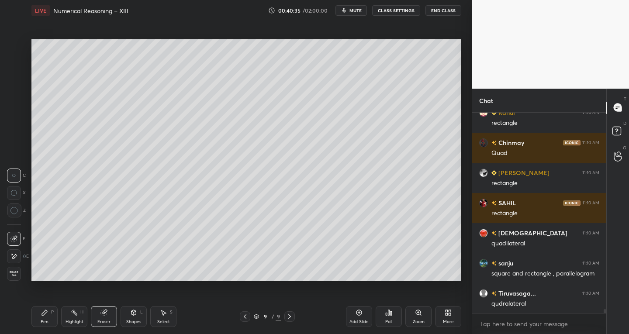
click at [48, 319] on div "Pen P" at bounding box center [44, 316] width 26 height 21
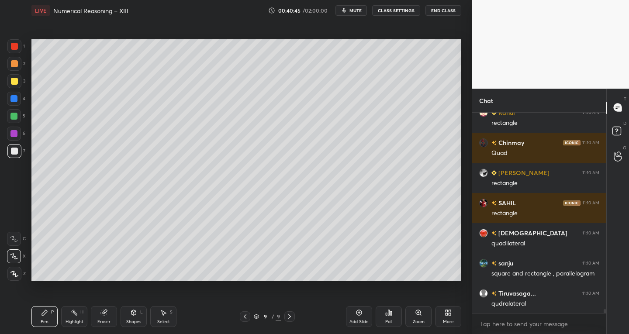
scroll to position [9766, 0]
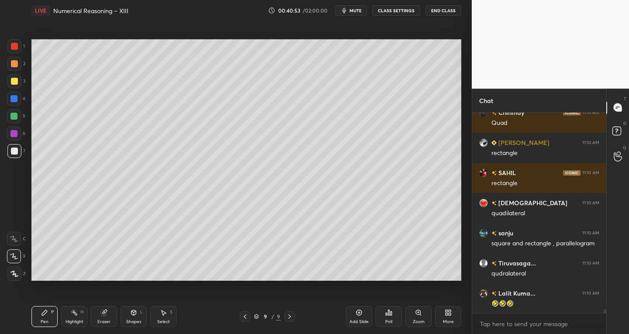
click at [80, 316] on div "Highlight H" at bounding box center [74, 316] width 26 height 21
click at [103, 320] on div "Eraser" at bounding box center [103, 322] width 13 height 4
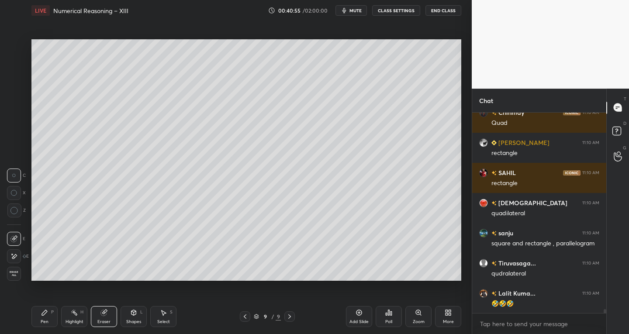
click at [20, 236] on div at bounding box center [14, 239] width 14 height 14
click at [48, 313] on icon at bounding box center [44, 312] width 7 height 7
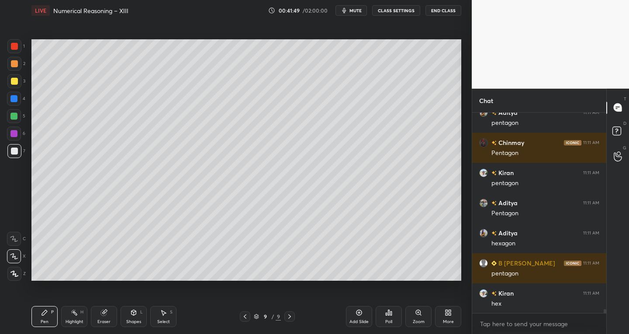
scroll to position [10187, 0]
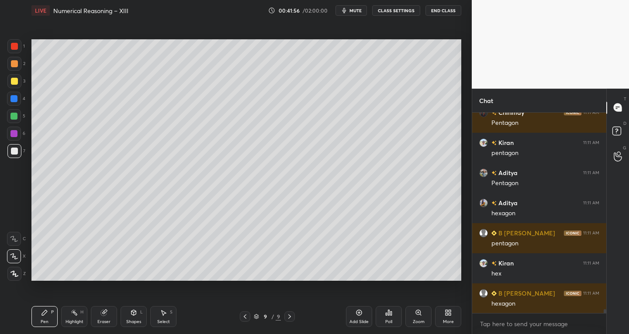
click at [364, 314] on div "Add Slide" at bounding box center [359, 316] width 26 height 21
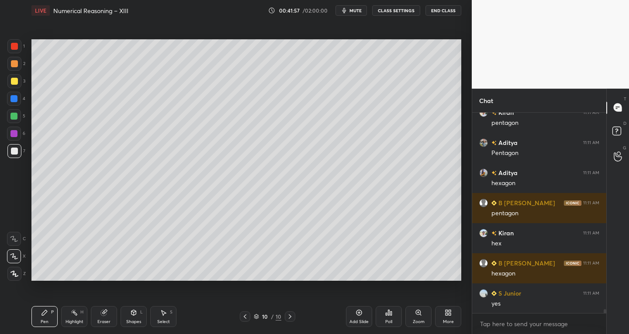
click at [137, 312] on div "Shapes L" at bounding box center [133, 316] width 26 height 21
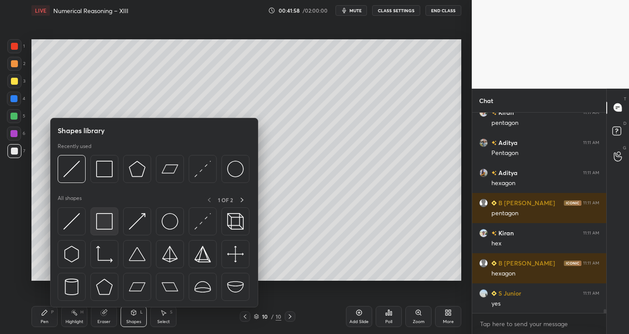
scroll to position [10248, 0]
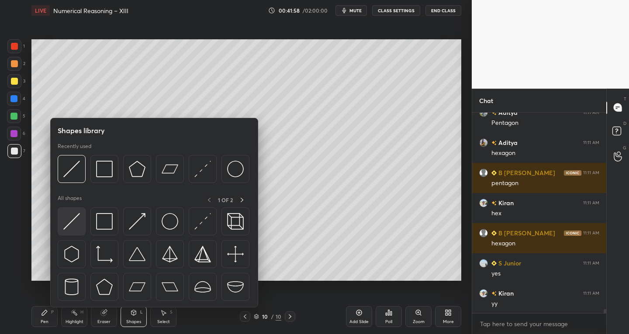
click at [70, 217] on img at bounding box center [71, 221] width 17 height 17
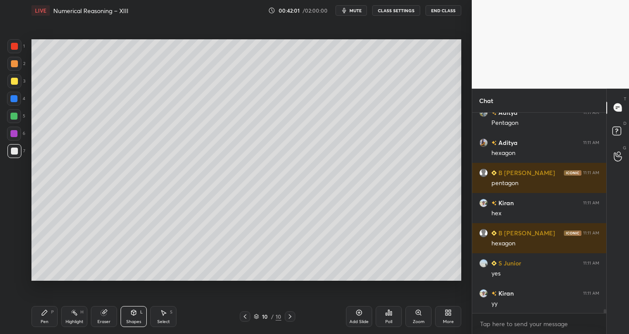
scroll to position [10278, 0]
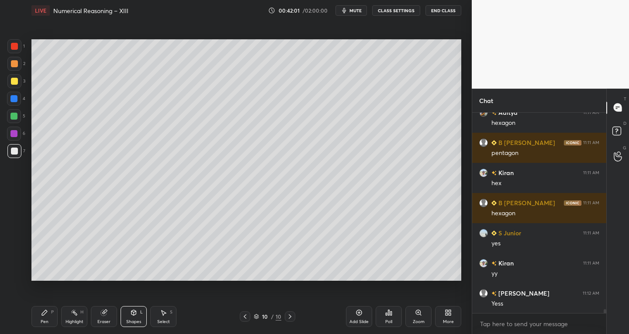
click at [132, 314] on icon at bounding box center [133, 312] width 5 height 5
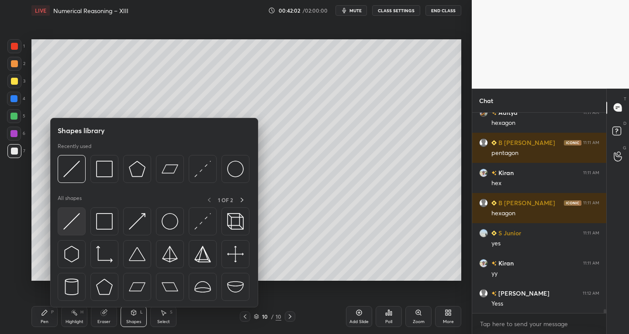
click at [72, 223] on img at bounding box center [71, 221] width 17 height 17
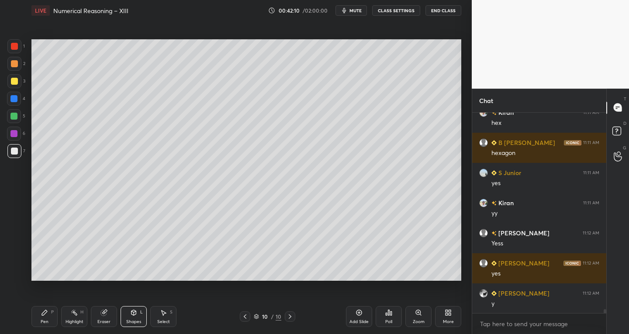
scroll to position [10368, 0]
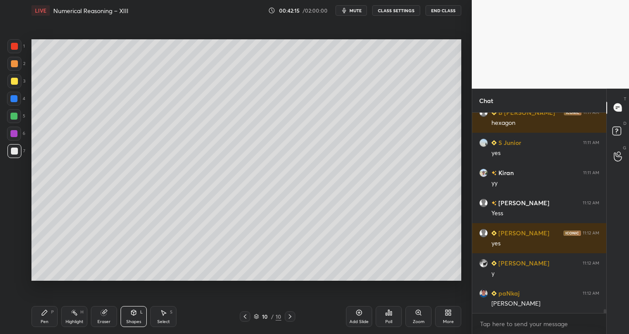
click at [45, 312] on icon at bounding box center [44, 312] width 5 height 5
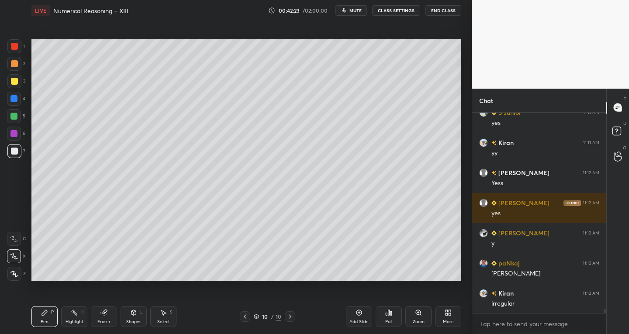
scroll to position [10428, 0]
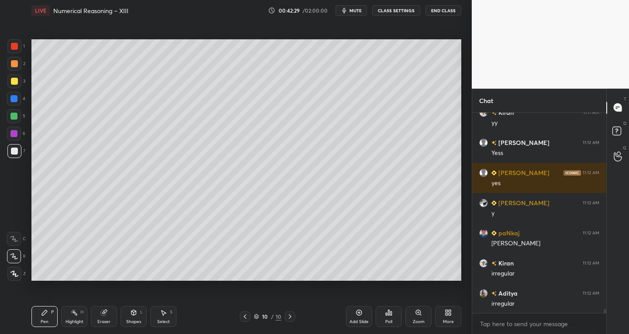
click at [170, 316] on div "Select S" at bounding box center [163, 316] width 26 height 21
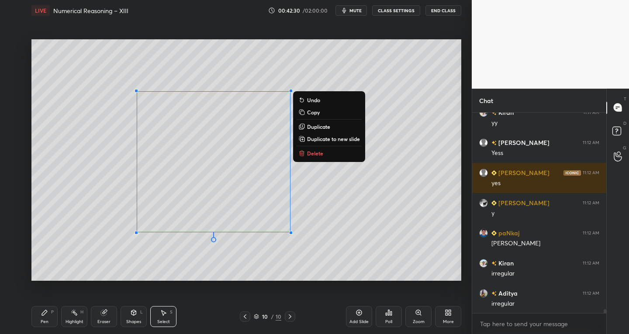
click at [312, 152] on p "Delete" at bounding box center [315, 153] width 16 height 7
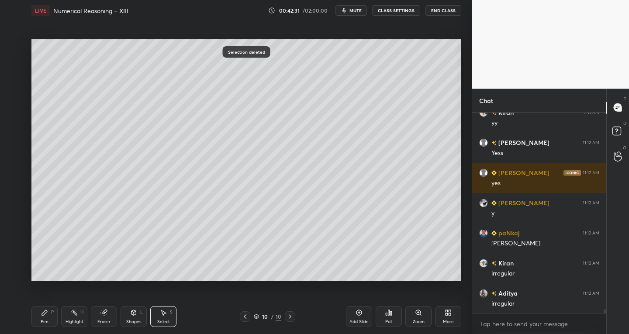
click at [244, 311] on div at bounding box center [245, 316] width 10 height 10
click at [46, 317] on div "Pen P" at bounding box center [44, 316] width 26 height 21
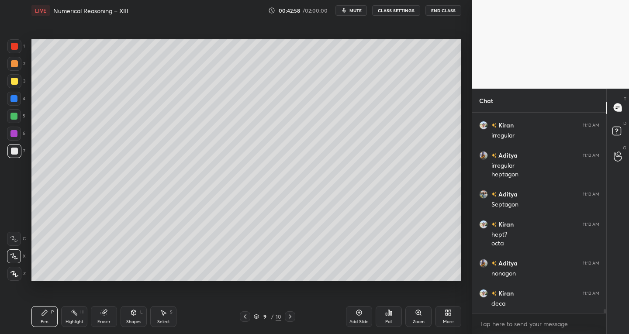
scroll to position [10596, 0]
click at [164, 317] on div "Select S" at bounding box center [163, 316] width 26 height 21
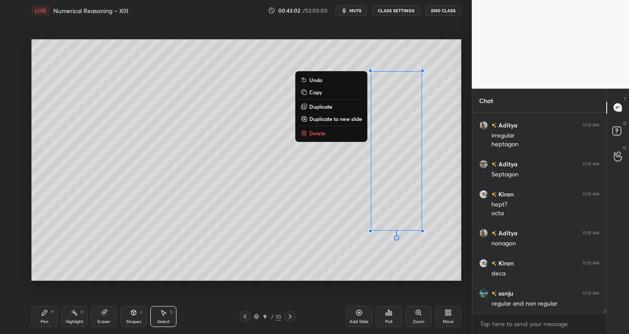
click at [319, 134] on p "Delete" at bounding box center [317, 133] width 16 height 7
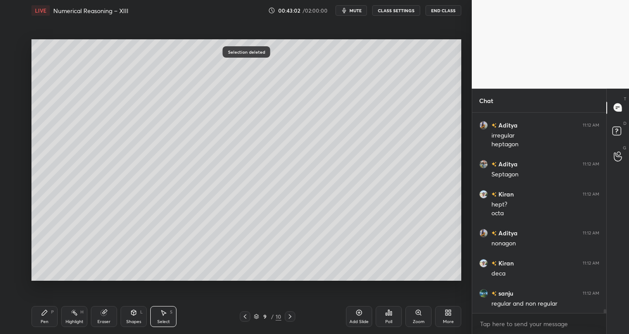
click at [57, 313] on div "Pen P" at bounding box center [44, 316] width 26 height 21
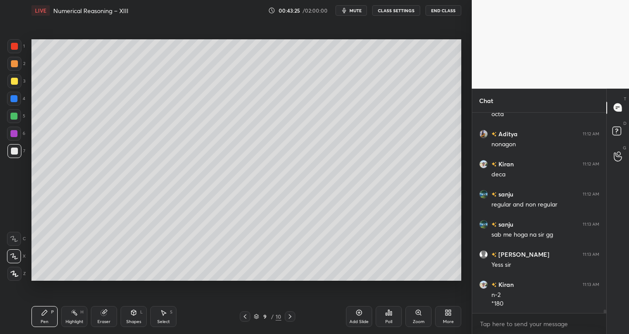
scroll to position [10756, 0]
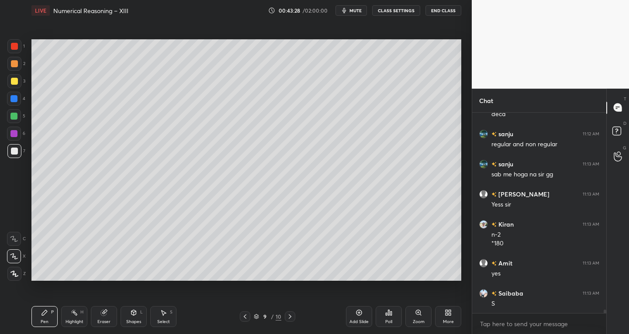
click at [106, 318] on div "Eraser" at bounding box center [104, 316] width 26 height 21
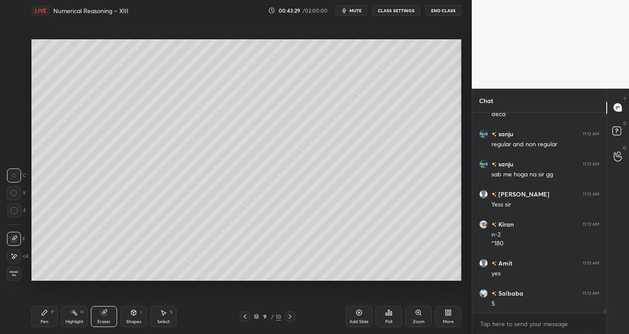
scroll to position [10786, 0]
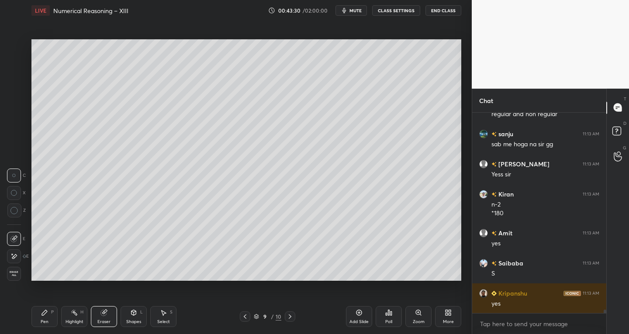
click at [42, 317] on div "Pen P" at bounding box center [44, 316] width 26 height 21
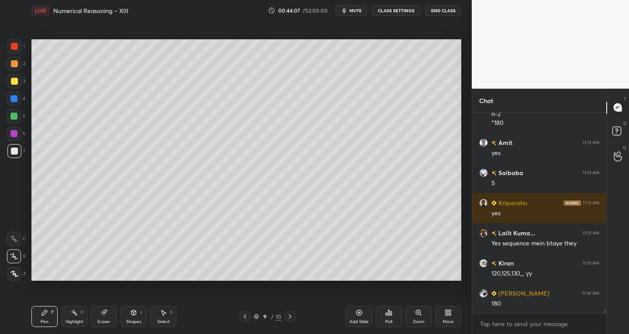
scroll to position [10906, 0]
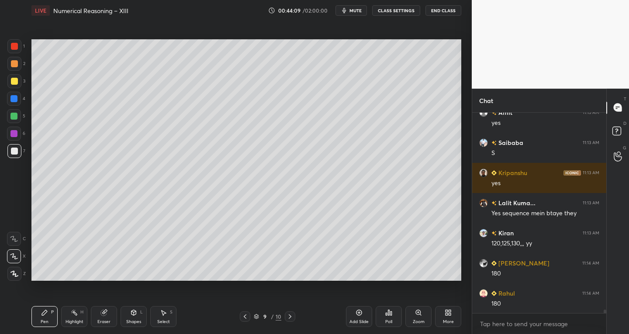
click at [102, 320] on div "Eraser" at bounding box center [103, 322] width 13 height 4
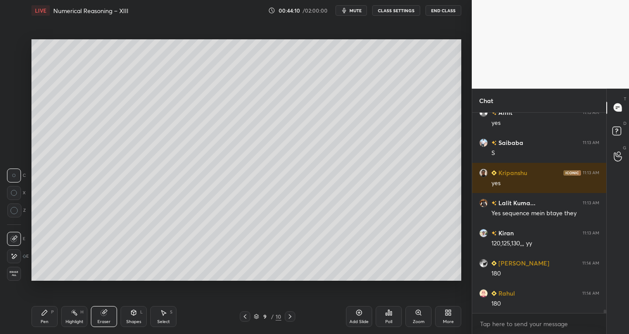
click at [17, 238] on icon at bounding box center [13, 238] width 7 height 7
click at [49, 317] on div "Pen P" at bounding box center [44, 316] width 26 height 21
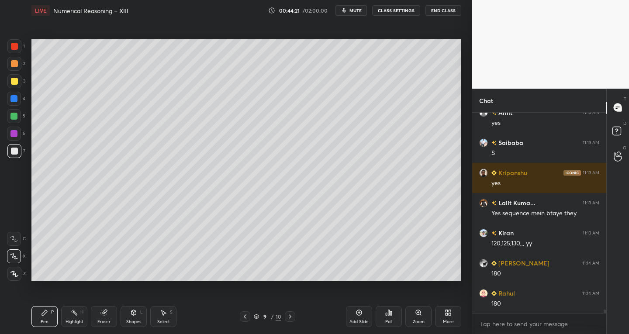
click at [106, 320] on div "Eraser" at bounding box center [103, 322] width 13 height 4
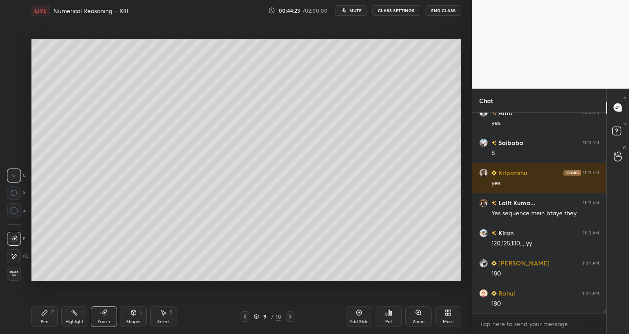
click at [44, 317] on div "Pen P" at bounding box center [44, 316] width 26 height 21
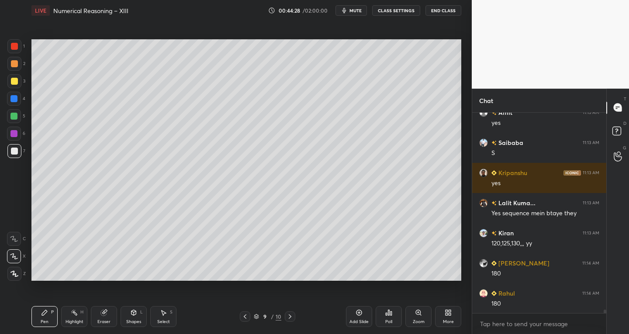
click at [352, 321] on div "Add Slide" at bounding box center [358, 322] width 19 height 4
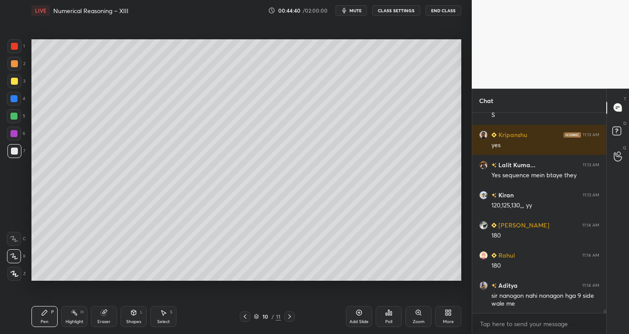
click at [242, 317] on icon at bounding box center [244, 316] width 7 height 7
click at [107, 316] on div "Eraser" at bounding box center [104, 316] width 26 height 21
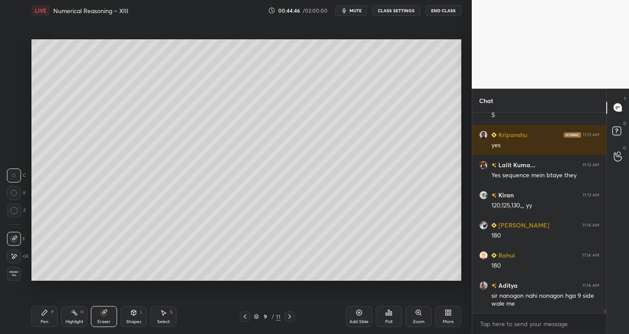
click at [45, 314] on icon at bounding box center [44, 312] width 7 height 7
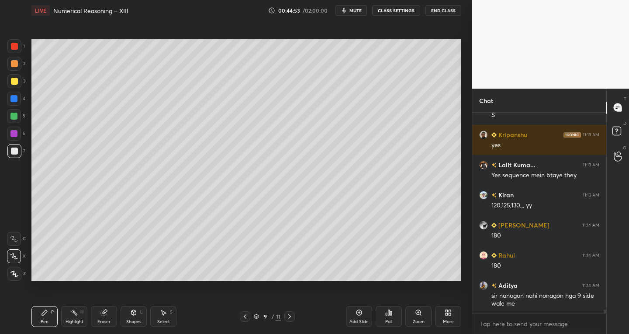
click at [289, 315] on icon at bounding box center [289, 316] width 3 height 4
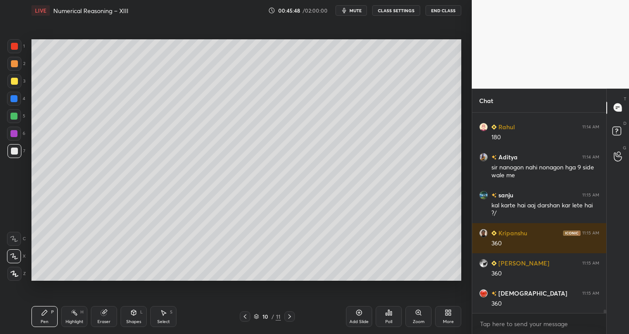
scroll to position [11103, 0]
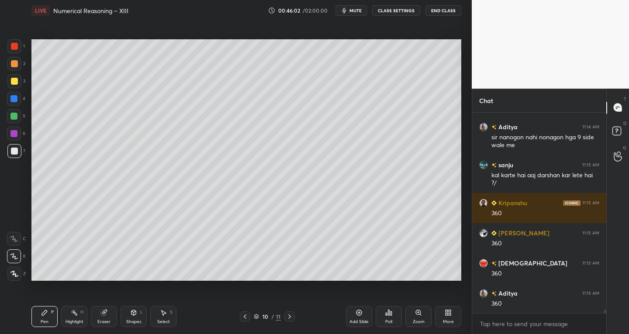
click at [245, 317] on icon at bounding box center [244, 316] width 7 height 7
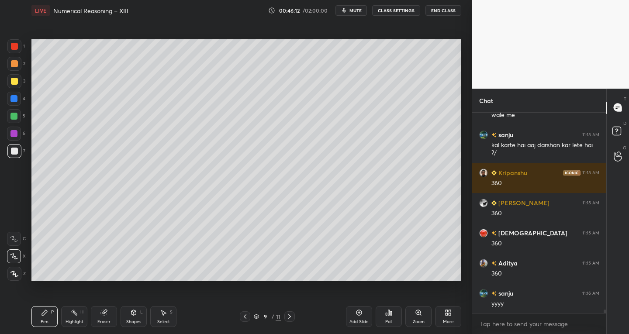
scroll to position [11163, 0]
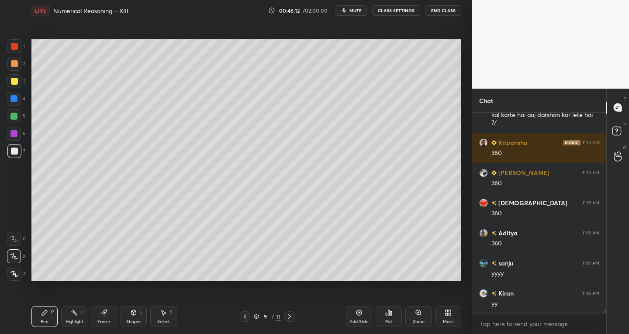
click at [289, 316] on icon at bounding box center [289, 316] width 7 height 7
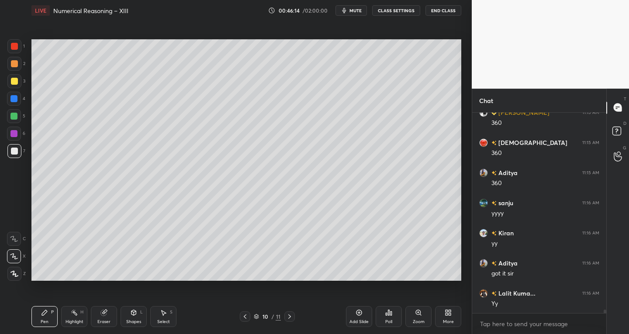
scroll to position [11283, 0]
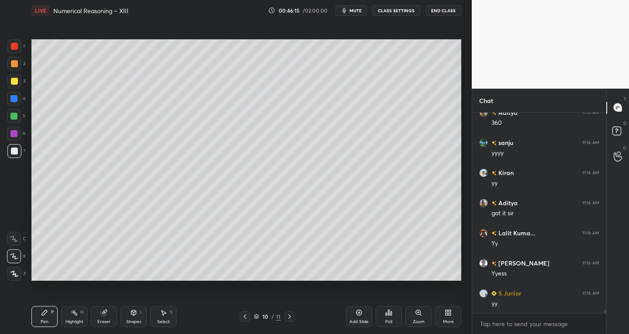
click at [354, 316] on div "Add Slide" at bounding box center [359, 316] width 26 height 21
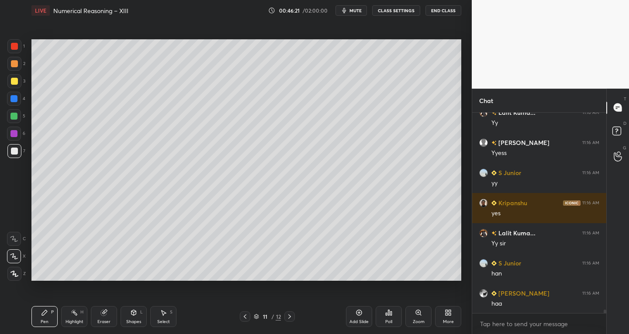
scroll to position [11434, 0]
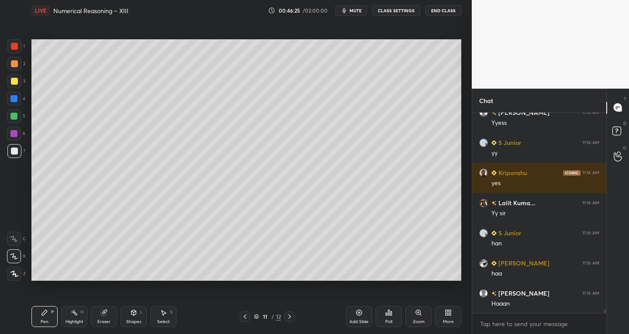
click at [246, 314] on icon at bounding box center [245, 316] width 3 height 4
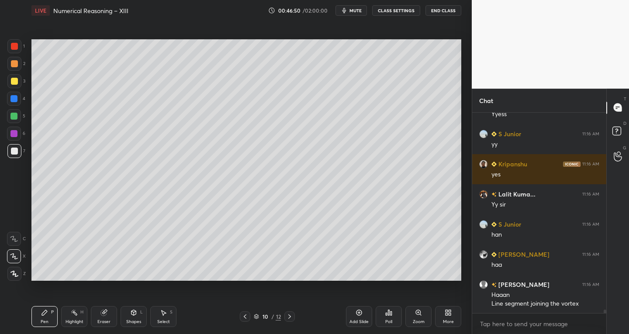
click at [352, 9] on span "mute" at bounding box center [355, 10] width 12 height 6
click at [361, 13] on span "unmute" at bounding box center [354, 10] width 19 height 6
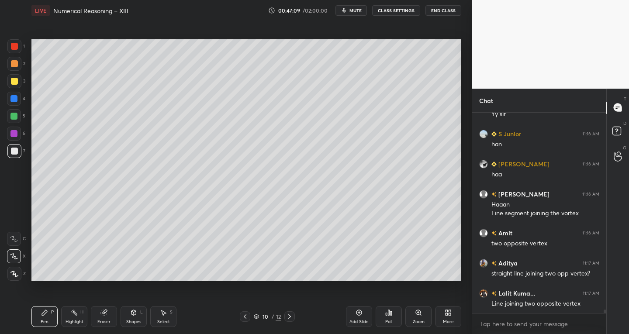
scroll to position [11563, 0]
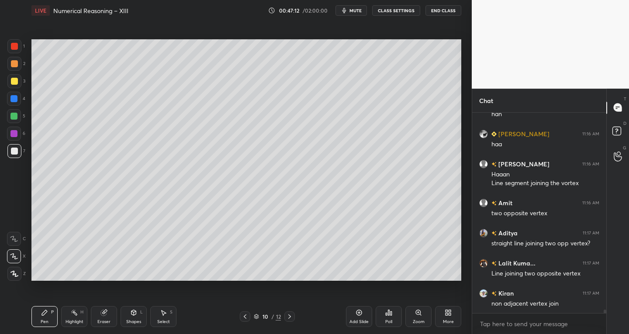
click at [172, 314] on div "S" at bounding box center [171, 312] width 3 height 4
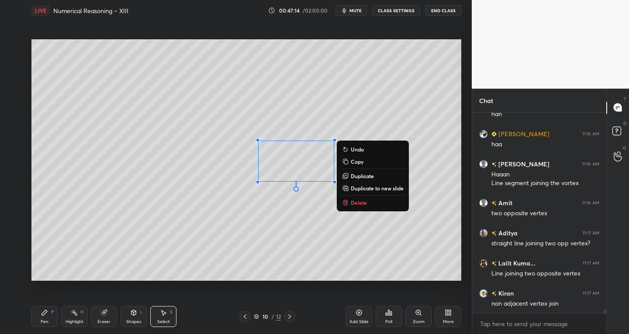
click at [354, 202] on p "Delete" at bounding box center [359, 202] width 16 height 7
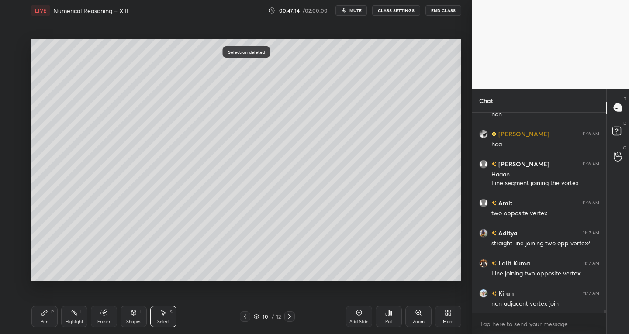
click at [54, 317] on div "Pen P" at bounding box center [44, 316] width 26 height 21
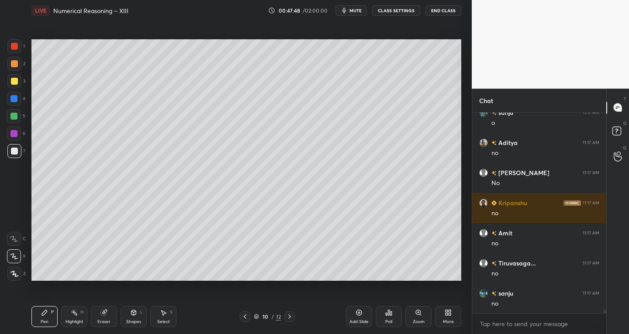
scroll to position [12075, 0]
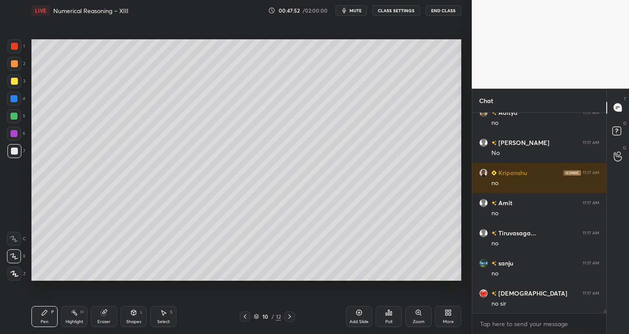
click at [105, 321] on div "Eraser" at bounding box center [103, 322] width 13 height 4
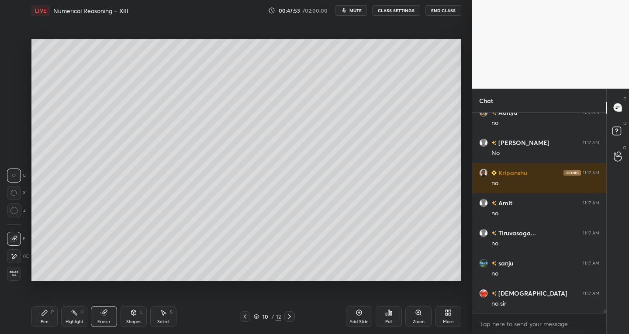
click at [15, 259] on icon at bounding box center [13, 256] width 7 height 7
click at [45, 325] on div "Pen P" at bounding box center [44, 316] width 26 height 21
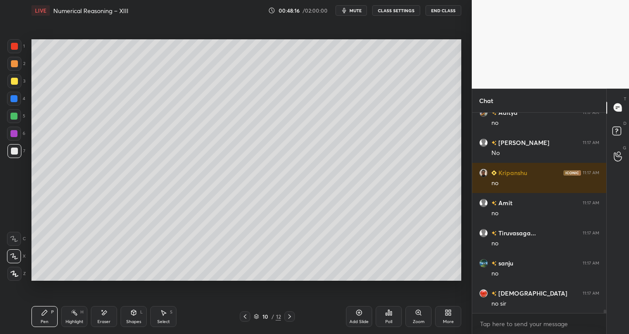
click at [113, 314] on div "Eraser" at bounding box center [104, 316] width 26 height 21
click at [48, 320] on div "Pen" at bounding box center [45, 322] width 8 height 4
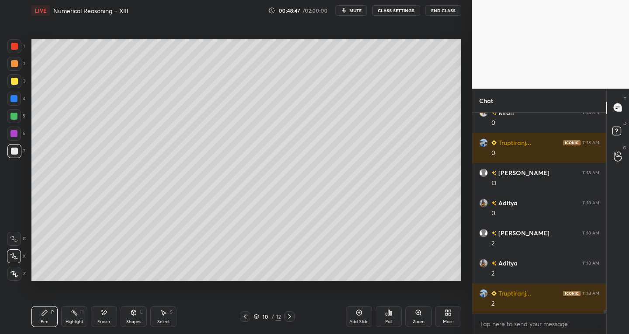
scroll to position [12316, 0]
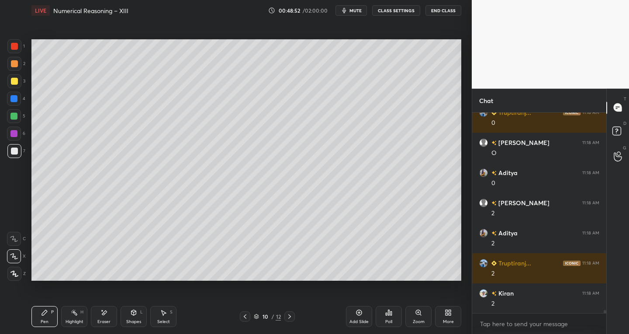
click at [14, 54] on div "1" at bounding box center [15, 47] width 17 height 17
click at [137, 318] on div "Shapes L" at bounding box center [133, 316] width 26 height 21
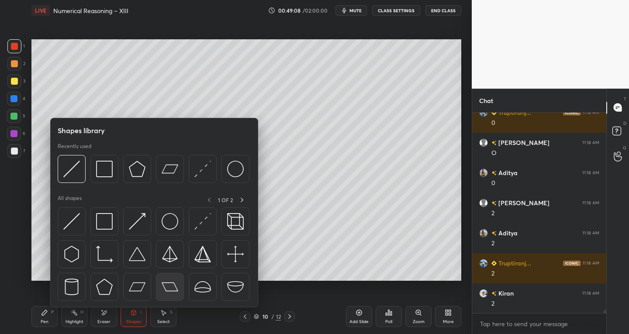
scroll to position [12346, 0]
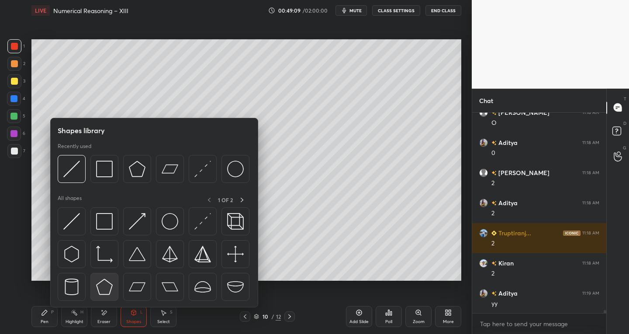
click at [107, 290] on img at bounding box center [104, 286] width 17 height 17
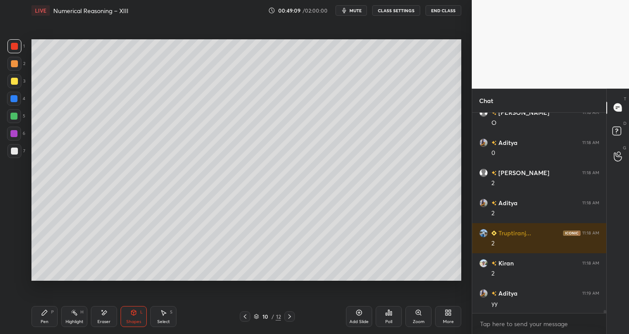
click at [291, 316] on icon at bounding box center [289, 316] width 7 height 7
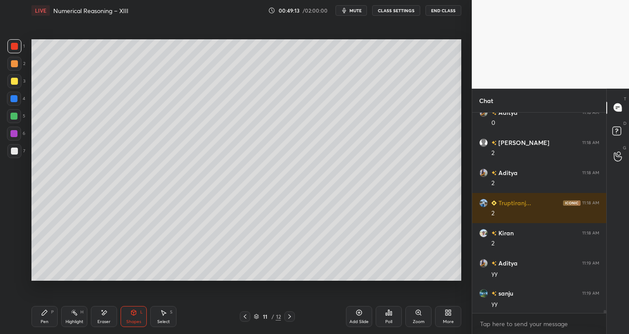
scroll to position [12407, 0]
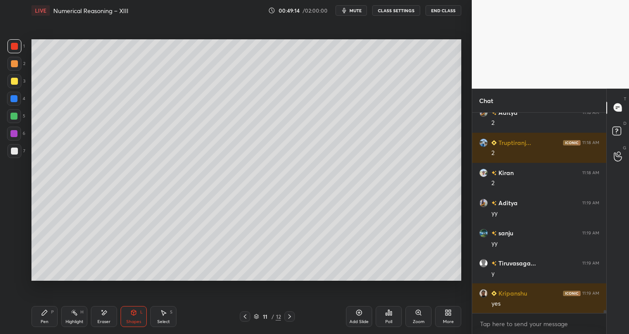
click at [164, 316] on div "Select S" at bounding box center [163, 316] width 26 height 21
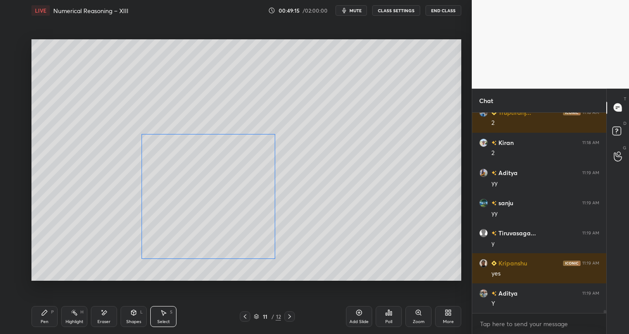
scroll to position [12497, 0]
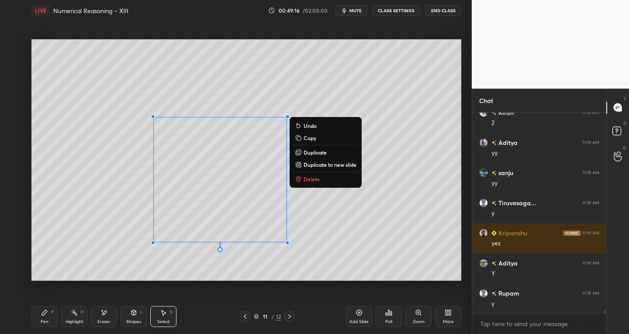
click at [41, 317] on div "Pen P" at bounding box center [44, 316] width 26 height 21
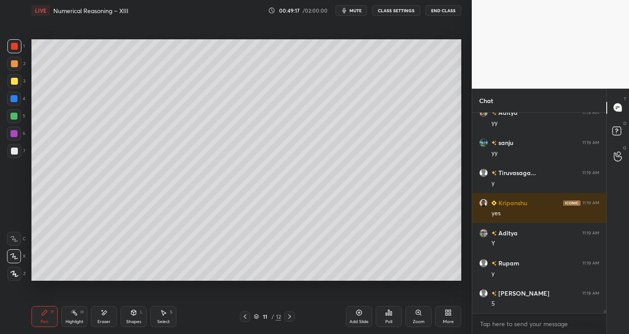
click at [19, 148] on div at bounding box center [14, 151] width 14 height 14
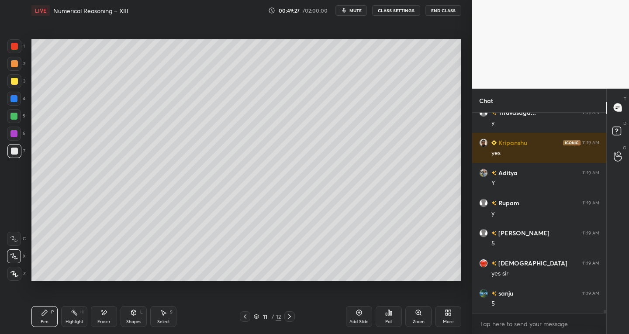
scroll to position [12617, 0]
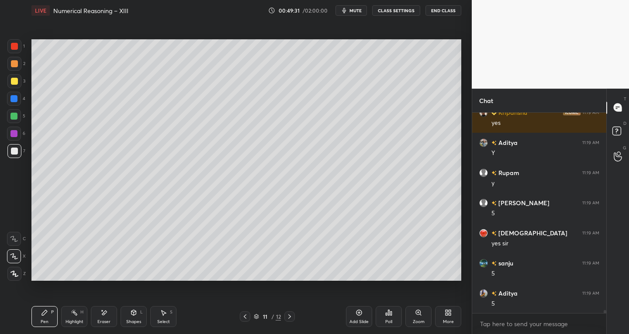
click at [135, 323] on div "Shapes" at bounding box center [133, 322] width 15 height 4
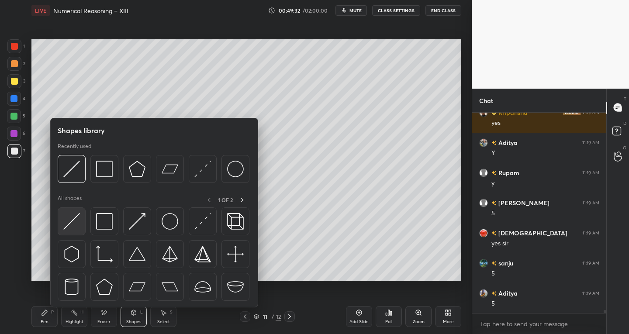
click at [67, 226] on img at bounding box center [71, 221] width 17 height 17
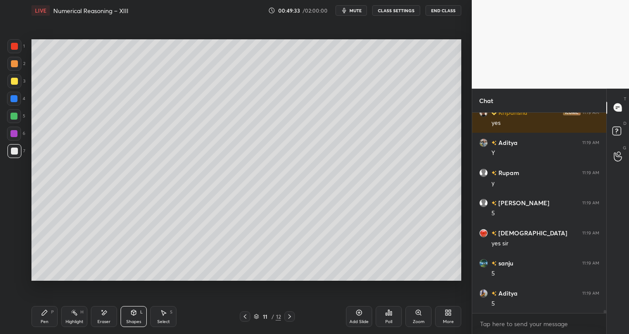
click at [15, 89] on div "3" at bounding box center [16, 82] width 18 height 17
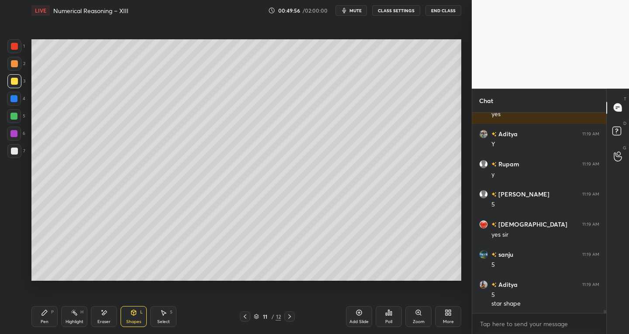
click at [136, 320] on div "Shapes" at bounding box center [133, 322] width 15 height 4
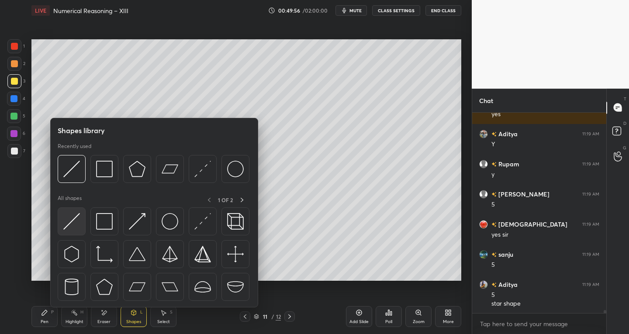
scroll to position [12656, 0]
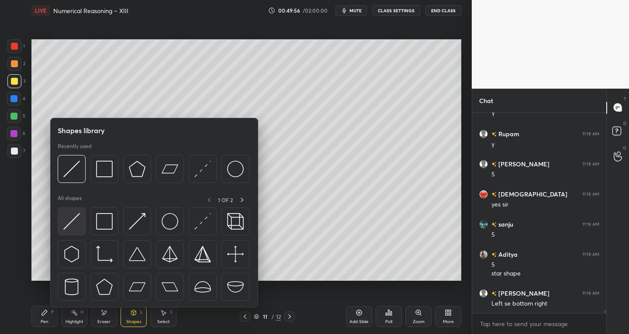
click at [69, 227] on img at bounding box center [71, 221] width 17 height 17
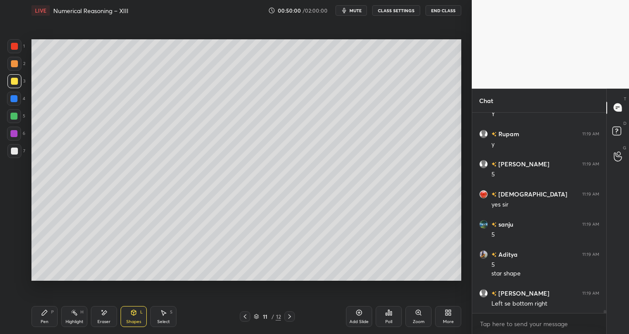
scroll to position [12686, 0]
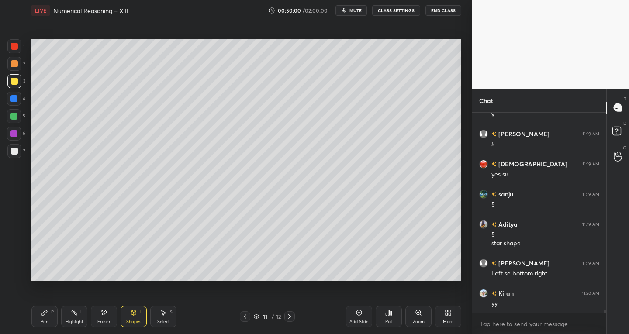
click at [45, 316] on div "Pen P" at bounding box center [44, 316] width 26 height 21
click at [19, 152] on div at bounding box center [14, 151] width 14 height 14
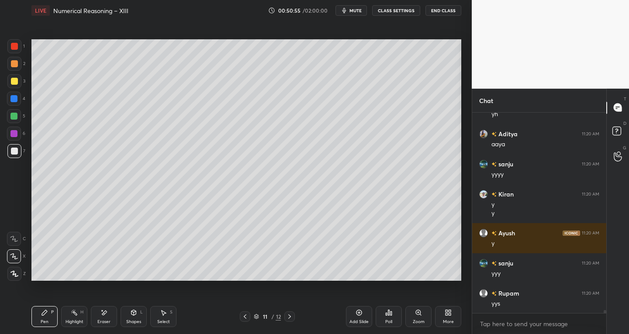
scroll to position [13026, 0]
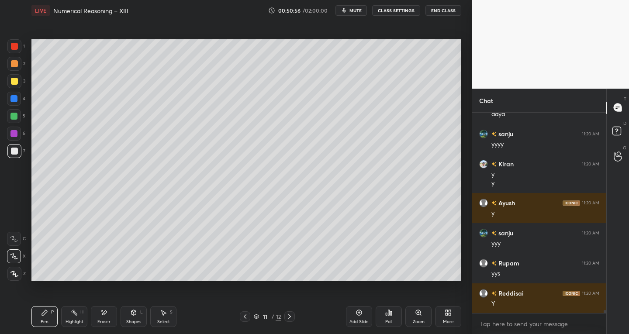
click at [285, 318] on div at bounding box center [289, 316] width 10 height 10
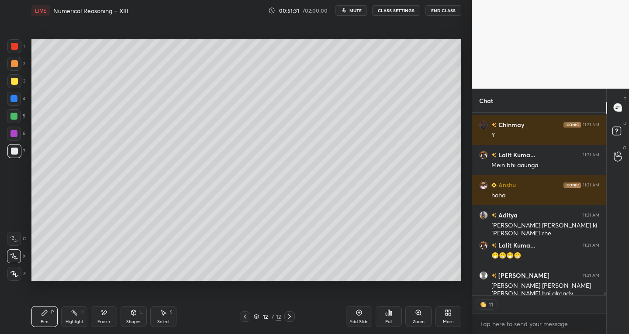
scroll to position [13496, 0]
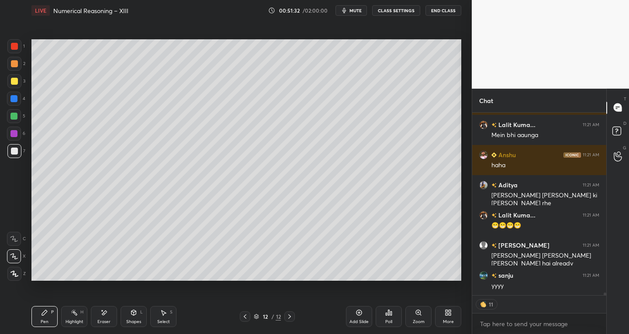
click at [14, 159] on div "7" at bounding box center [16, 152] width 18 height 17
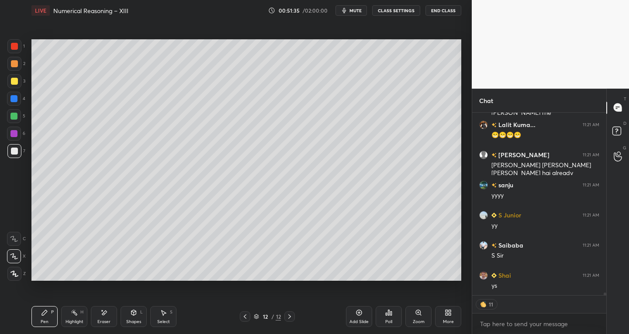
scroll to position [13569, 0]
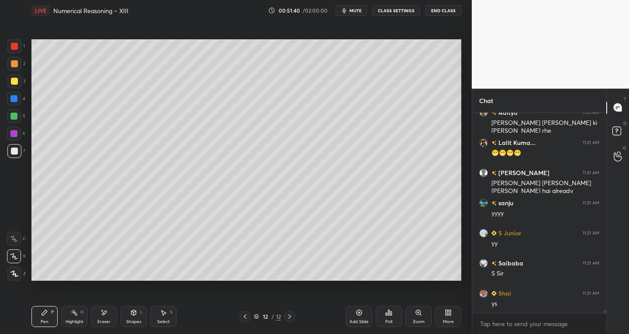
click at [131, 313] on icon at bounding box center [133, 312] width 5 height 5
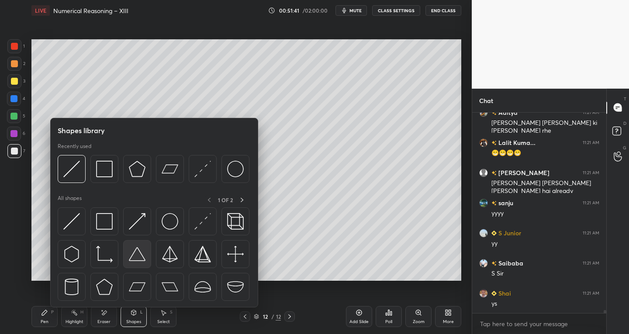
click at [135, 259] on img at bounding box center [137, 254] width 17 height 17
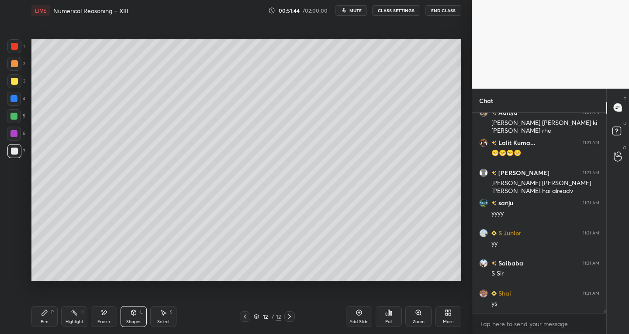
click at [42, 314] on icon at bounding box center [44, 312] width 5 height 5
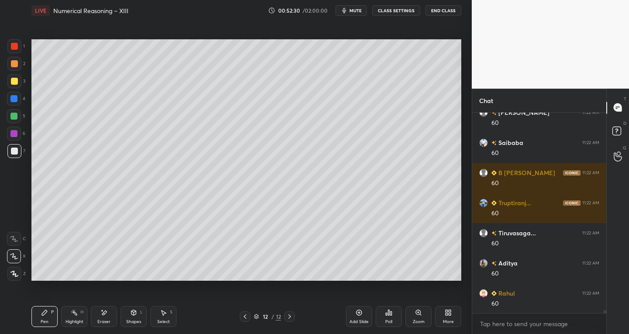
scroll to position [13817, 0]
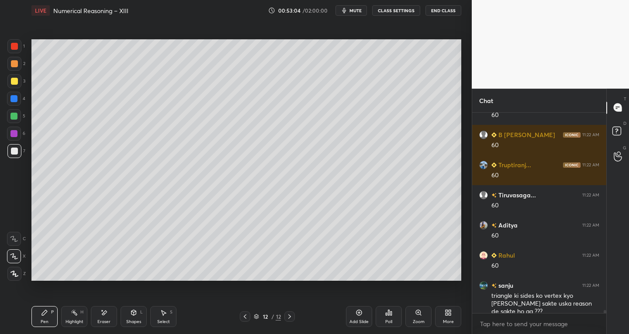
click at [135, 316] on div "Shapes L" at bounding box center [133, 316] width 26 height 21
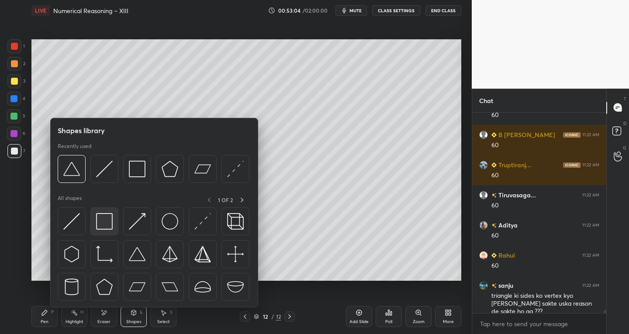
click at [105, 222] on img at bounding box center [104, 221] width 17 height 17
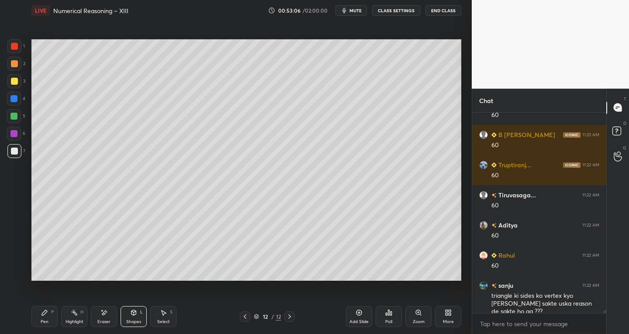
click at [46, 315] on icon at bounding box center [44, 312] width 7 height 7
click at [136, 317] on div "Shapes L" at bounding box center [133, 316] width 26 height 21
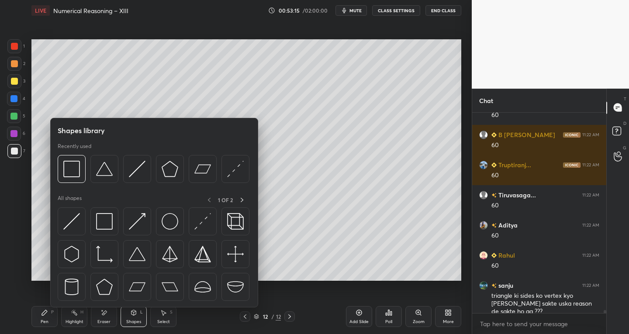
click at [51, 316] on div "Pen P" at bounding box center [44, 316] width 26 height 21
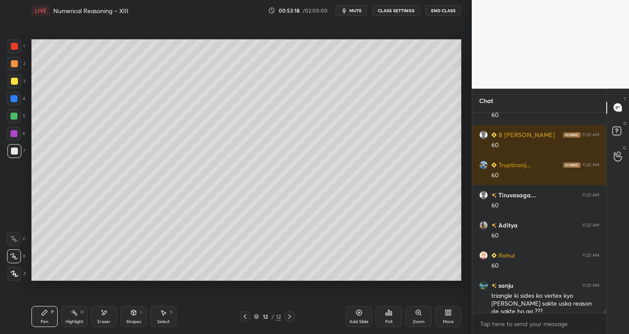
click at [129, 318] on div "Shapes L" at bounding box center [133, 316] width 26 height 21
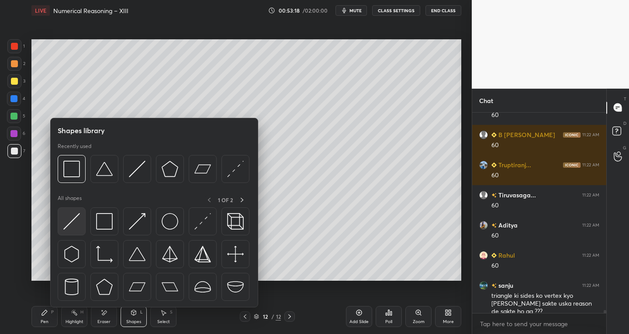
click at [79, 222] on img at bounding box center [71, 221] width 17 height 17
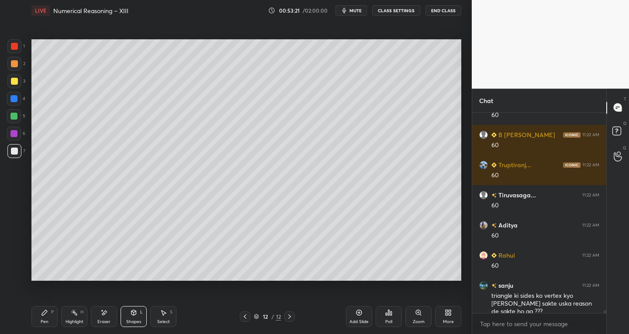
click at [39, 312] on div "Pen P" at bounding box center [44, 316] width 26 height 21
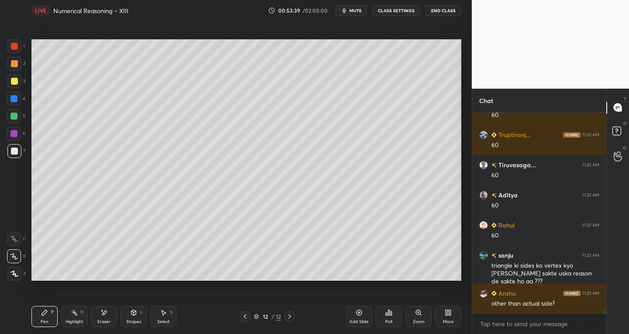
scroll to position [13878, 0]
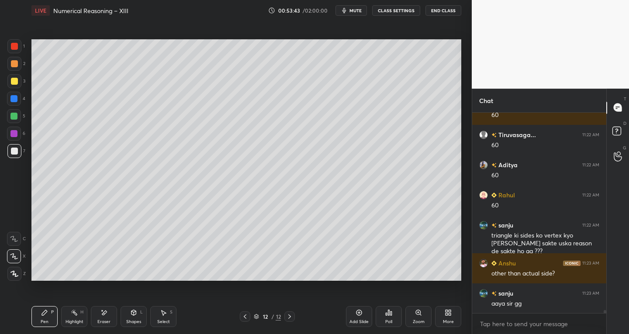
click at [165, 320] on div "Select" at bounding box center [163, 322] width 13 height 4
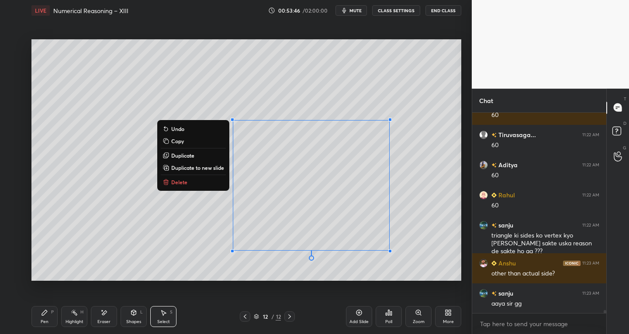
click at [178, 181] on p "Delete" at bounding box center [179, 182] width 16 height 7
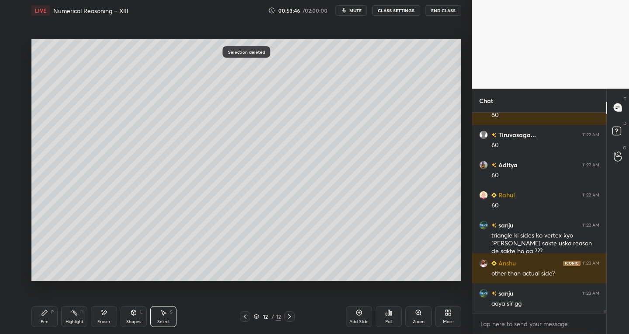
click at [37, 317] on div "Pen P" at bounding box center [44, 316] width 26 height 21
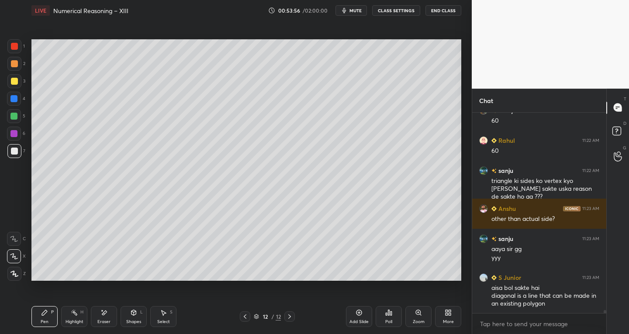
scroll to position [13953, 0]
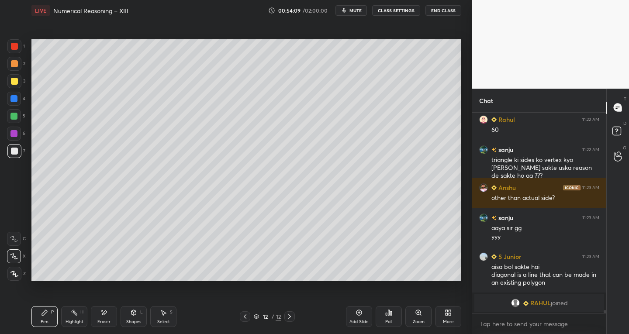
click at [136, 315] on icon at bounding box center [133, 312] width 7 height 7
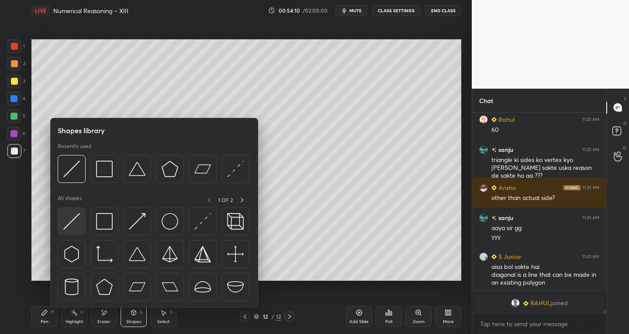
click at [70, 230] on div at bounding box center [72, 221] width 28 height 28
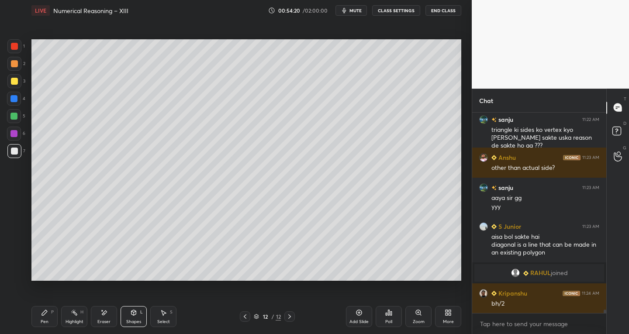
scroll to position [11220, 0]
click at [17, 49] on div at bounding box center [14, 46] width 7 height 7
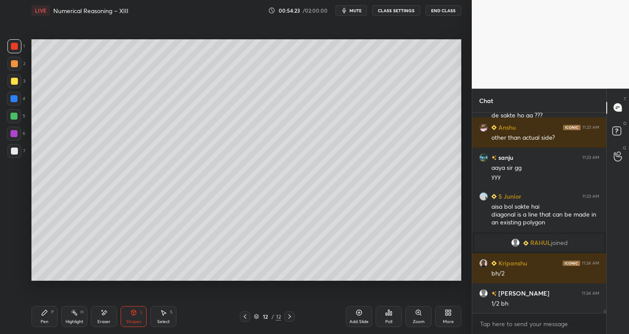
scroll to position [11280, 0]
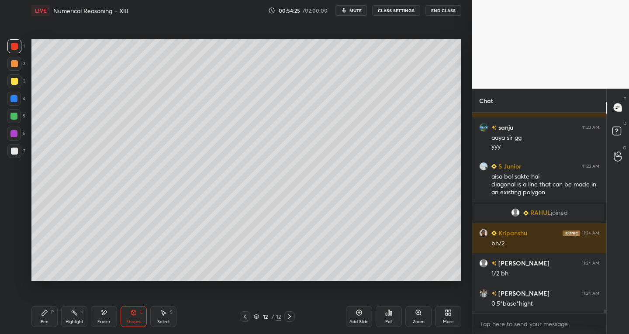
click at [43, 311] on icon at bounding box center [44, 312] width 7 height 7
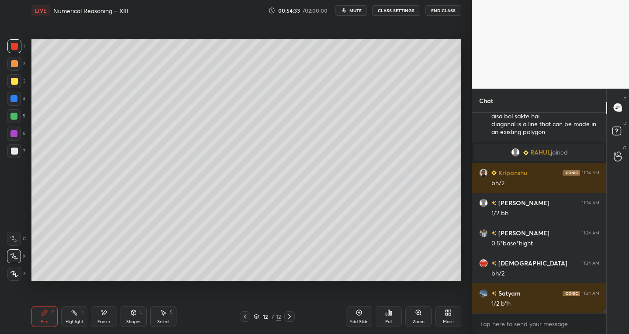
scroll to position [11371, 0]
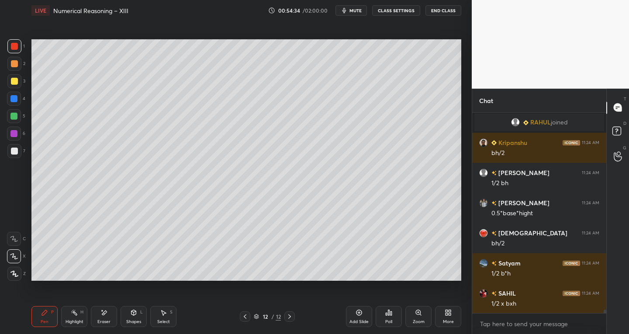
click at [15, 152] on div at bounding box center [14, 151] width 7 height 7
click at [71, 318] on div "Highlight H" at bounding box center [74, 316] width 26 height 21
click at [12, 251] on div at bounding box center [14, 256] width 14 height 14
click at [14, 134] on div at bounding box center [13, 133] width 7 height 7
click at [13, 152] on div at bounding box center [14, 151] width 7 height 7
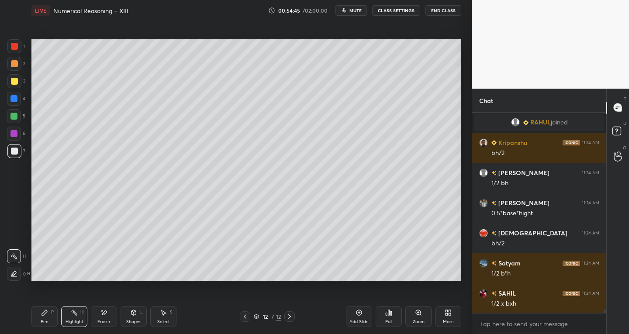
click at [45, 316] on icon at bounding box center [44, 312] width 7 height 7
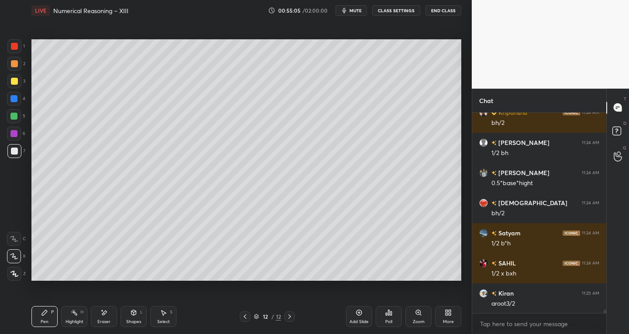
scroll to position [11431, 0]
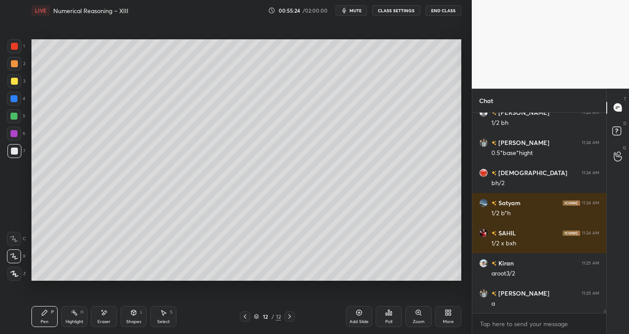
click at [113, 315] on div "Eraser" at bounding box center [104, 316] width 26 height 21
click at [56, 317] on div "Pen P" at bounding box center [44, 316] width 26 height 21
click at [354, 315] on div "Add Slide" at bounding box center [359, 316] width 26 height 21
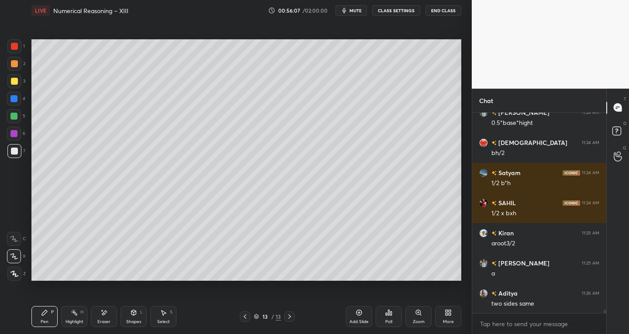
scroll to position [11491, 0]
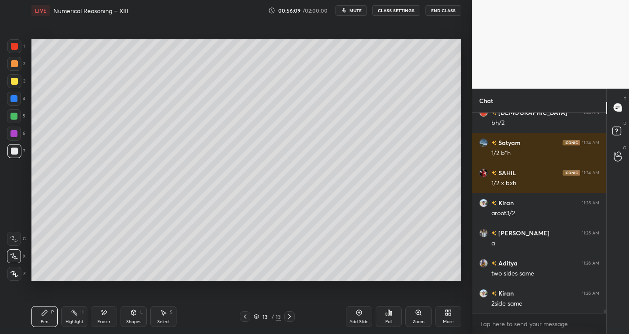
click at [357, 11] on span "mute" at bounding box center [355, 10] width 12 height 6
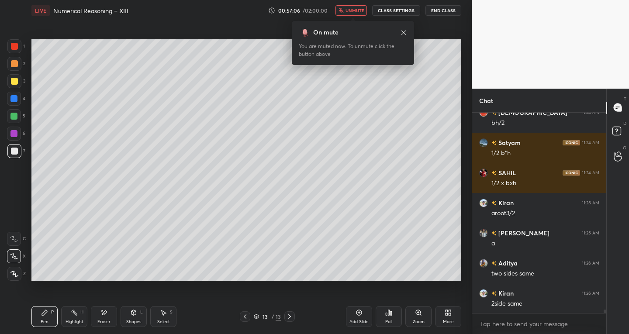
click at [354, 11] on span "unmute" at bounding box center [354, 10] width 19 height 6
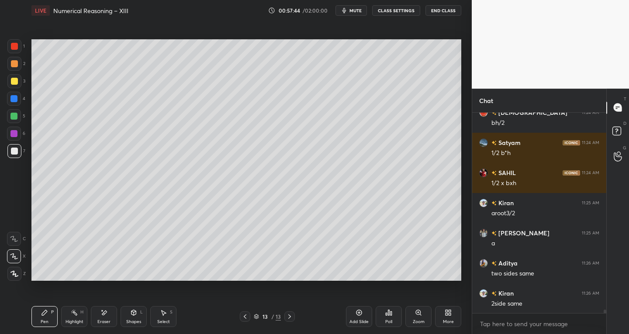
click at [15, 153] on div at bounding box center [14, 151] width 7 height 7
click at [127, 320] on div "Shapes" at bounding box center [133, 322] width 15 height 4
click at [129, 317] on div "Shapes L" at bounding box center [133, 316] width 26 height 21
click at [131, 309] on icon at bounding box center [133, 312] width 7 height 7
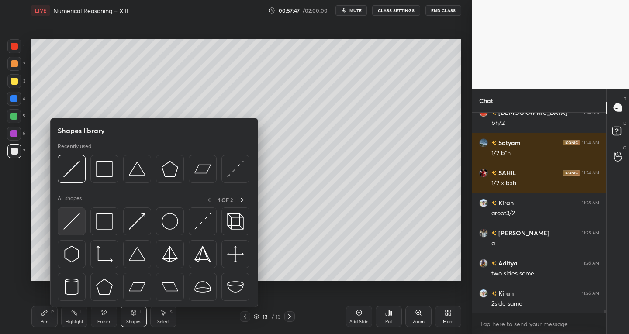
click at [81, 217] on div at bounding box center [72, 221] width 28 height 28
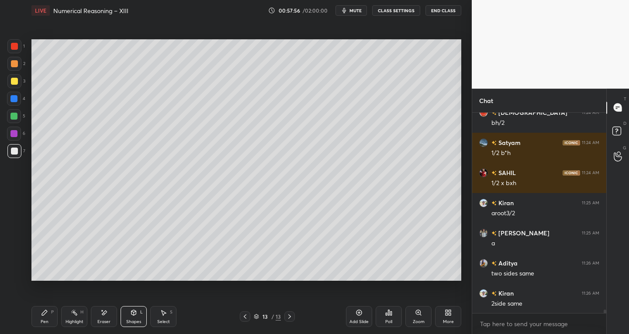
click at [45, 312] on icon at bounding box center [44, 312] width 5 height 5
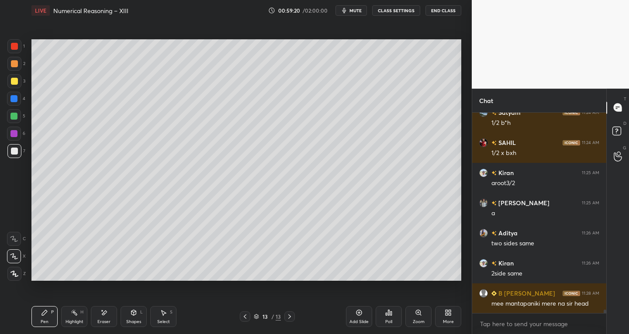
click at [127, 318] on div "Shapes L" at bounding box center [133, 316] width 26 height 21
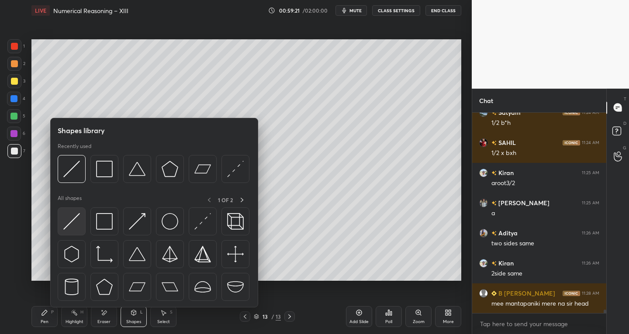
click at [70, 221] on img at bounding box center [71, 221] width 17 height 17
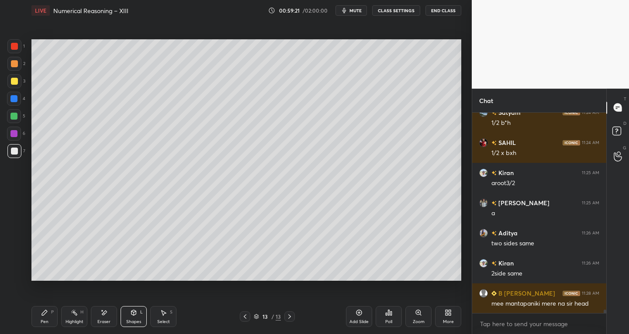
scroll to position [11551, 0]
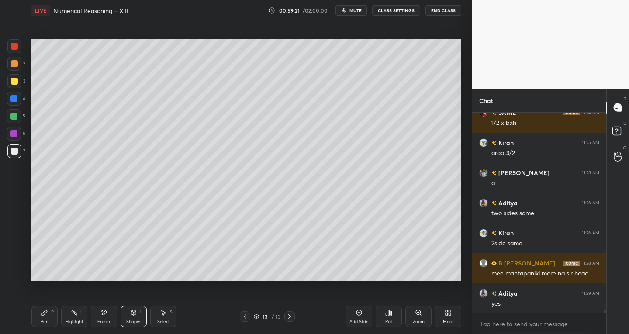
click at [14, 49] on div at bounding box center [14, 46] width 7 height 7
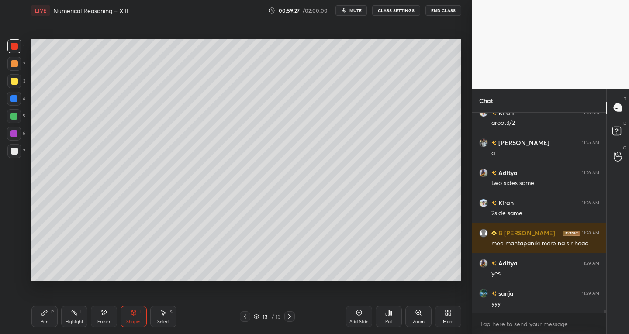
click at [49, 314] on div "Pen P" at bounding box center [44, 316] width 26 height 21
click at [17, 148] on div at bounding box center [14, 151] width 7 height 7
click at [106, 322] on div "Eraser" at bounding box center [103, 322] width 13 height 4
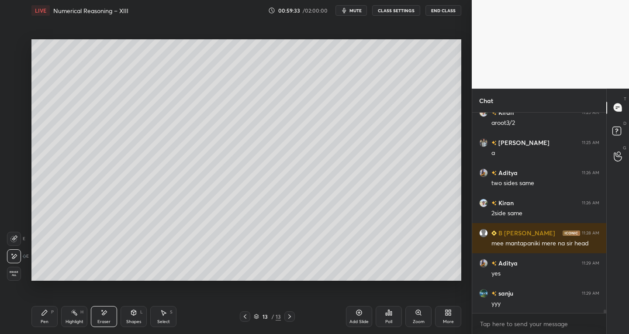
click at [144, 316] on div "Shapes L" at bounding box center [133, 316] width 26 height 21
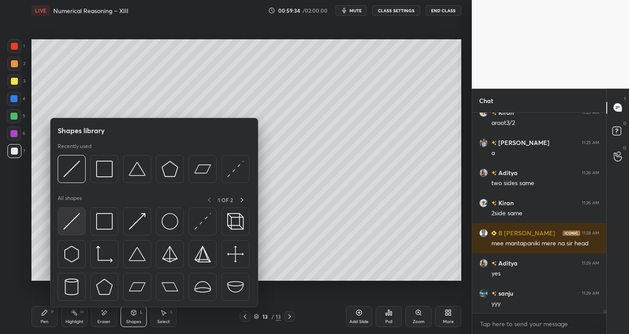
click at [67, 226] on img at bounding box center [71, 221] width 17 height 17
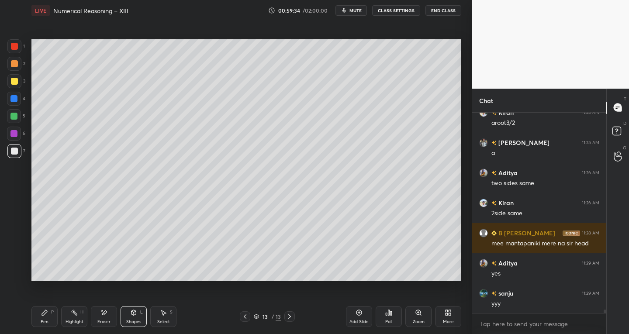
click at [14, 49] on div at bounding box center [14, 46] width 7 height 7
click at [129, 321] on div "Shapes" at bounding box center [133, 322] width 15 height 4
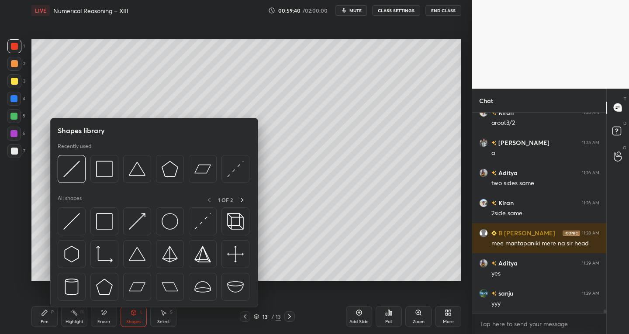
click at [15, 151] on div at bounding box center [14, 151] width 7 height 7
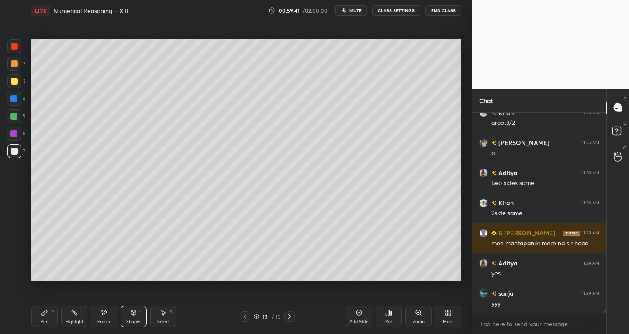
click at [132, 317] on div "Shapes L" at bounding box center [133, 316] width 26 height 21
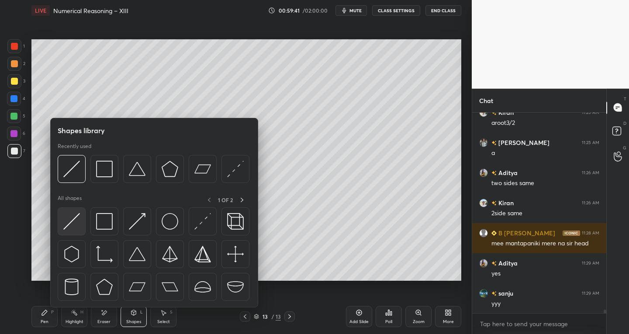
click at [69, 228] on img at bounding box center [71, 221] width 17 height 17
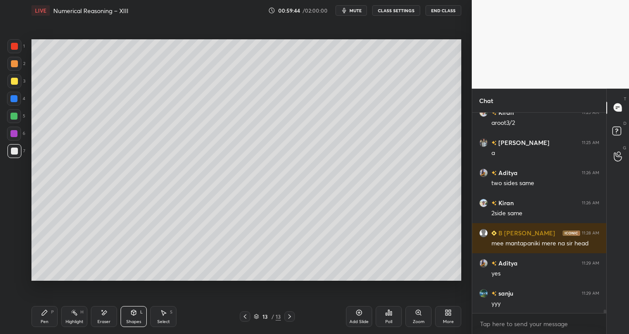
click at [103, 318] on div "Eraser" at bounding box center [104, 316] width 26 height 21
click at [19, 238] on div at bounding box center [14, 239] width 14 height 14
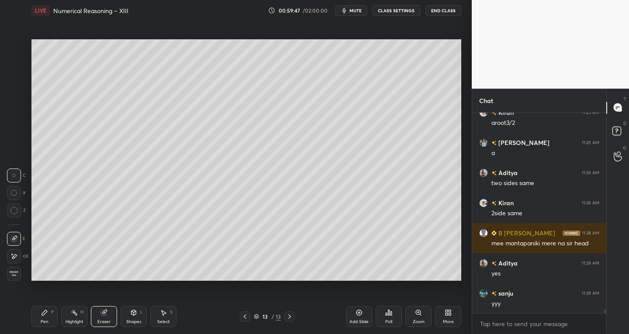
click at [60, 316] on div "Pen P Highlight H Eraser Shapes L Select S" at bounding box center [109, 316] width 157 height 21
click at [50, 317] on div "Pen P" at bounding box center [44, 316] width 26 height 21
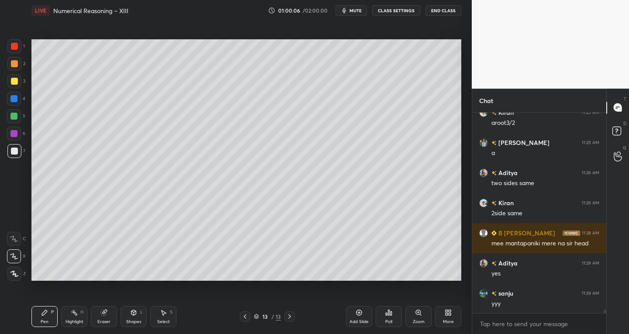
click at [109, 325] on div "Eraser" at bounding box center [104, 316] width 26 height 21
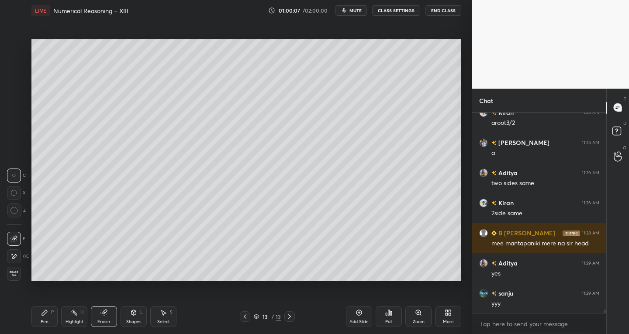
click at [20, 254] on div at bounding box center [14, 256] width 14 height 14
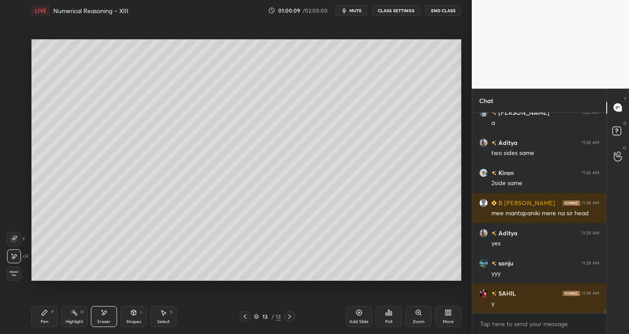
click at [166, 323] on div "Select" at bounding box center [163, 322] width 13 height 4
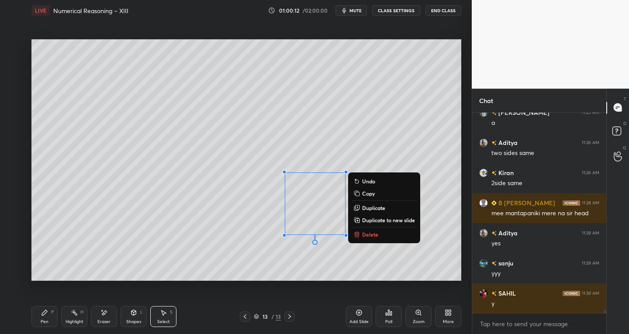
click at [40, 326] on div "Pen P" at bounding box center [44, 316] width 26 height 21
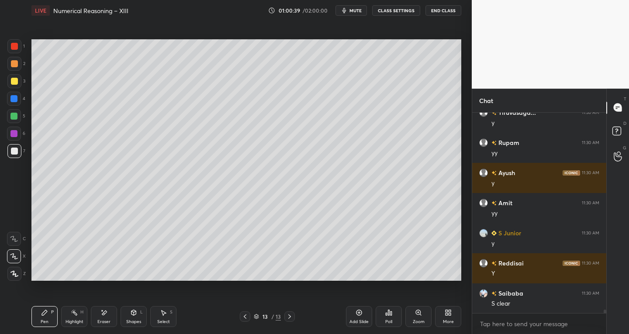
scroll to position [11943, 0]
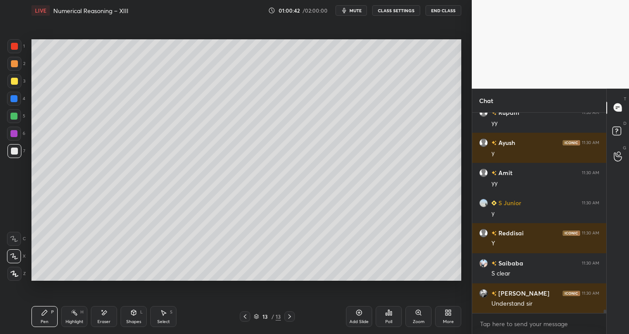
click at [352, 318] on div "Add Slide" at bounding box center [359, 316] width 26 height 21
click at [127, 317] on div "Shapes L" at bounding box center [133, 316] width 26 height 21
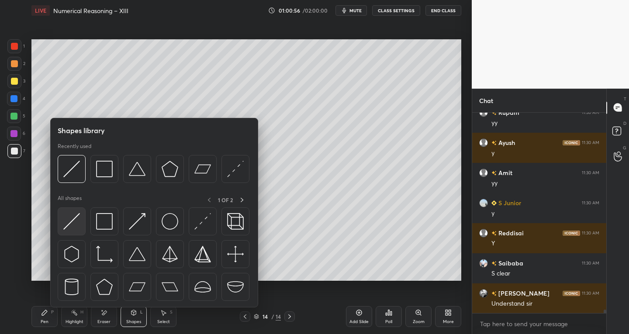
click at [72, 221] on img at bounding box center [71, 221] width 17 height 17
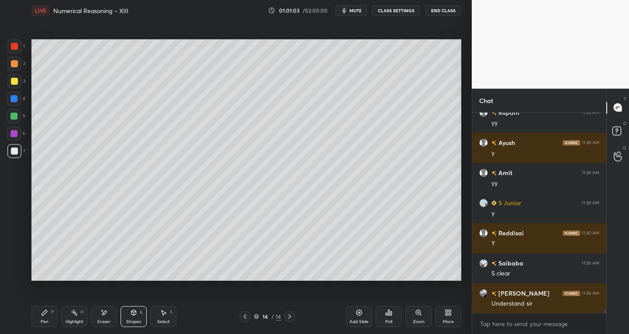
click at [40, 311] on div "Pen P" at bounding box center [44, 316] width 26 height 21
click at [107, 320] on div "Eraser" at bounding box center [103, 322] width 13 height 4
click at [42, 321] on div "Pen" at bounding box center [45, 322] width 8 height 4
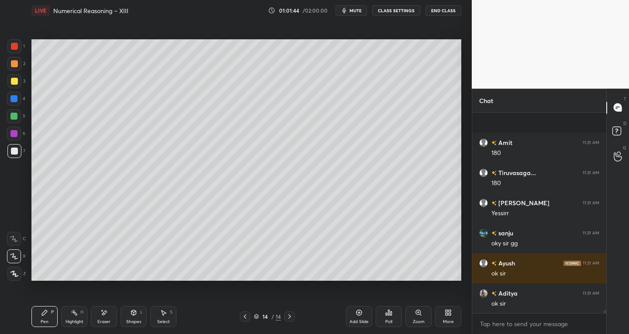
scroll to position [12184, 0]
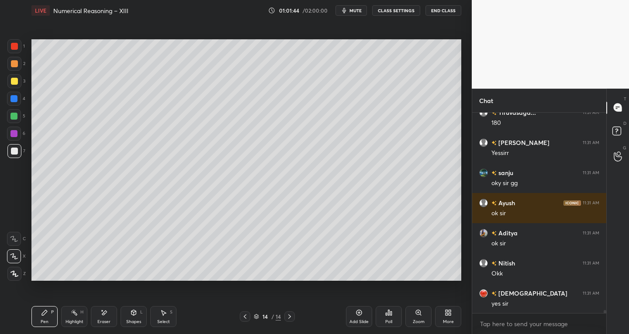
click at [425, 315] on div "Zoom" at bounding box center [418, 316] width 26 height 21
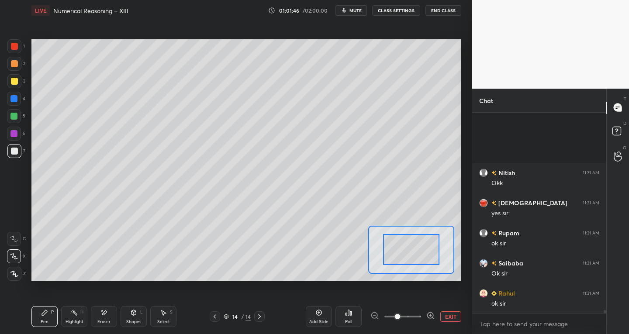
scroll to position [12365, 0]
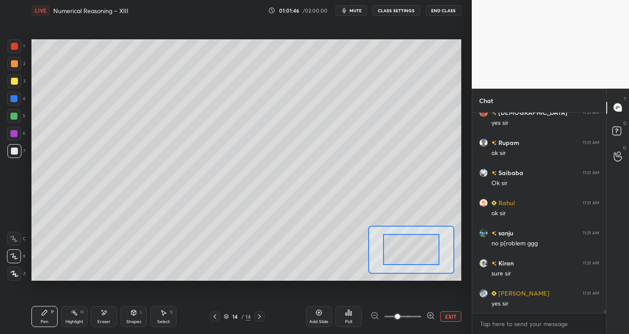
type textarea "x"
click at [352, 320] on div "Poll" at bounding box center [348, 316] width 26 height 21
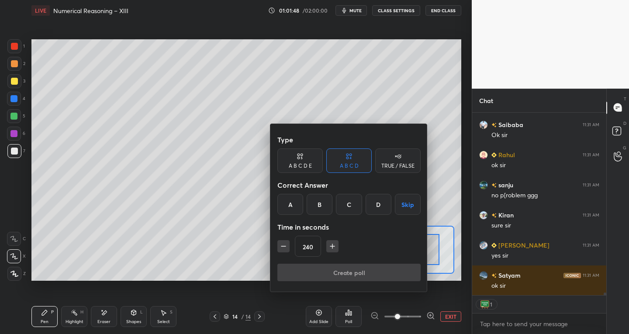
scroll to position [12443, 0]
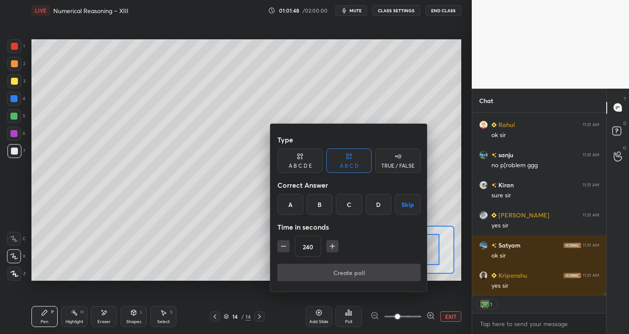
click at [322, 203] on div "B" at bounding box center [319, 204] width 26 height 21
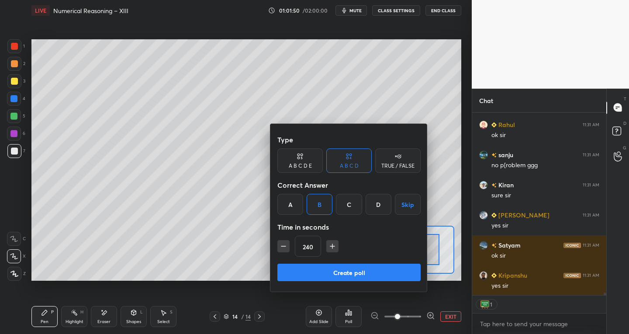
click at [285, 243] on icon "button" at bounding box center [283, 246] width 9 height 9
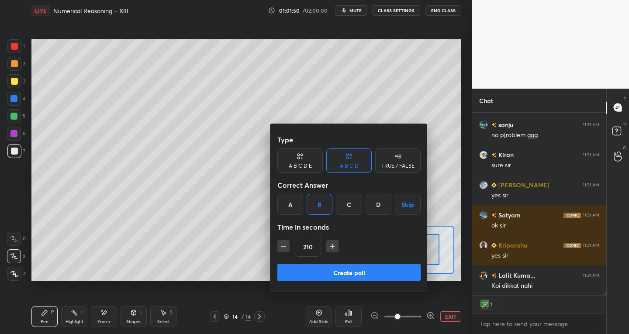
click at [285, 243] on icon "button" at bounding box center [283, 246] width 9 height 9
type input "180"
type textarea "x"
click at [285, 243] on icon "button" at bounding box center [283, 246] width 9 height 9
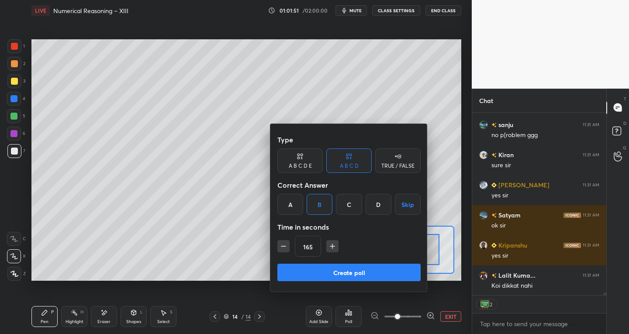
click at [285, 243] on icon "button" at bounding box center [283, 246] width 9 height 9
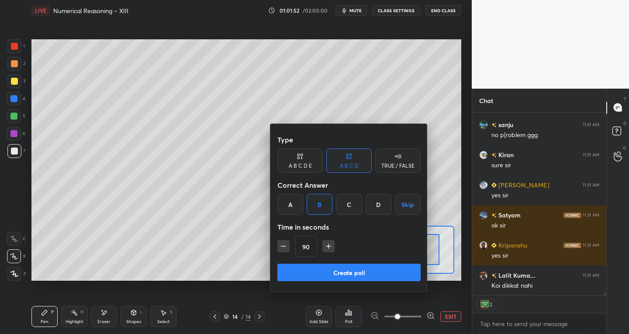
click at [285, 243] on icon "button" at bounding box center [283, 246] width 9 height 9
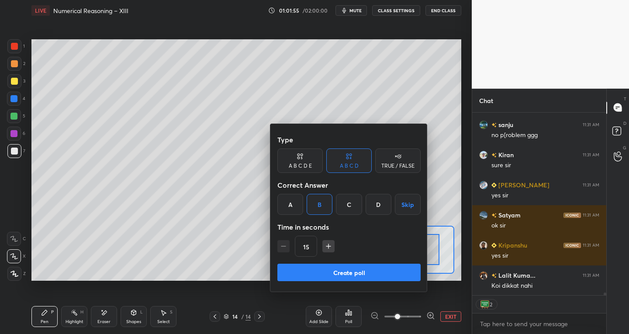
click at [324, 243] on icon "button" at bounding box center [328, 246] width 9 height 9
type input "30"
click at [318, 277] on button "Create poll" at bounding box center [348, 272] width 143 height 17
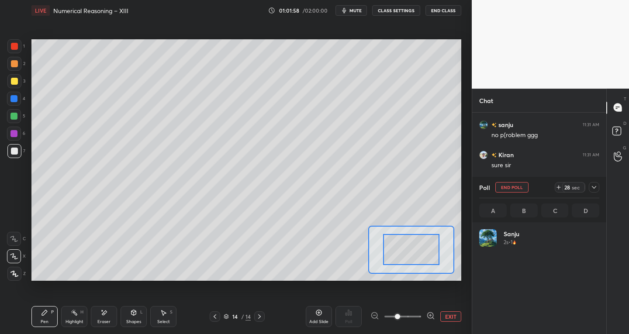
scroll to position [102, 117]
click at [387, 318] on span at bounding box center [402, 316] width 37 height 13
click at [385, 315] on span at bounding box center [402, 316] width 37 height 13
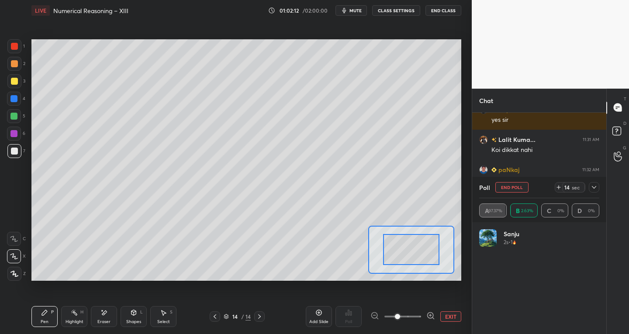
scroll to position [12639, 0]
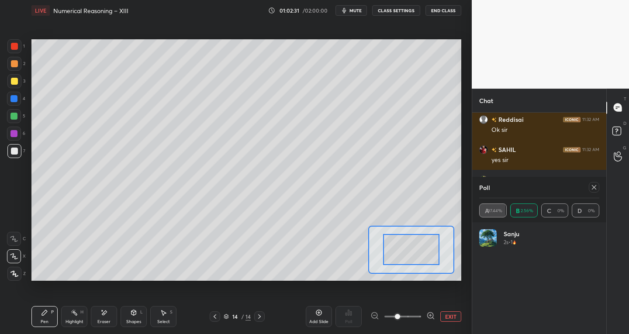
click at [598, 188] on div at bounding box center [593, 187] width 10 height 10
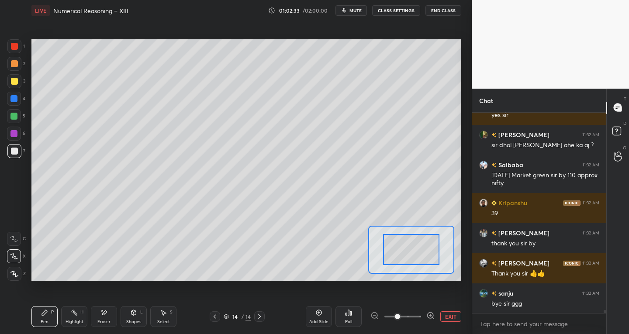
click at [453, 10] on button "End Class" at bounding box center [443, 10] width 36 height 10
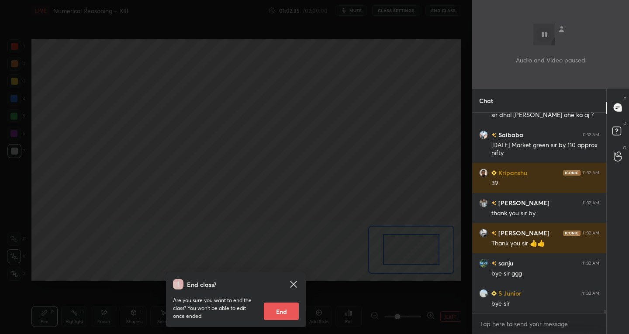
click at [283, 310] on button "End" at bounding box center [281, 311] width 35 height 17
type textarea "x"
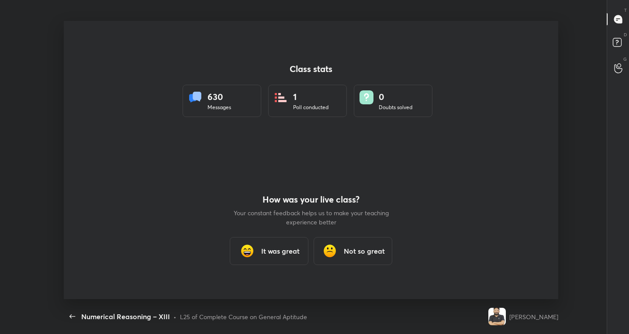
click at [264, 248] on h3 "It was great" at bounding box center [280, 251] width 38 height 10
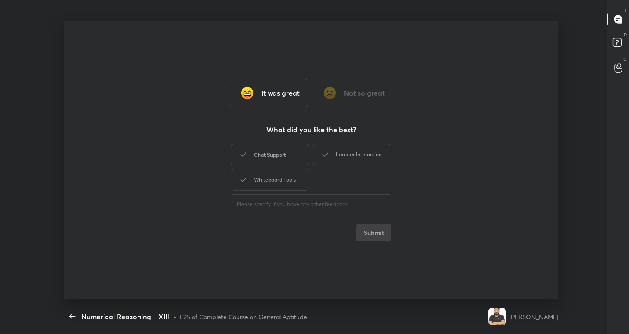
click at [284, 155] on div "Chat Support" at bounding box center [269, 155] width 79 height 22
click at [285, 172] on div "Whiteboard Tools" at bounding box center [269, 180] width 79 height 22
click at [355, 155] on div "Learner Interaction" at bounding box center [352, 155] width 79 height 22
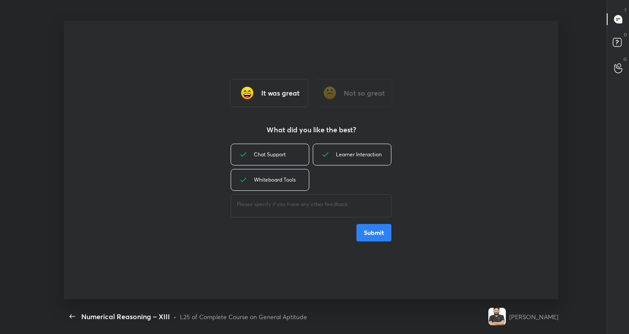
click at [371, 227] on button "Submit" at bounding box center [373, 232] width 35 height 17
